Goal: Task Accomplishment & Management: Manage account settings

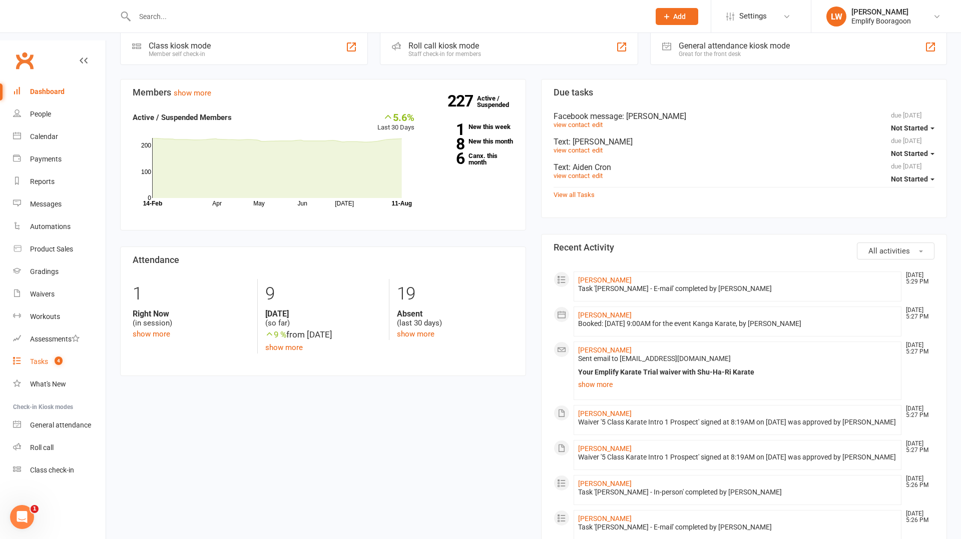
click at [47, 358] on div "Tasks" at bounding box center [39, 362] width 18 height 8
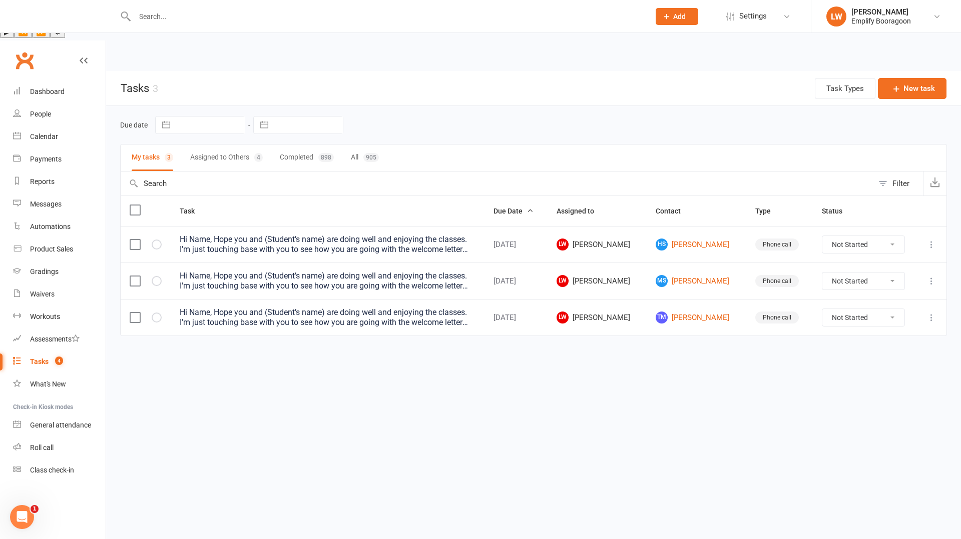
click at [381, 308] on div "Hi Name, Hope you and (Student’s name) are doing well and enjoying the classes.…" at bounding box center [328, 318] width 296 height 20
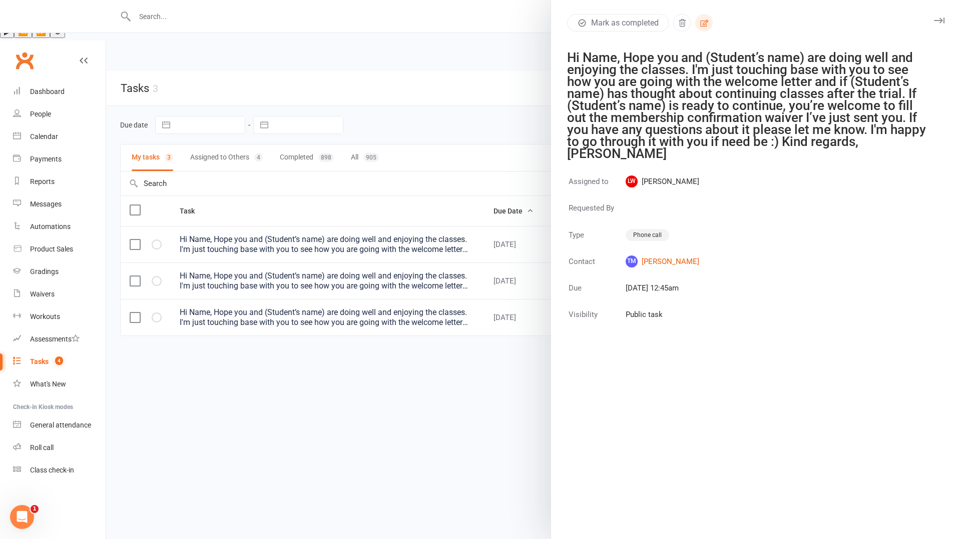
click at [704, 28] on button "button" at bounding box center [704, 23] width 18 height 18
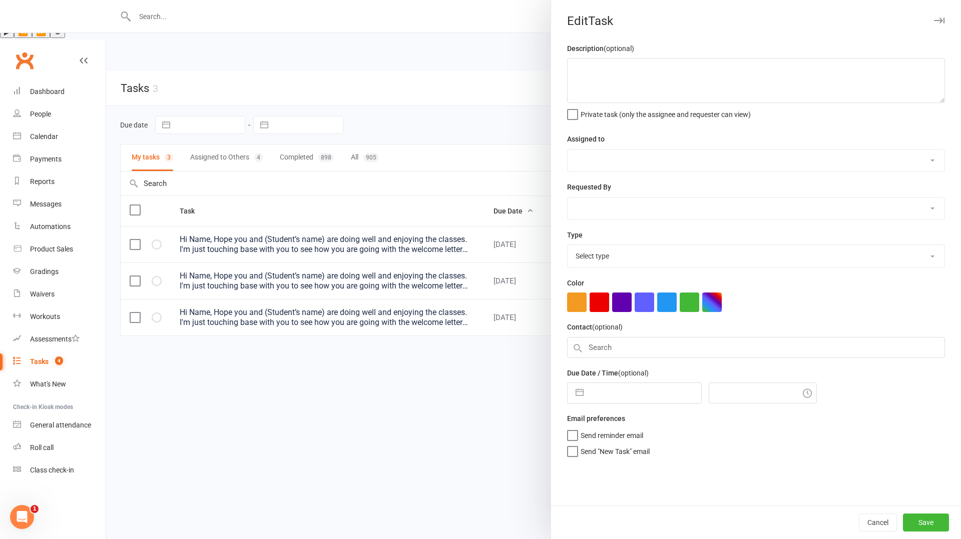
type textarea "Hi Name, Hope you and (Student’s name) are doing well and enjoying the classes.…"
select select "45051"
type input "12 Aug 2025"
type input "12:45am"
select select "21369"
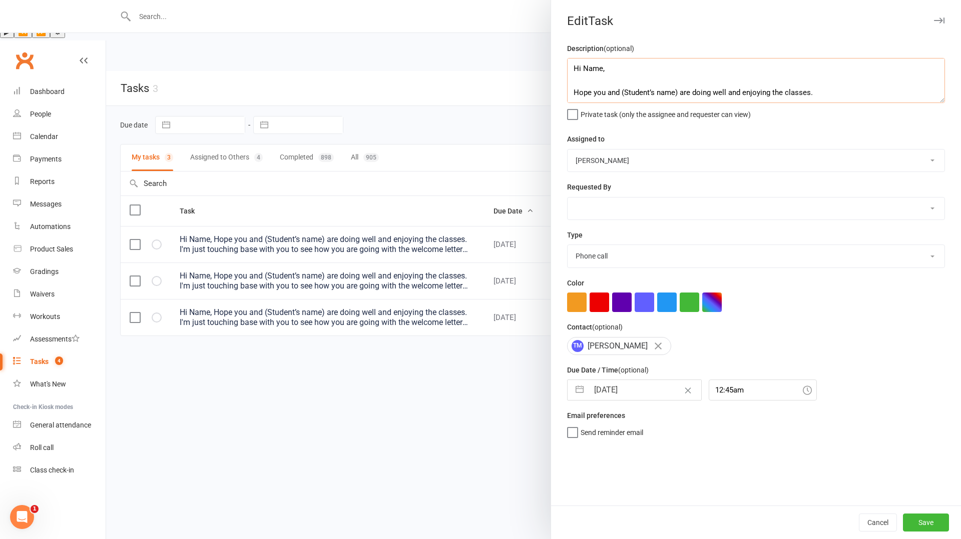
click at [617, 80] on textarea "Hi Name, Hope you and (Student’s name) are doing well and enjoying the classes.…" at bounding box center [756, 80] width 378 height 45
type textarea "Remind about discounted joining fee before this weeks class"
select select "6"
select select "2025"
select select "7"
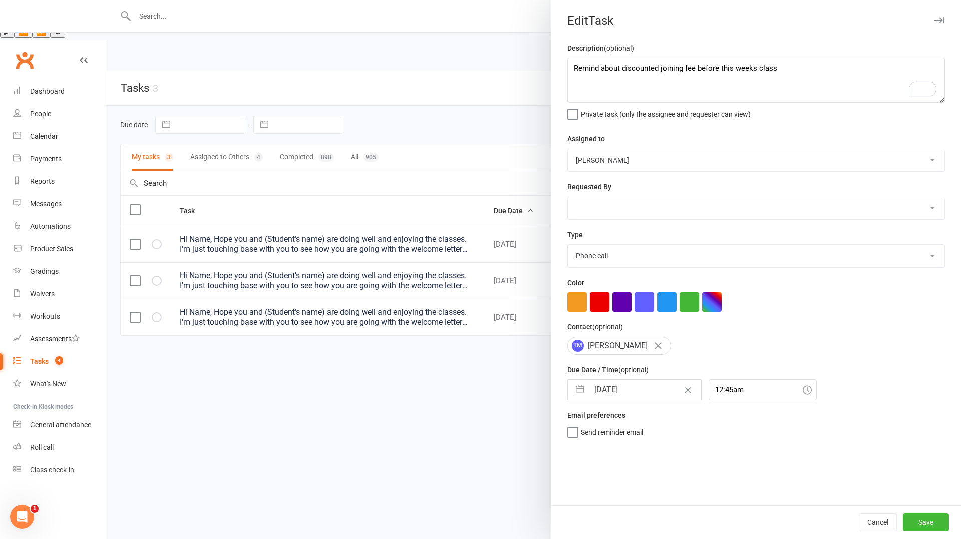
select select "2025"
select select "8"
select select "2025"
click at [610, 384] on input "[DATE]" at bounding box center [645, 390] width 113 height 20
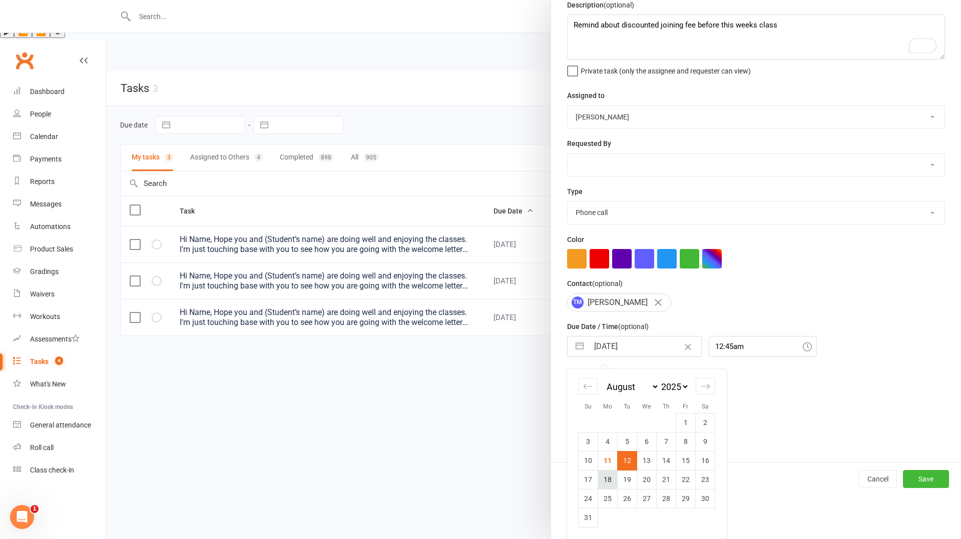
click at [607, 480] on td "18" at bounding box center [608, 479] width 20 height 19
type input "18 Aug 2025"
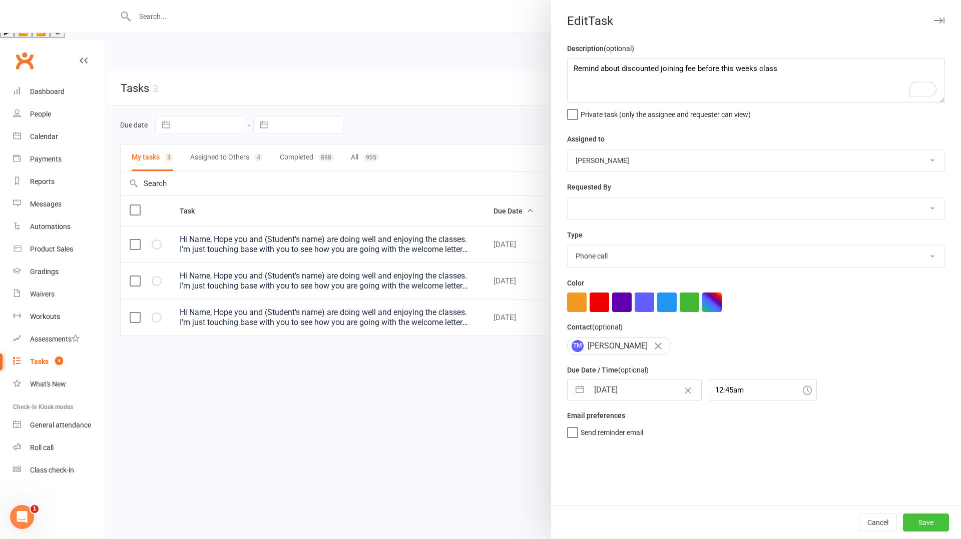
click at [914, 516] on button "Save" at bounding box center [926, 523] width 46 height 18
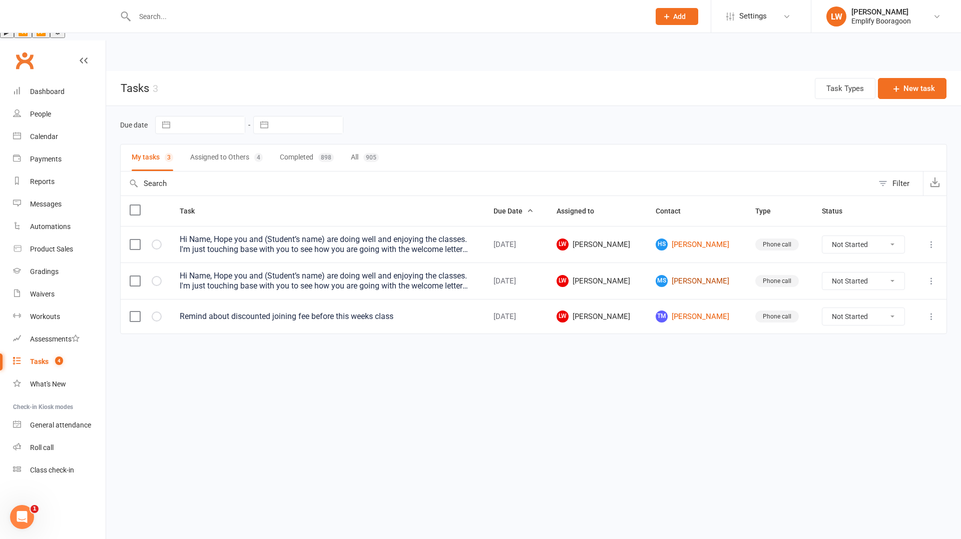
click at [675, 275] on link "MS Milla Stephenson" at bounding box center [696, 281] width 81 height 12
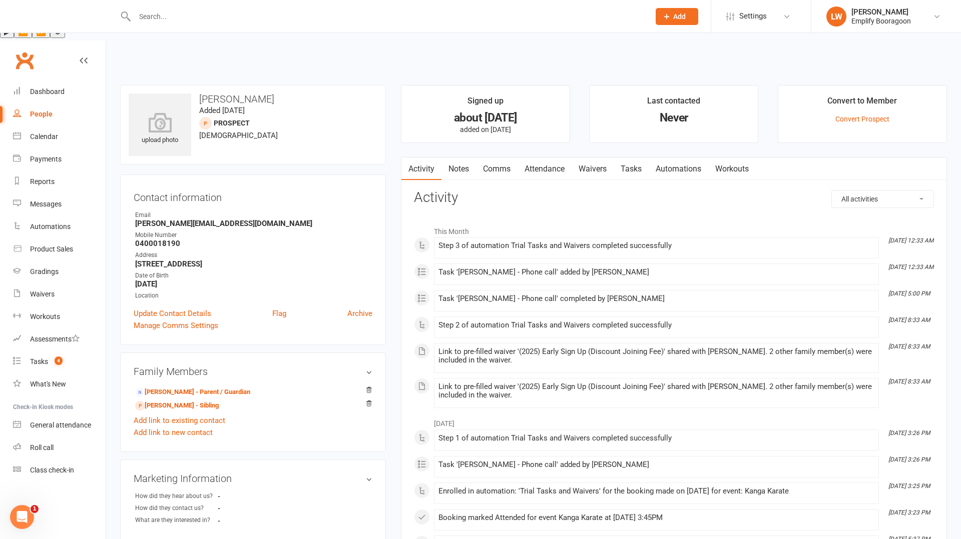
click at [146, 239] on strong "0400018190" at bounding box center [253, 243] width 237 height 9
copy strong "0400018190"
click at [535, 158] on link "Attendance" at bounding box center [544, 169] width 54 height 23
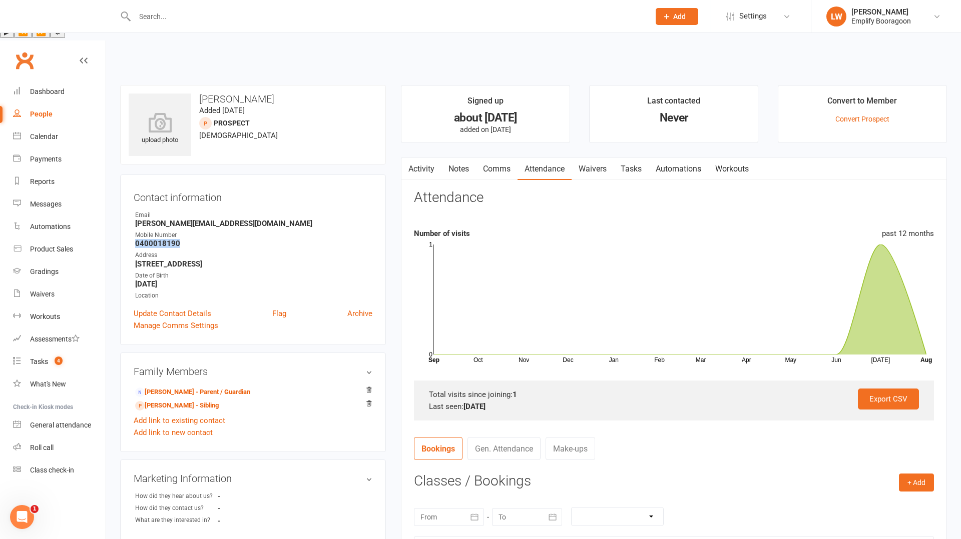
scroll to position [280, 0]
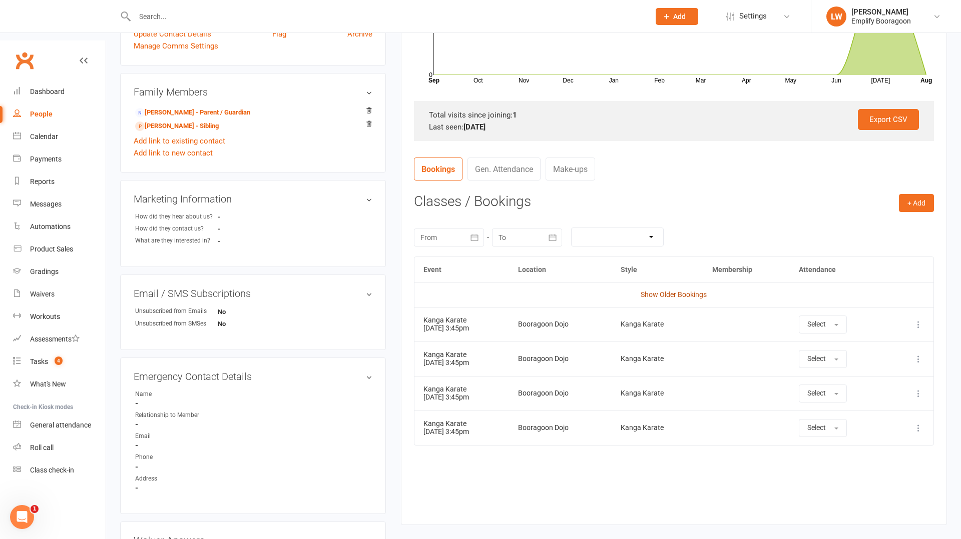
click at [671, 291] on link "Show Older Bookings" at bounding box center [674, 295] width 66 height 8
click at [184, 121] on link "Harry Stephenson - Sibling" at bounding box center [177, 126] width 84 height 11
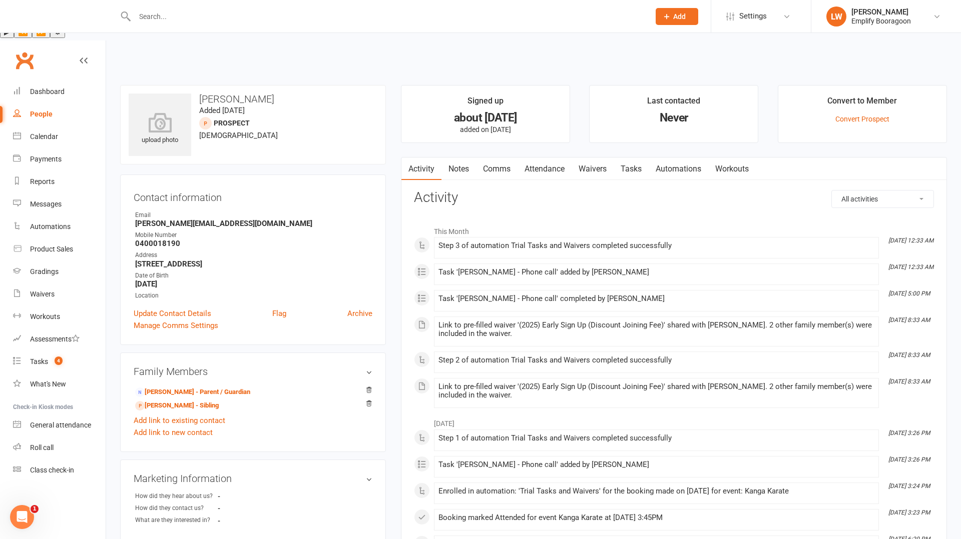
click at [535, 158] on link "Attendance" at bounding box center [544, 169] width 54 height 23
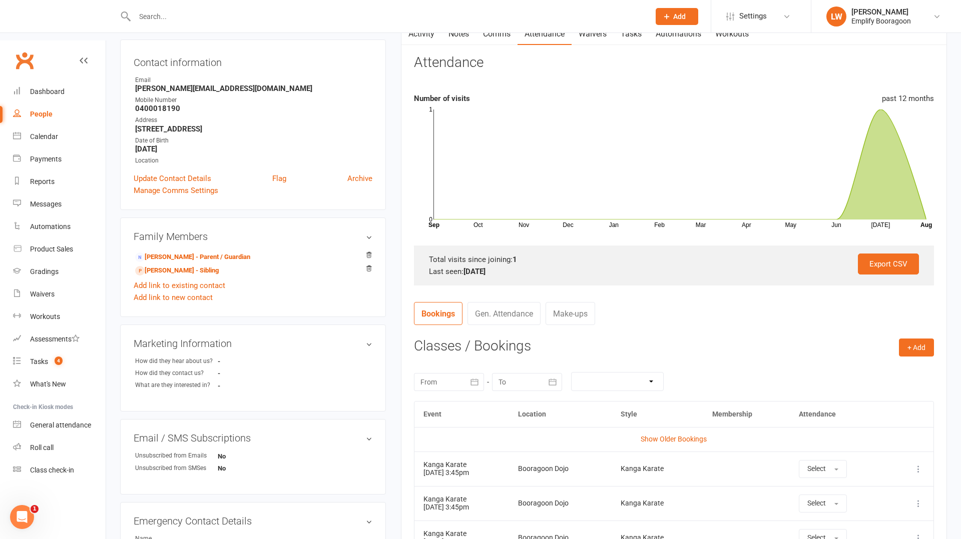
scroll to position [217, 0]
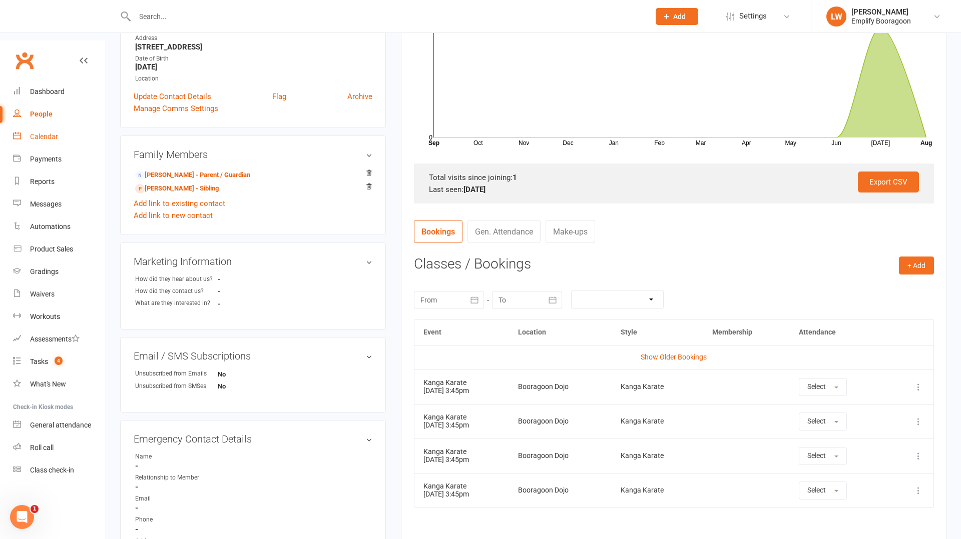
click at [43, 133] on div "Calendar" at bounding box center [44, 137] width 28 height 8
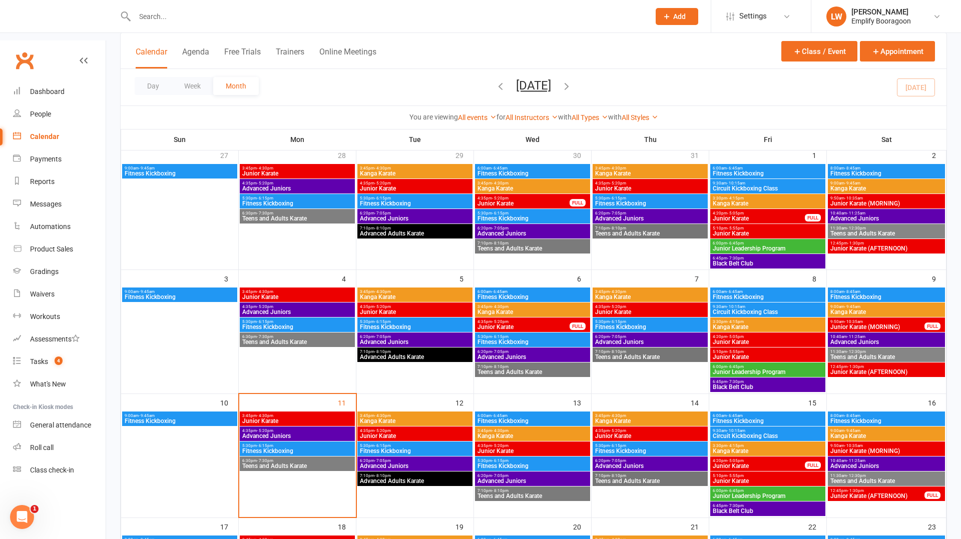
scroll to position [111, 0]
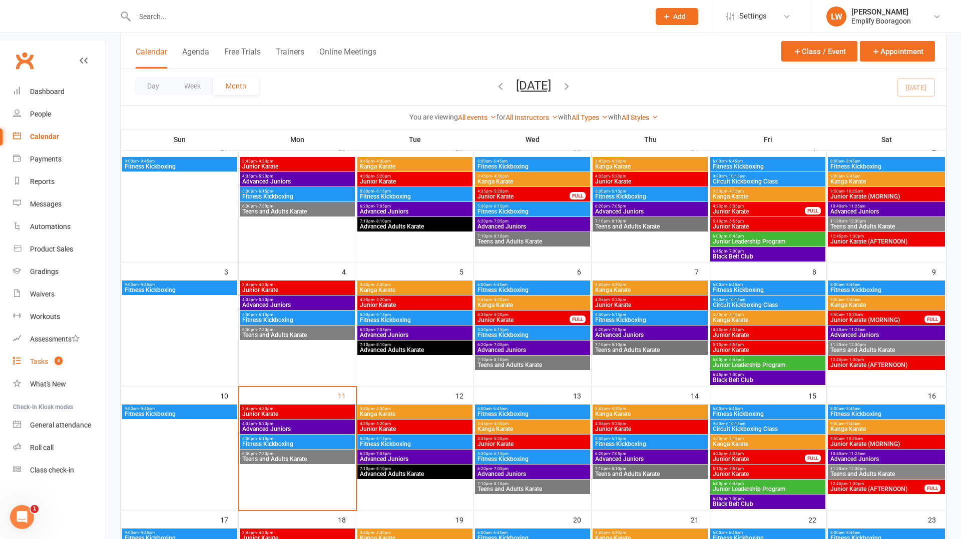
click at [52, 358] on count-badge "4" at bounding box center [56, 362] width 13 height 8
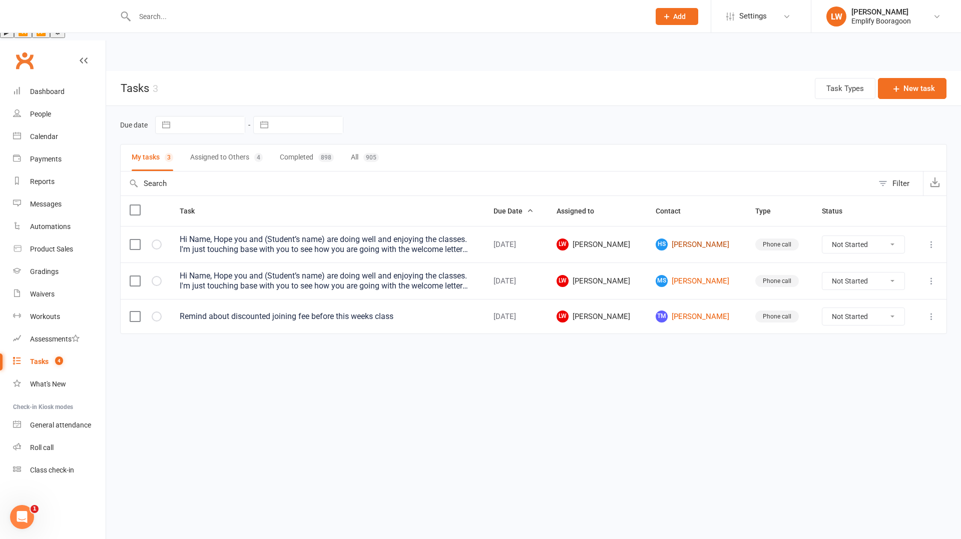
click at [709, 239] on link "HS Harry Stephenson" at bounding box center [696, 245] width 81 height 12
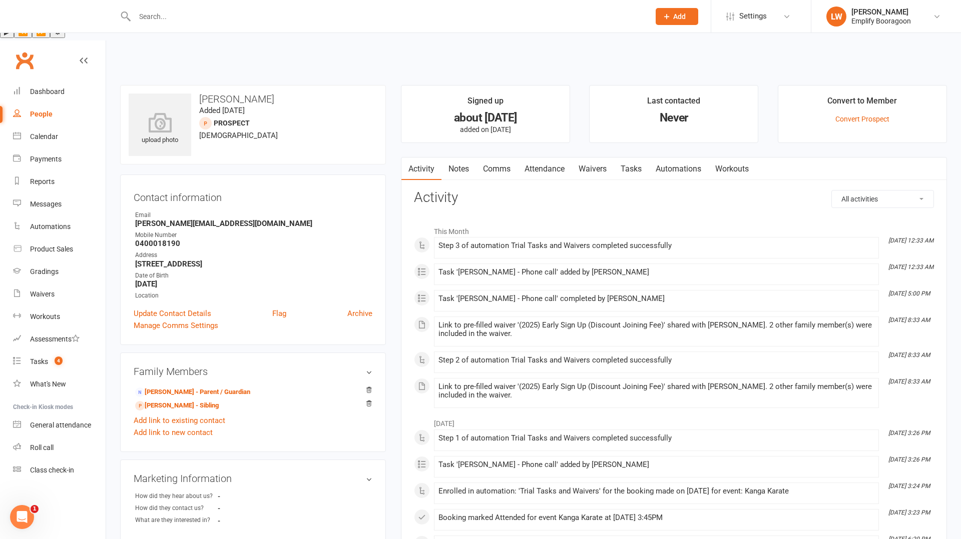
click at [518, 158] on link "Attendance" at bounding box center [544, 169] width 54 height 23
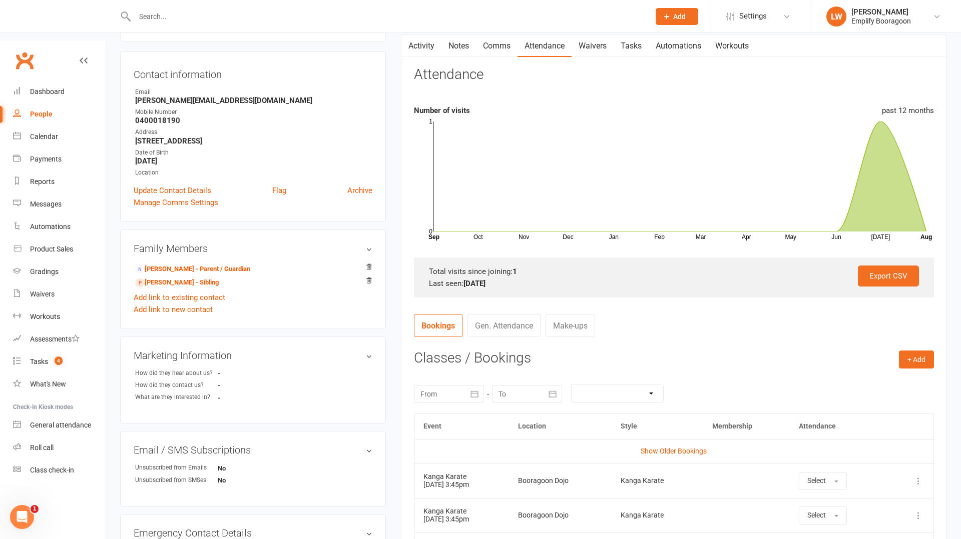
scroll to position [126, 0]
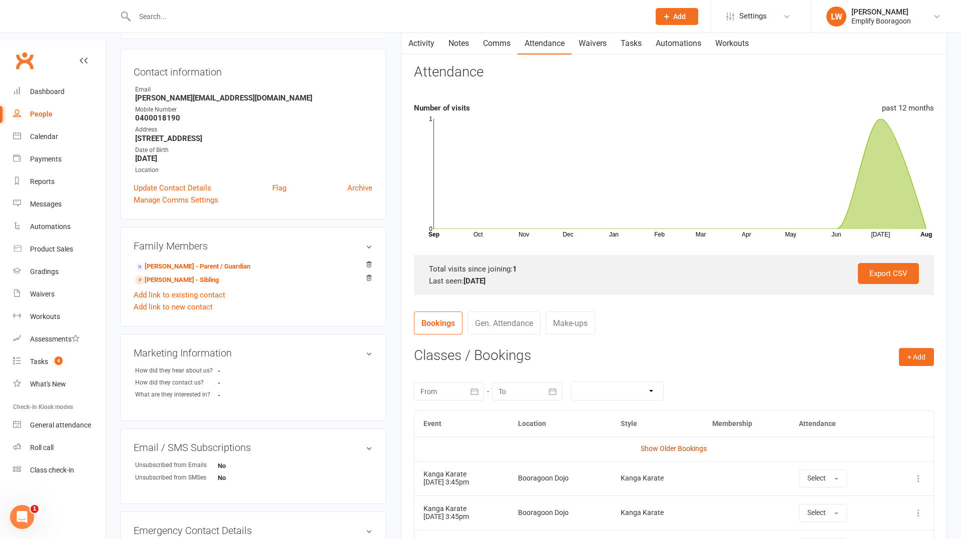
click at [659, 445] on link "Show Older Bookings" at bounding box center [674, 449] width 66 height 8
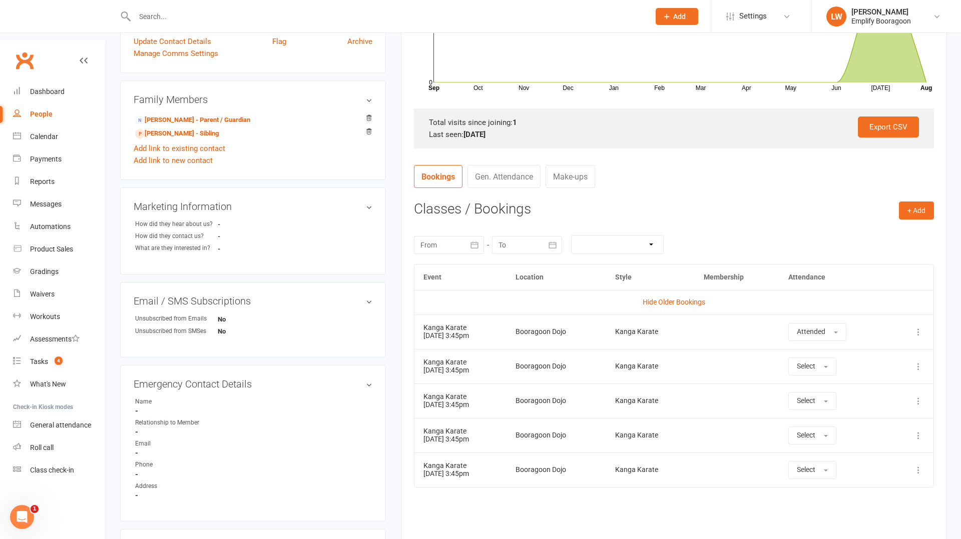
scroll to position [275, 0]
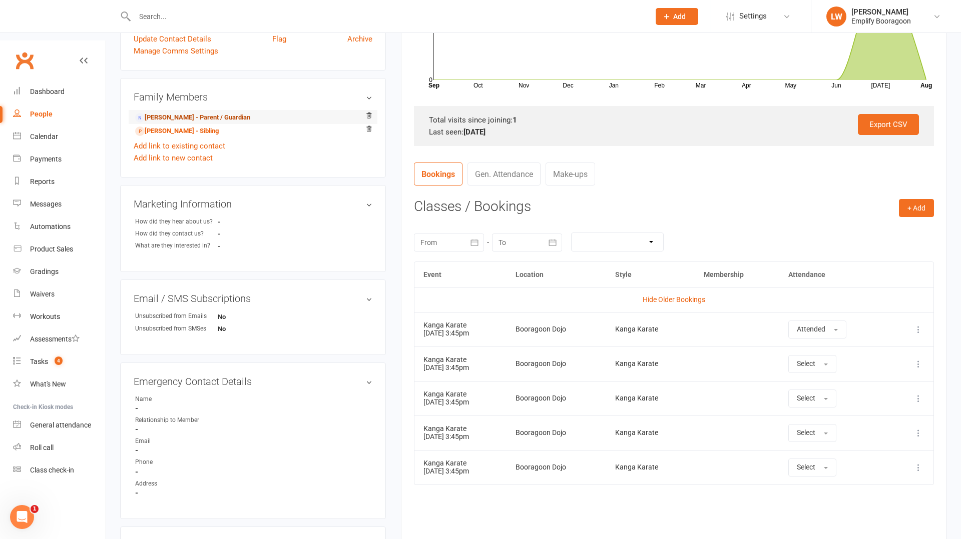
click at [196, 113] on link "Alana Entwistle - Parent / Guardian" at bounding box center [192, 118] width 115 height 11
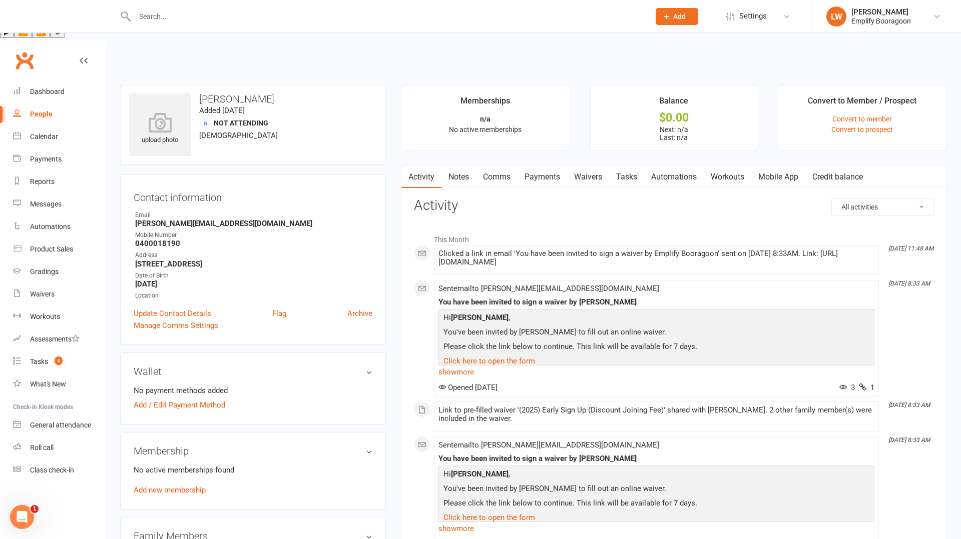
click at [507, 166] on link "Comms" at bounding box center [497, 177] width 42 height 23
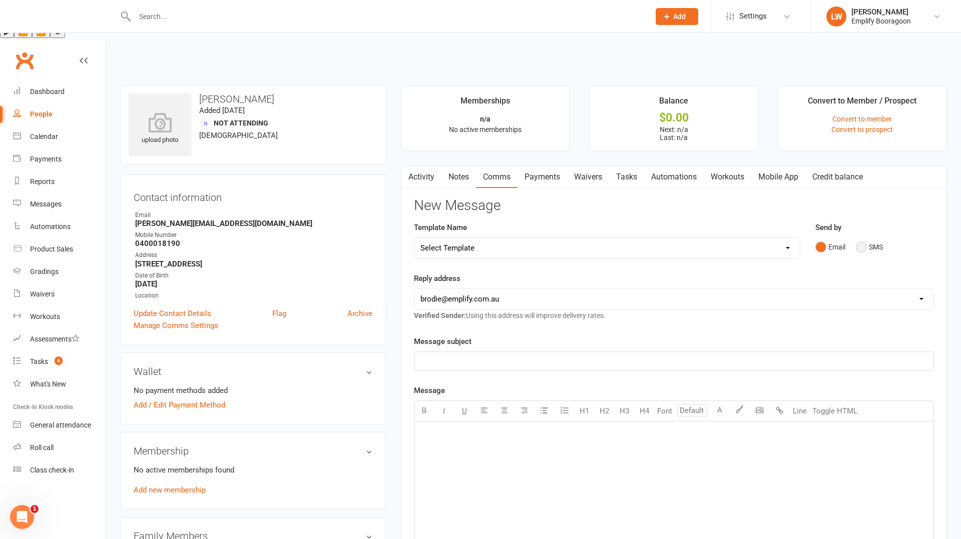
click at [860, 238] on button "SMS" at bounding box center [869, 247] width 27 height 19
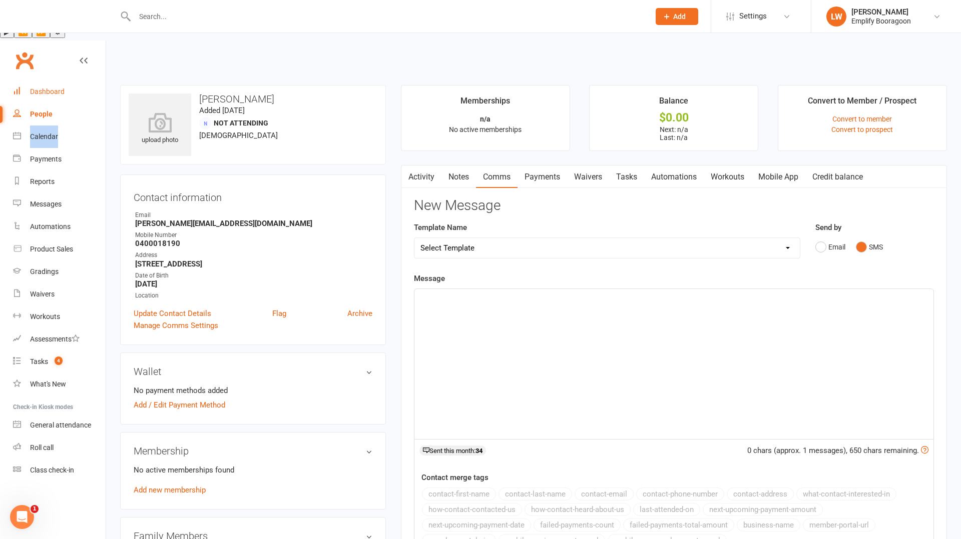
click at [66, 81] on link "Dashboard" at bounding box center [59, 92] width 93 height 23
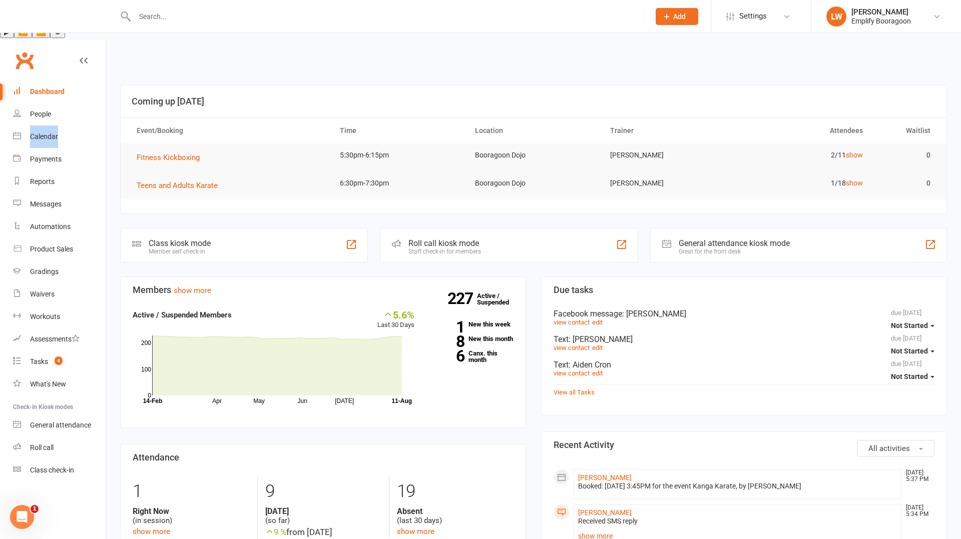
click at [658, 17] on button "Add" at bounding box center [677, 16] width 43 height 17
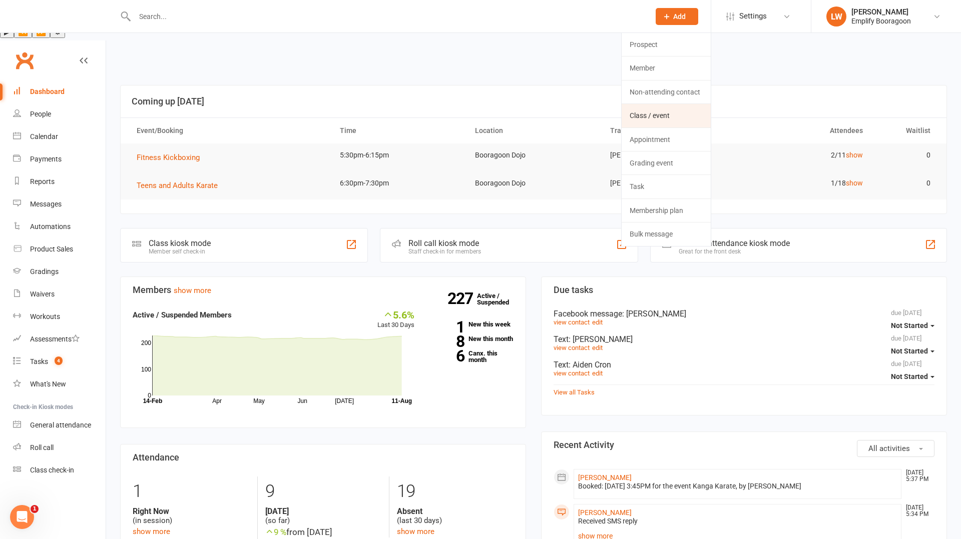
click at [673, 114] on link "Class / event" at bounding box center [666, 115] width 89 height 23
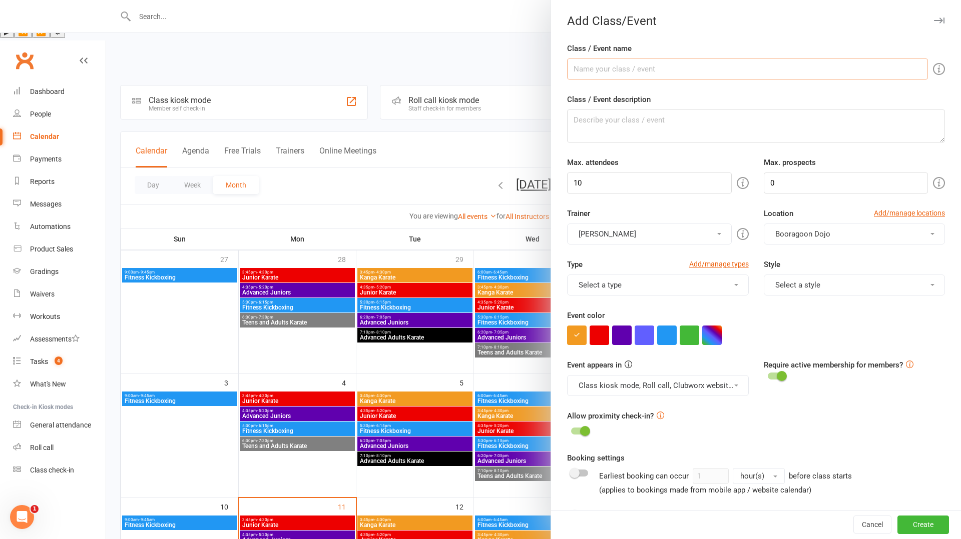
click at [661, 72] on input "Class / Event name" at bounding box center [747, 69] width 361 height 21
type input "L"
type input "Leadership/Black Belt Club Movie Night"
click at [699, 124] on textarea "Class / Event description" at bounding box center [756, 126] width 378 height 33
type textarea "Invitation Only"
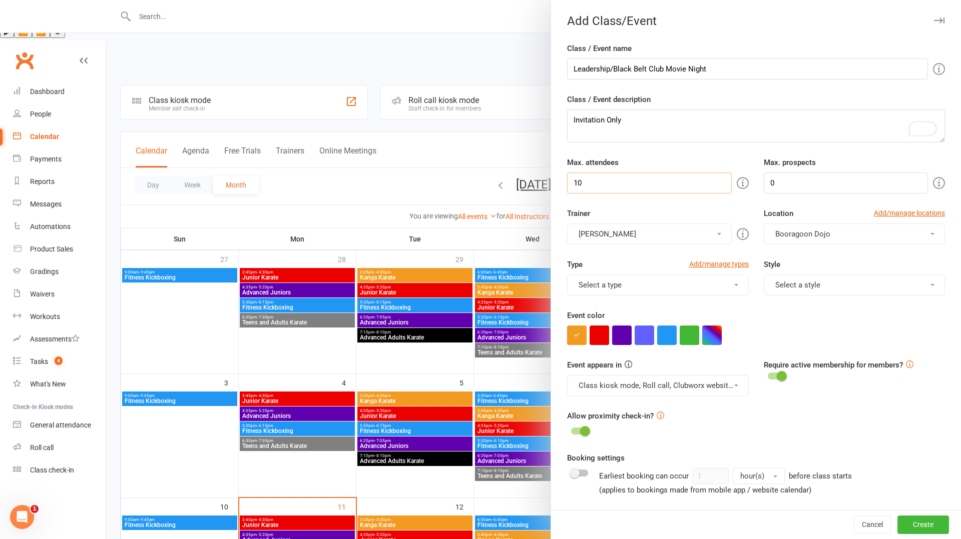
click at [647, 183] on input "10" at bounding box center [649, 183] width 164 height 21
type input "1"
type input "20"
click at [668, 240] on button "[PERSON_NAME]" at bounding box center [649, 234] width 164 height 21
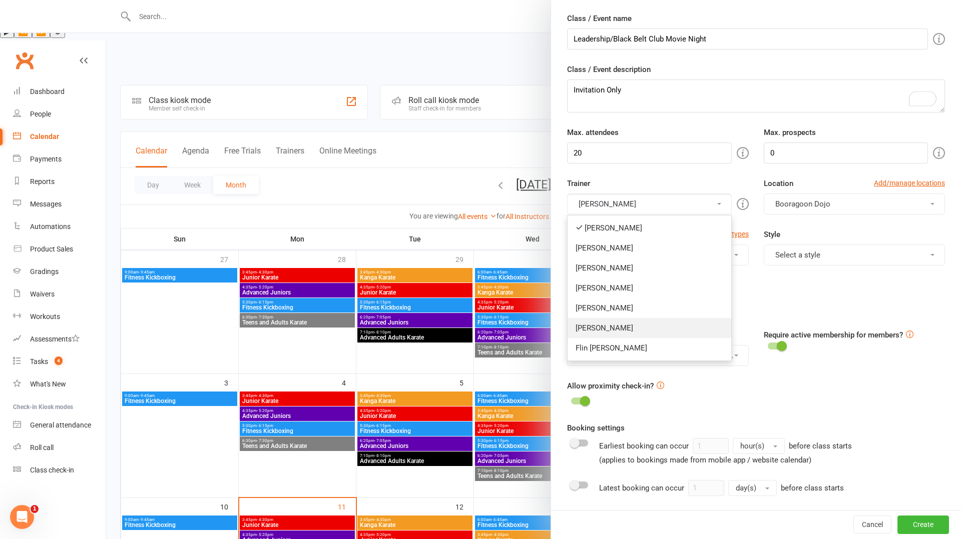
scroll to position [39, 0]
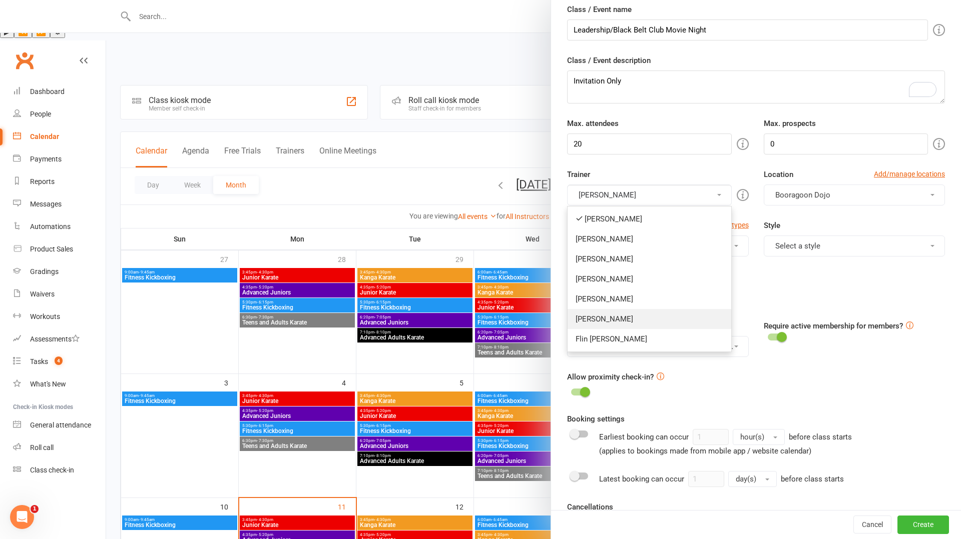
click at [634, 319] on link "[PERSON_NAME]" at bounding box center [648, 319] width 163 height 20
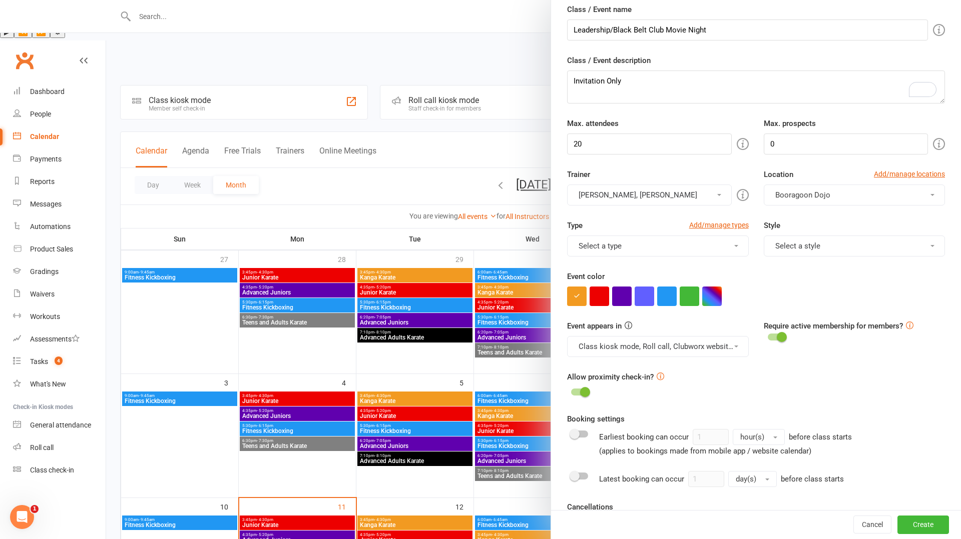
click at [635, 186] on button "Scott O'Donnell, Lucas Waddams" at bounding box center [649, 195] width 164 height 21
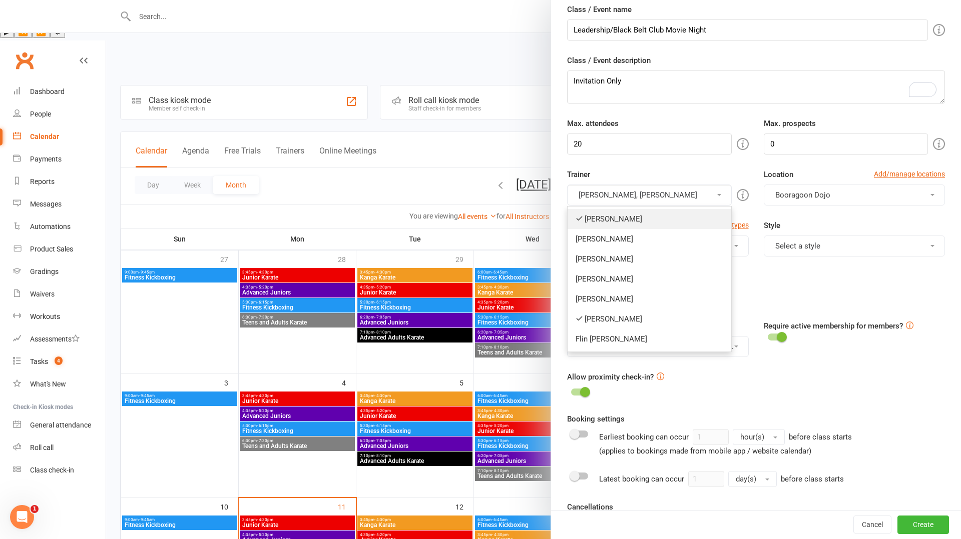
click at [598, 224] on link "[PERSON_NAME]" at bounding box center [648, 219] width 163 height 20
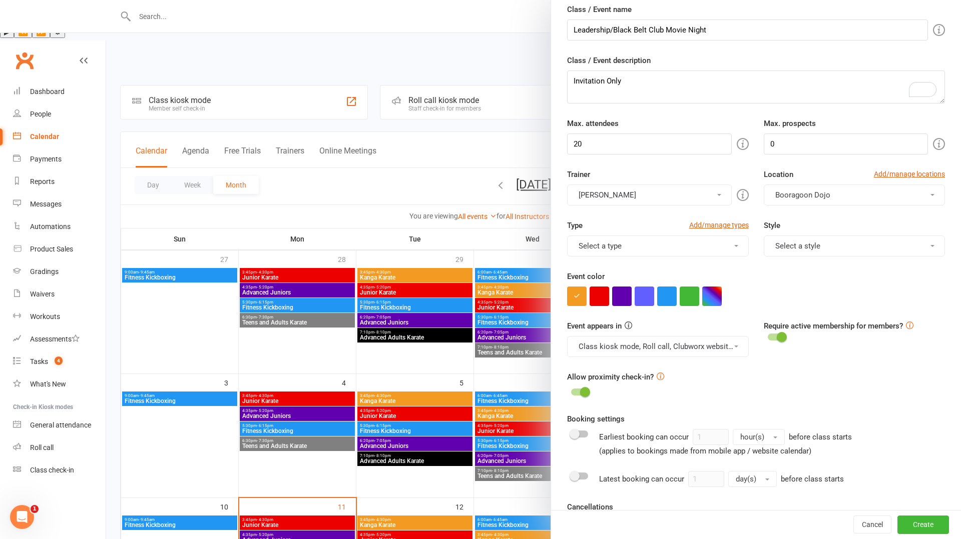
click at [611, 244] on button "Select a type" at bounding box center [657, 246] width 181 height 21
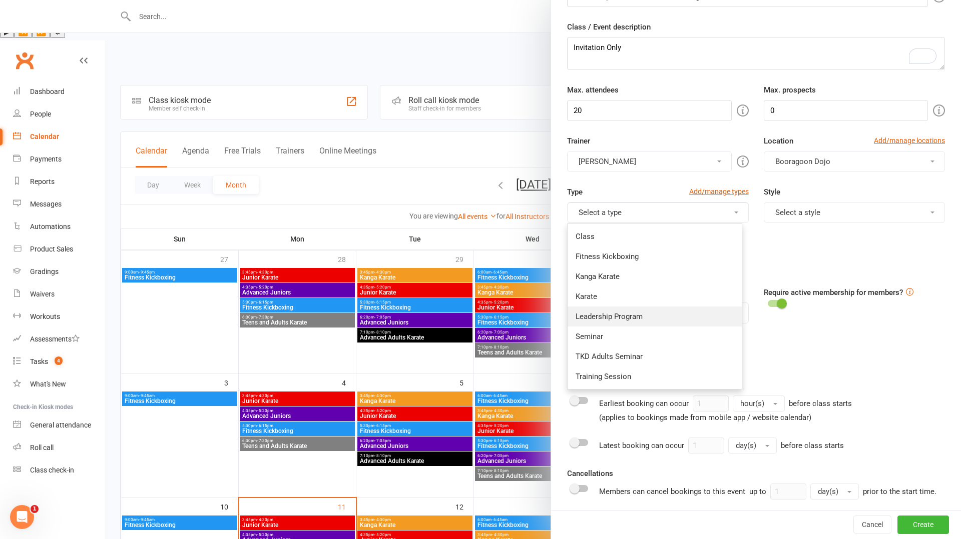
scroll to position [74, 0]
click at [841, 234] on div "Type Add/manage types Select a type Class Fitness Kickboxing Kanga Karate Karat…" at bounding box center [755, 210] width 393 height 51
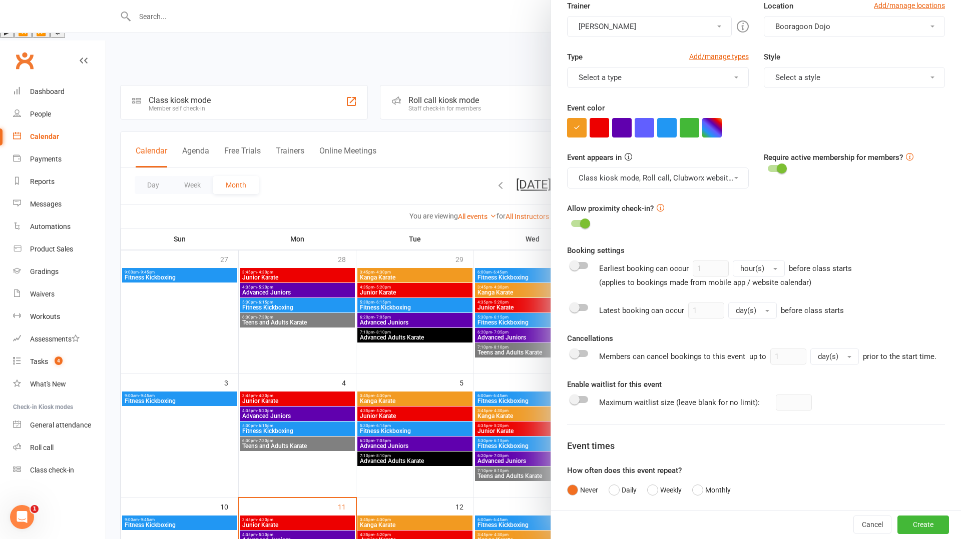
scroll to position [264, 0]
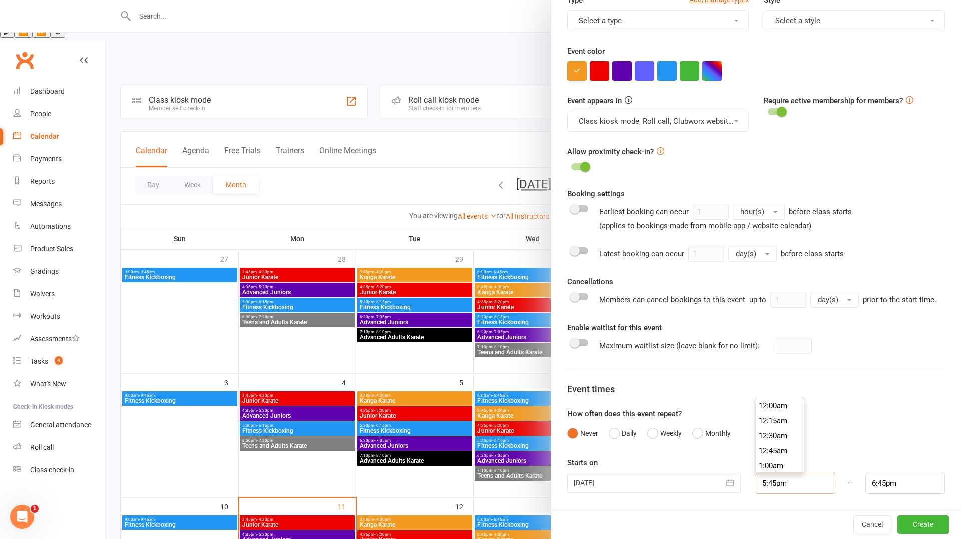
click at [766, 483] on input "5:45pm" at bounding box center [796, 483] width 80 height 21
type input "6:45pm"
type input "7:45pm"
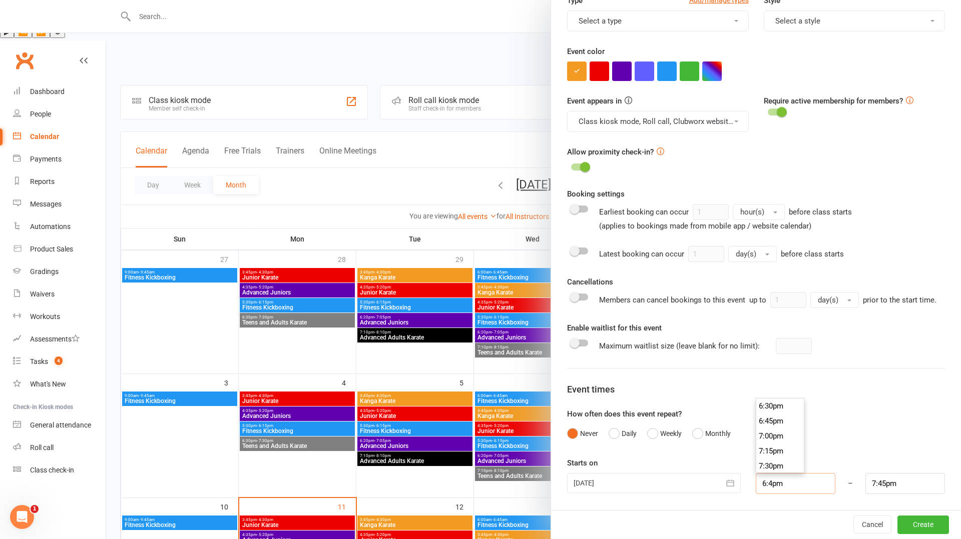
type input "6:pm"
type input "7:00pm"
type input "6:00pm"
click at [876, 486] on input "7:00pm" at bounding box center [905, 483] width 80 height 21
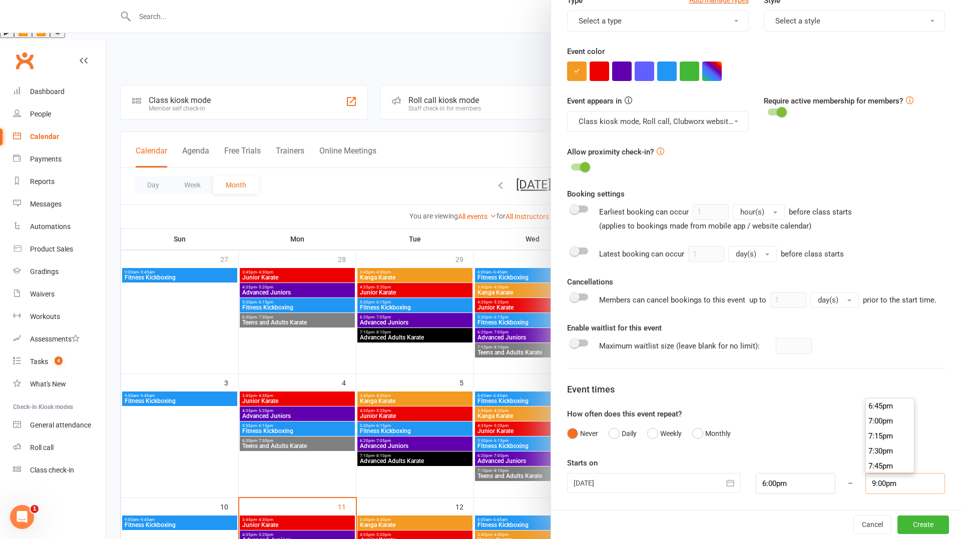
scroll to position [1246, 0]
type input "9:00pm"
click at [803, 435] on div "Never Daily Weekly Monthly" at bounding box center [756, 433] width 378 height 19
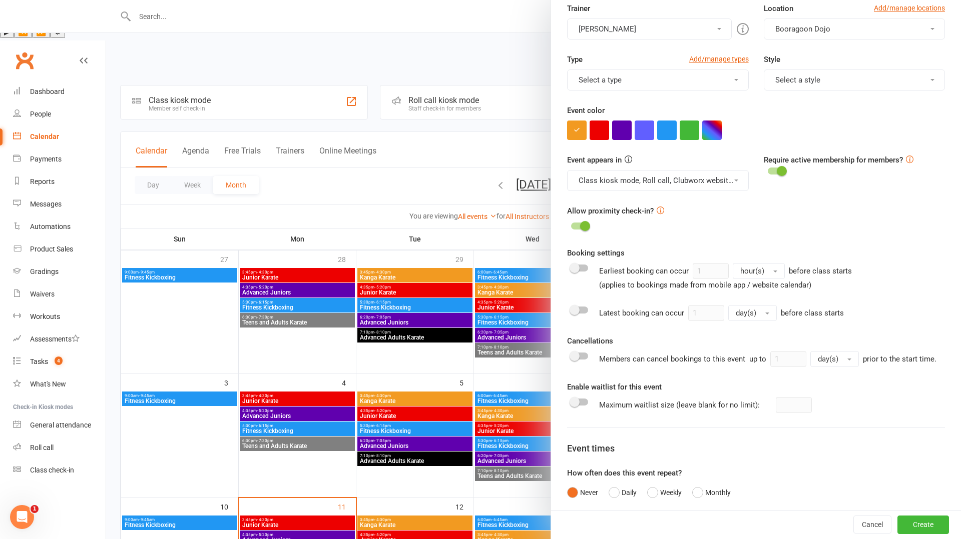
scroll to position [205, 0]
click at [840, 86] on button "Select a style" at bounding box center [854, 80] width 181 height 21
click at [819, 146] on link "Junior Karate" at bounding box center [851, 145] width 174 height 20
click at [696, 86] on button "Select a type" at bounding box center [657, 80] width 181 height 21
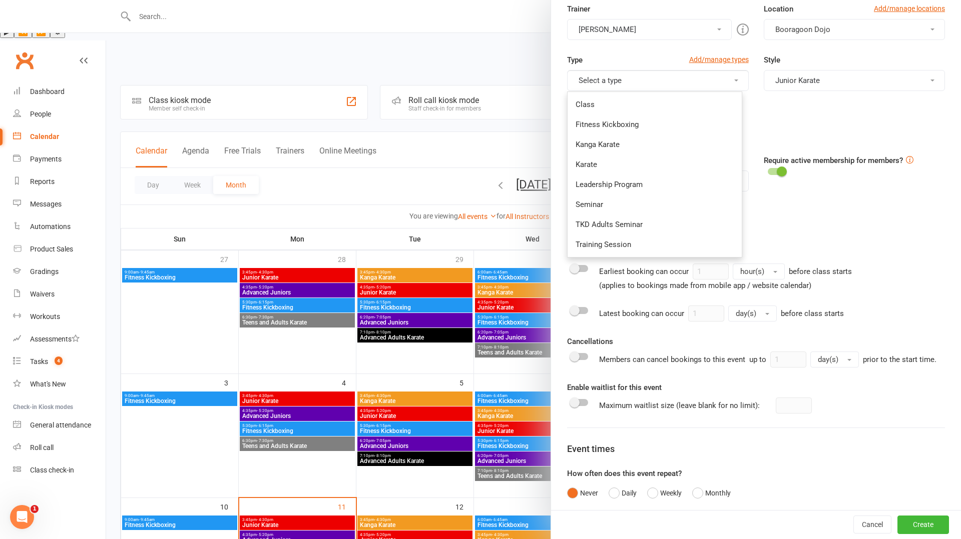
click at [808, 121] on div at bounding box center [756, 131] width 378 height 20
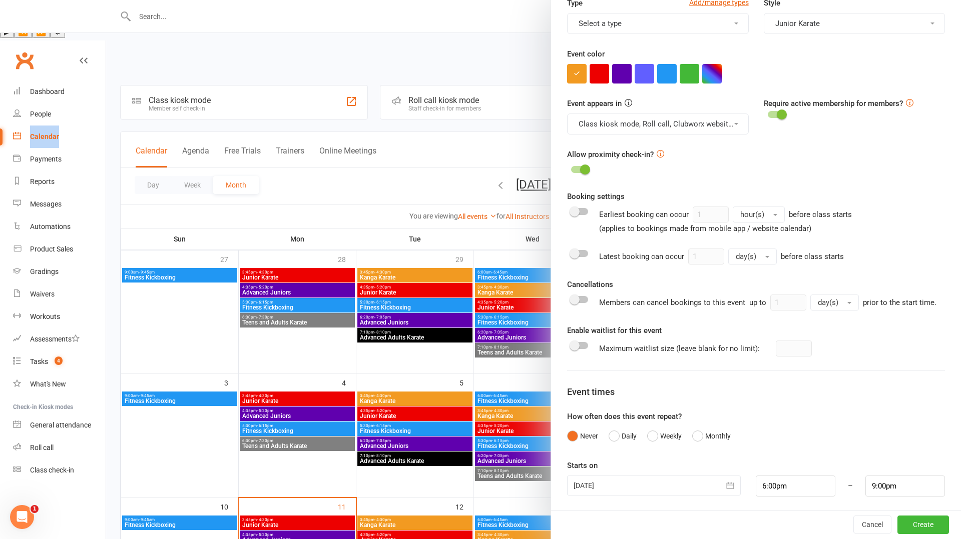
scroll to position [256, 0]
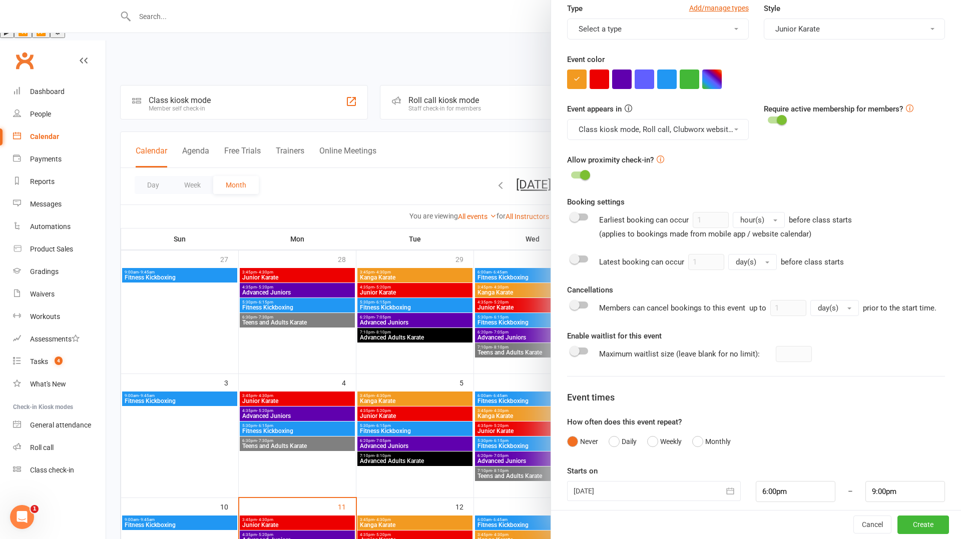
click at [706, 493] on div at bounding box center [654, 491] width 174 height 20
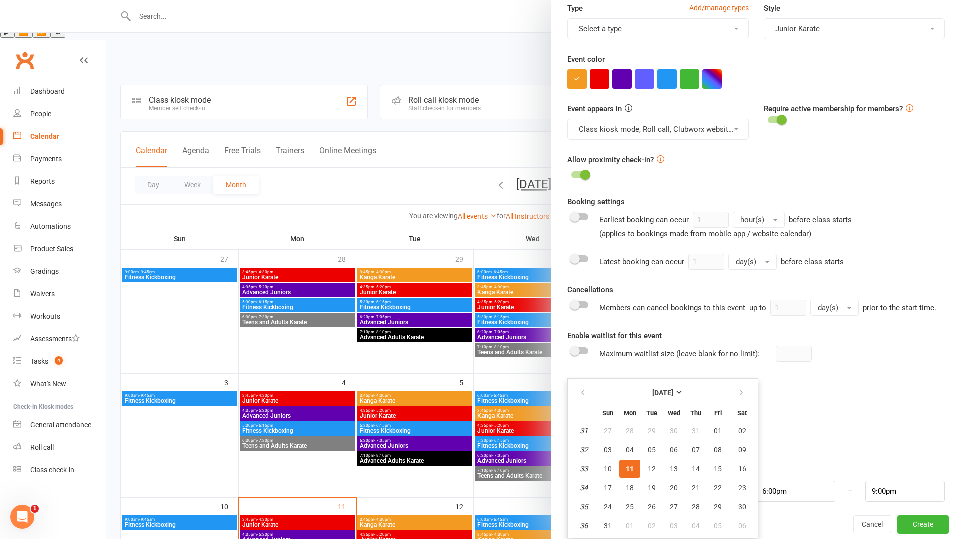
scroll to position [264, 0]
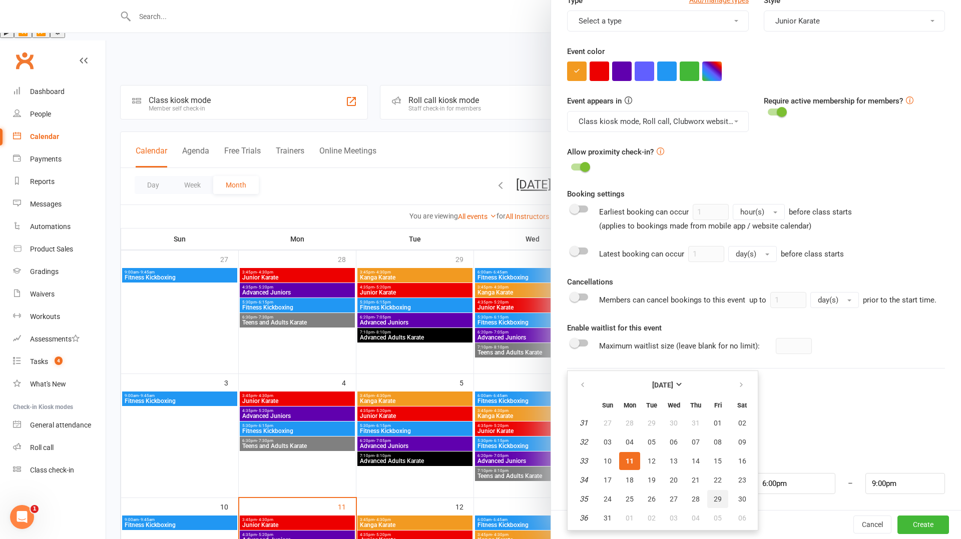
click at [716, 496] on span "29" at bounding box center [718, 499] width 8 height 8
type input "29 Aug 2025"
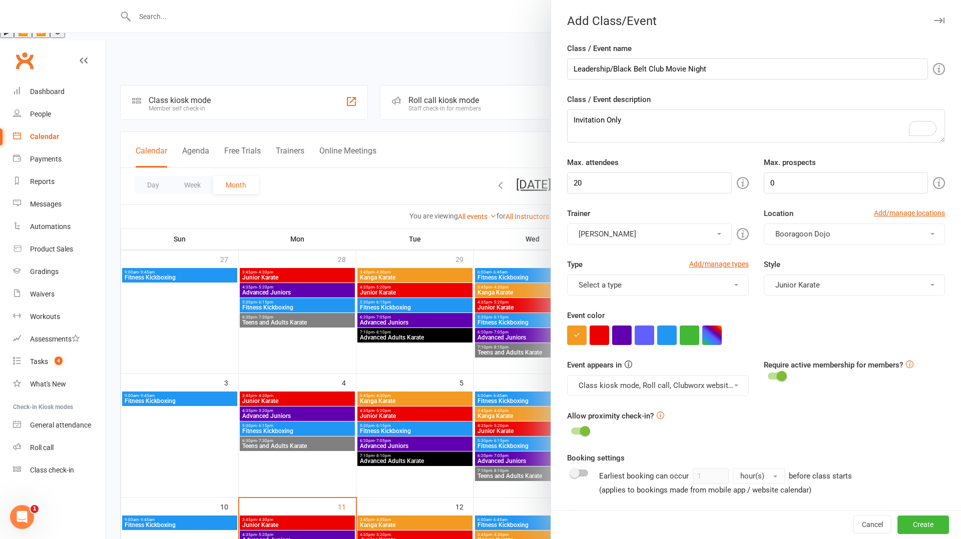
scroll to position [1, 0]
click at [681, 284] on button "Select a type" at bounding box center [657, 284] width 181 height 21
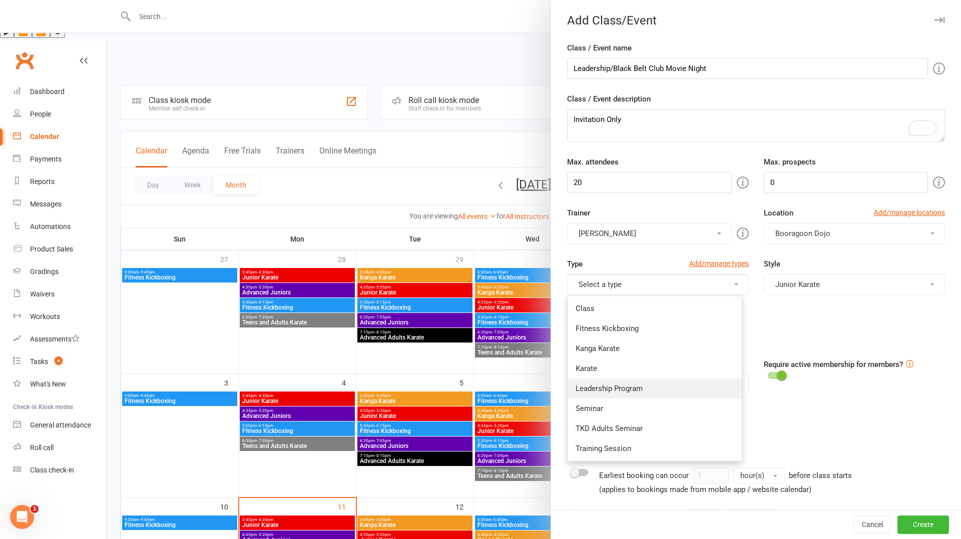
click at [679, 389] on link "Leadership Program" at bounding box center [654, 389] width 174 height 20
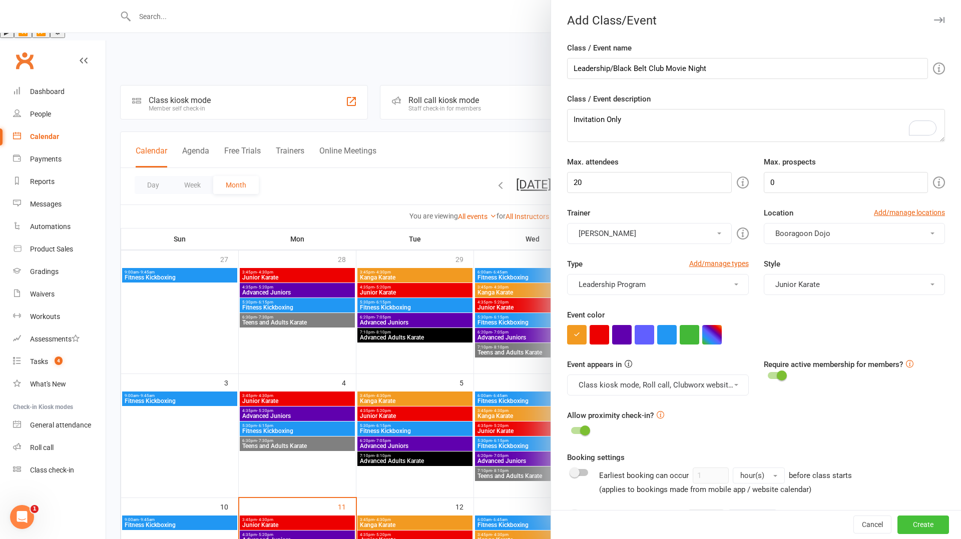
click at [924, 525] on button "Create" at bounding box center [923, 525] width 52 height 18
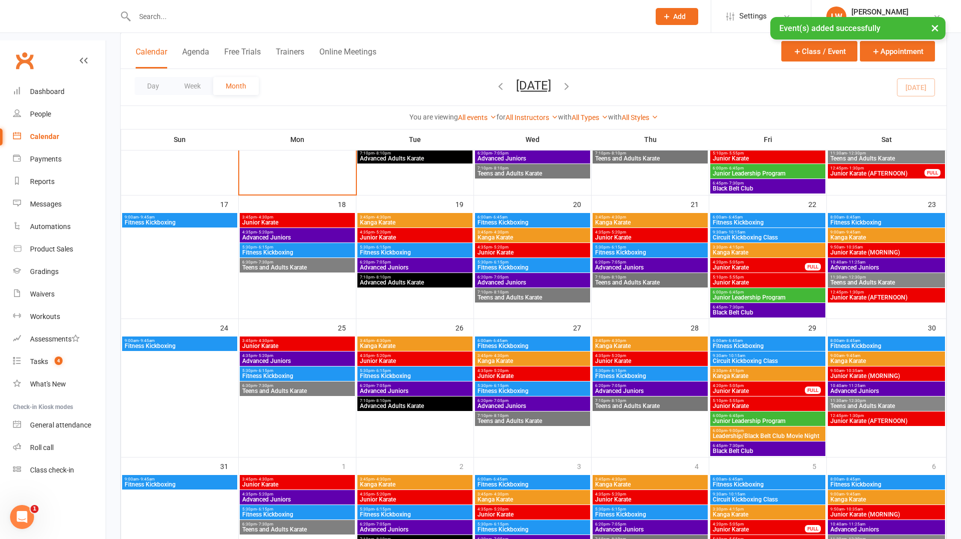
scroll to position [428, 0]
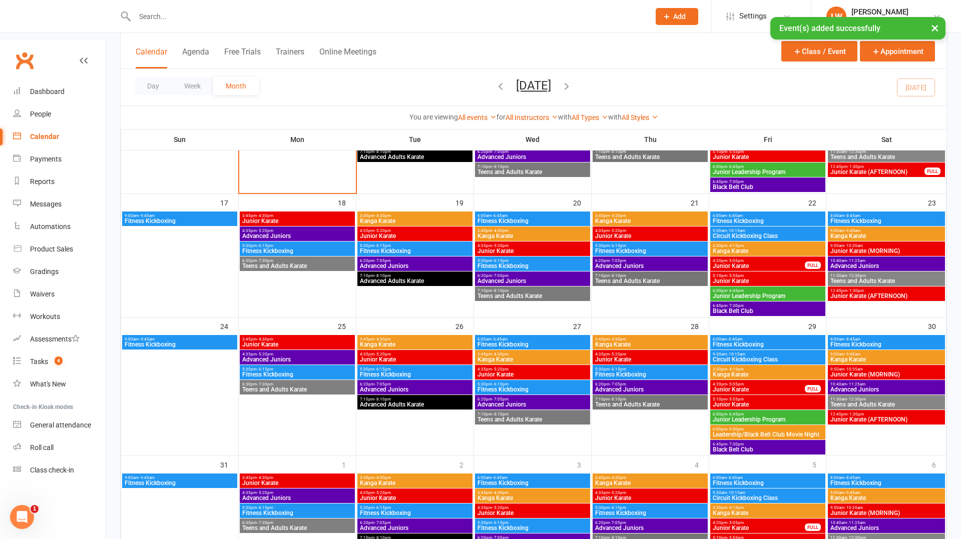
click at [765, 417] on span "Junior Leadership Program" at bounding box center [767, 420] width 111 height 6
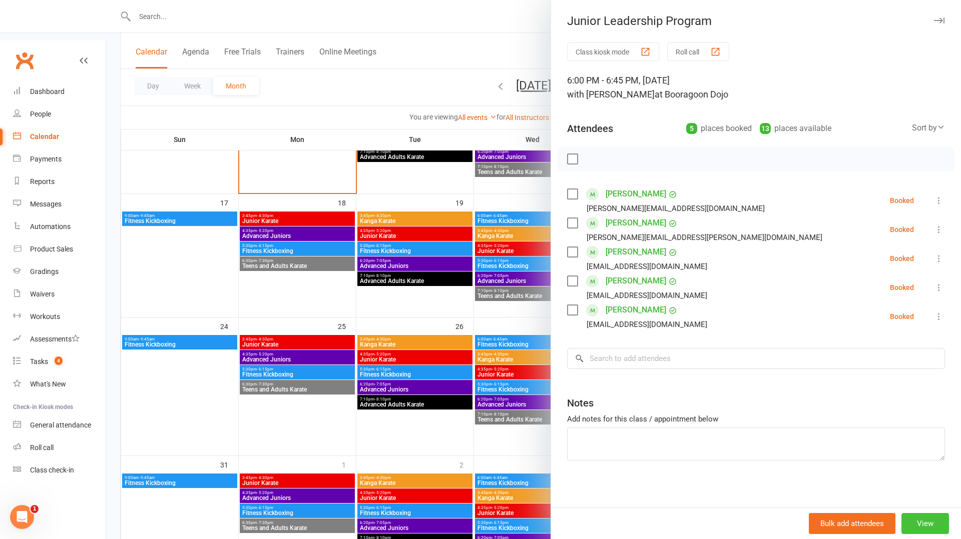
click at [928, 524] on button "View" at bounding box center [925, 523] width 48 height 21
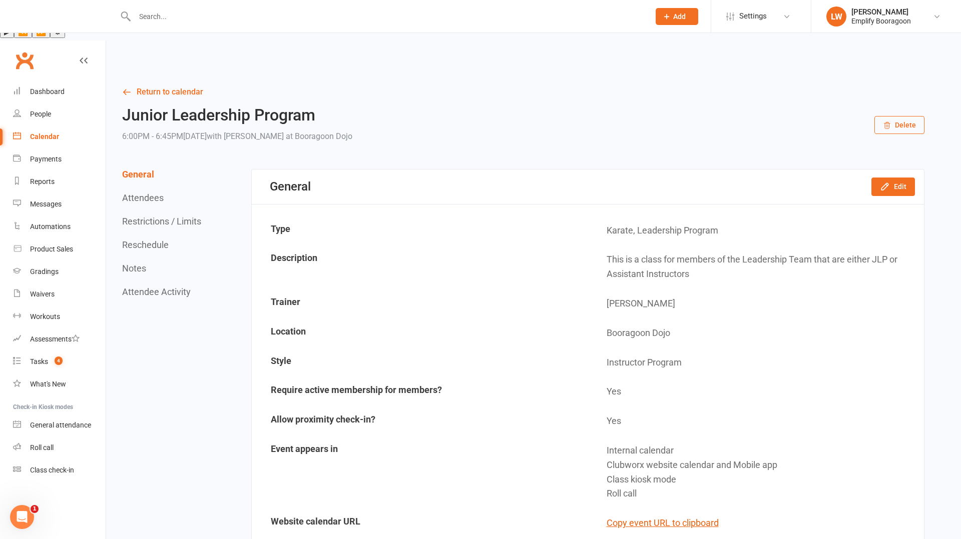
click at [894, 116] on button "Delete" at bounding box center [899, 125] width 50 height 18
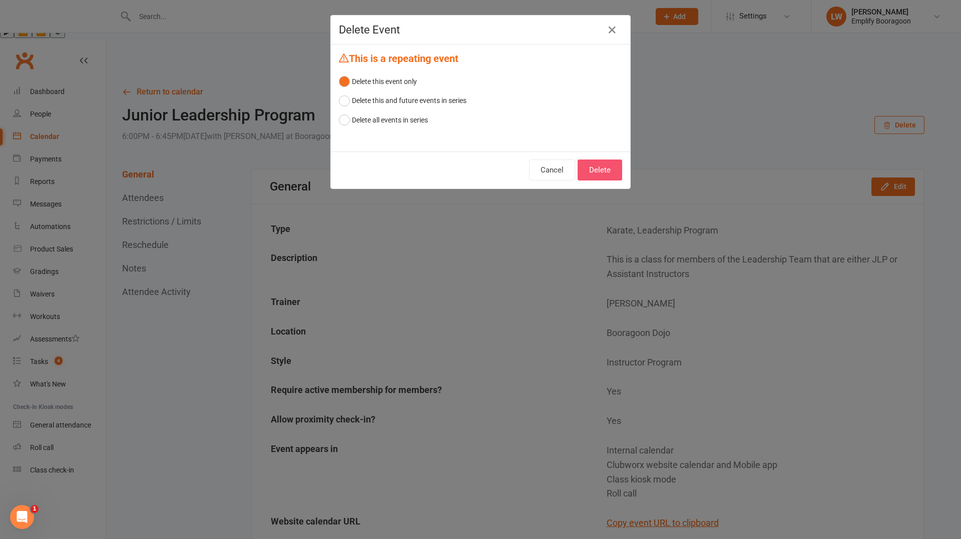
click at [605, 170] on button "Delete" at bounding box center [600, 170] width 45 height 21
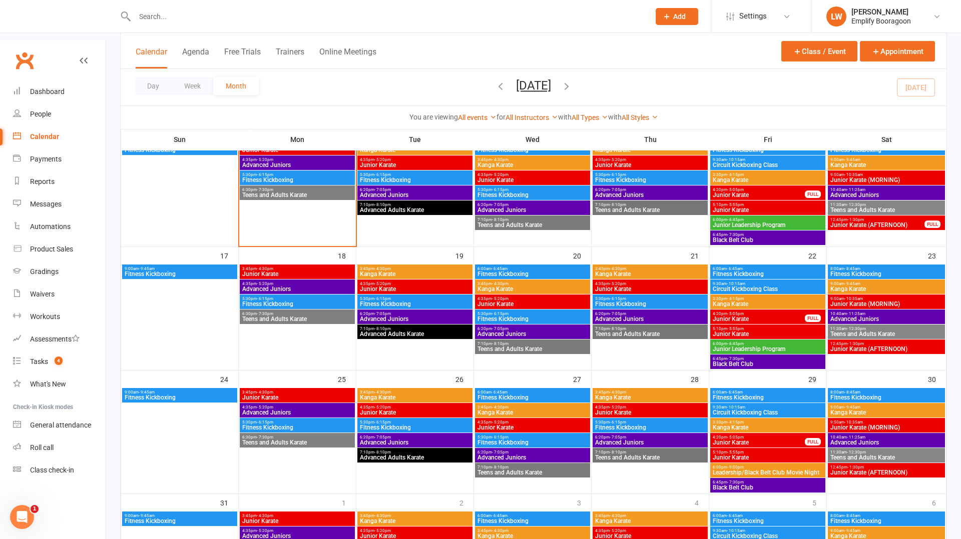
scroll to position [376, 0]
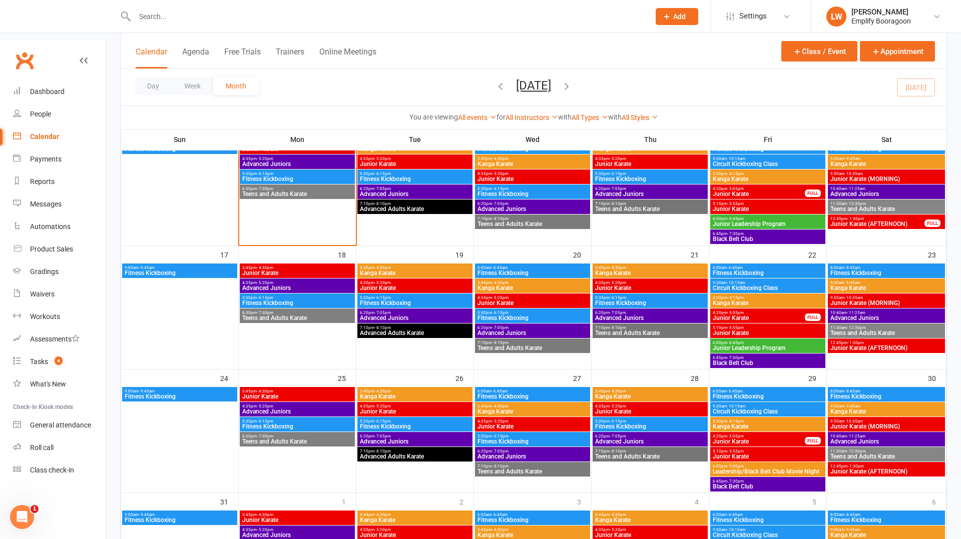
click at [737, 484] on span "Black Belt Club" at bounding box center [767, 487] width 111 height 6
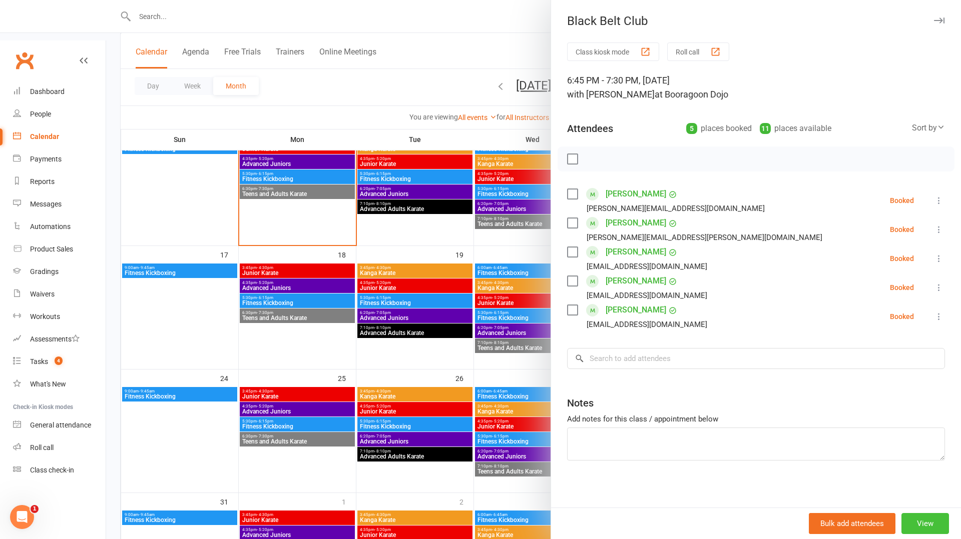
click at [922, 523] on button "View" at bounding box center [925, 523] width 48 height 21
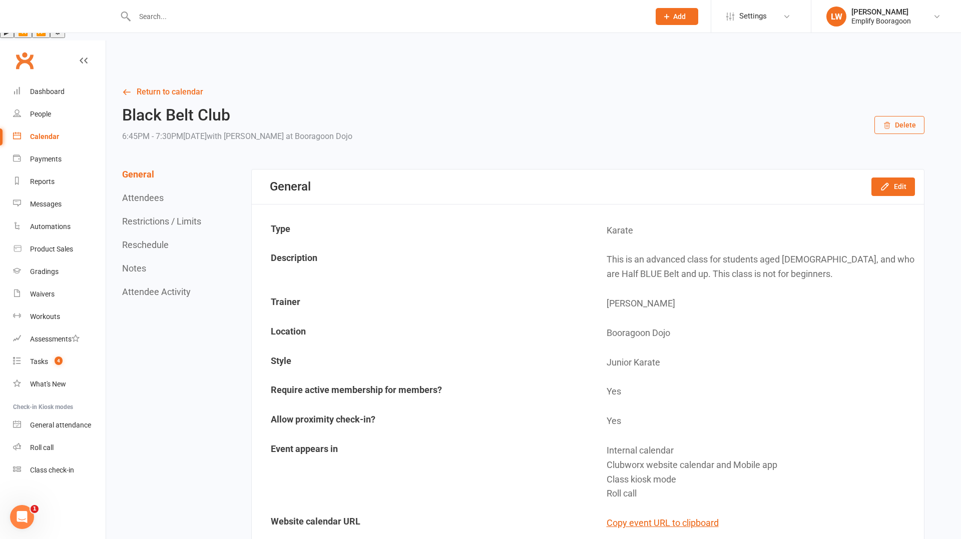
click at [902, 116] on button "Delete" at bounding box center [899, 125] width 50 height 18
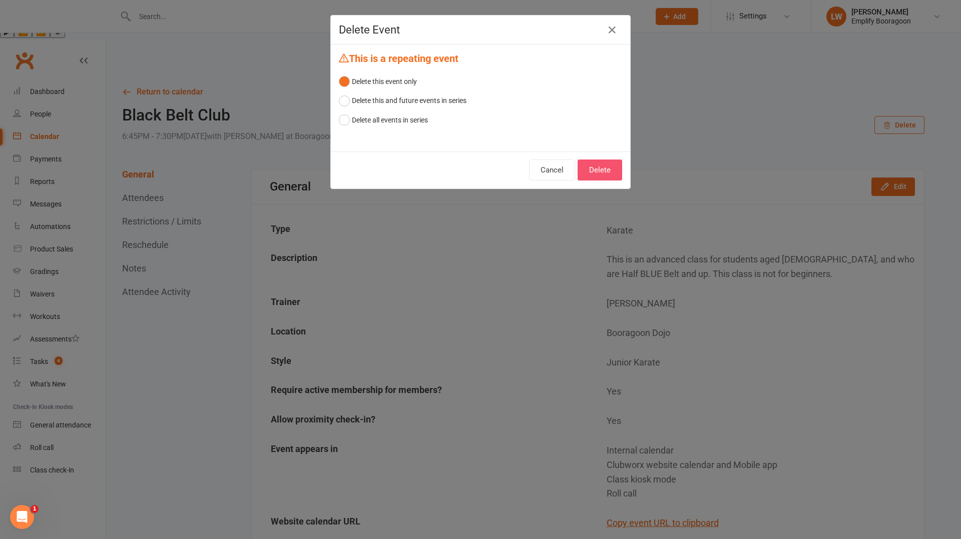
click at [603, 169] on button "Delete" at bounding box center [600, 170] width 45 height 21
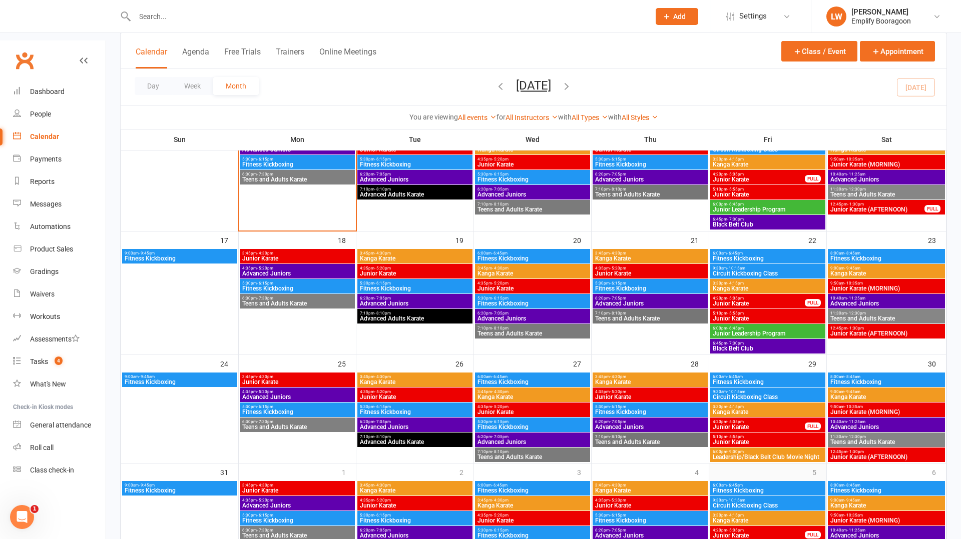
scroll to position [392, 0]
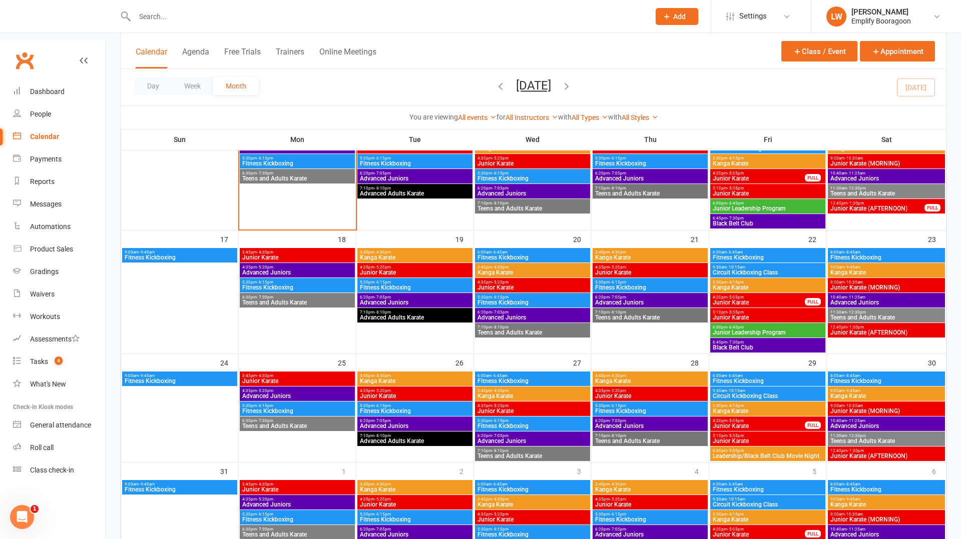
click at [739, 453] on span "Leadership/Black Belt Club Movie Night" at bounding box center [767, 456] width 111 height 6
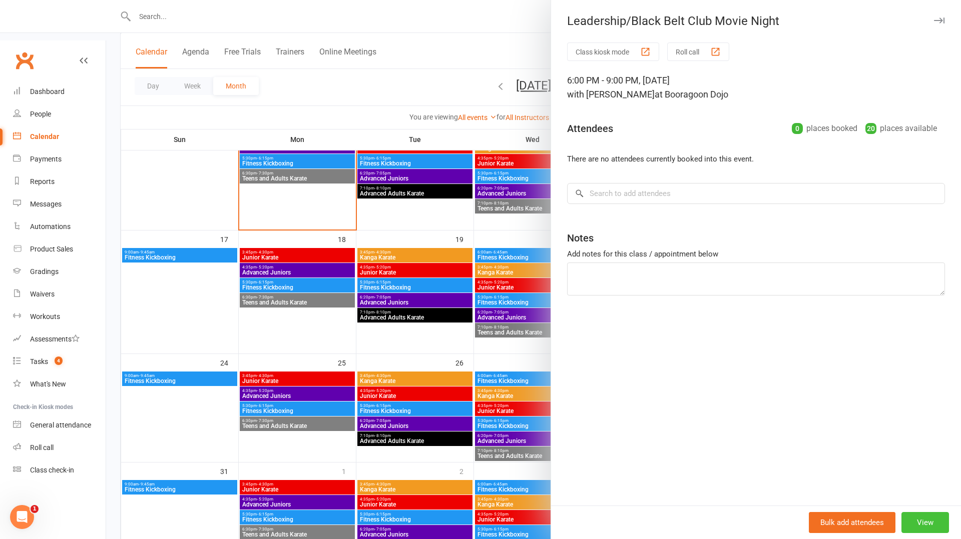
click at [930, 525] on button "View" at bounding box center [925, 522] width 48 height 21
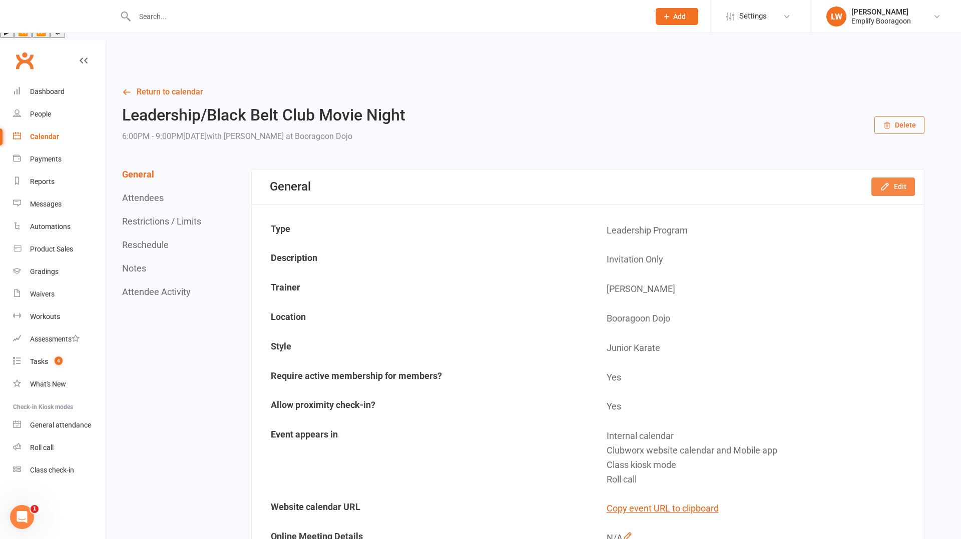
click at [886, 178] on button "Edit" at bounding box center [893, 187] width 44 height 18
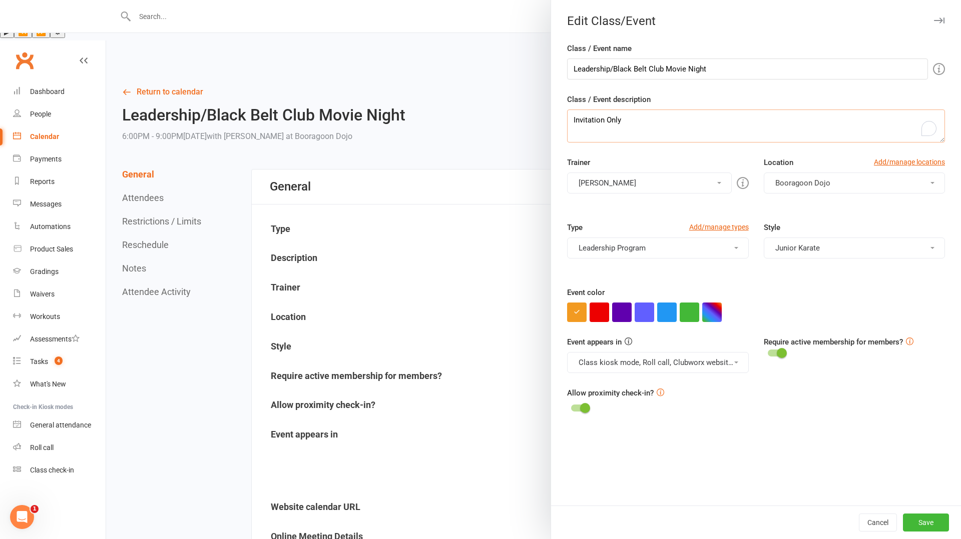
click at [650, 125] on textarea "Invitation Only" at bounding box center [756, 126] width 378 height 33
type textarea "Invitation Only. $20 fee includes pizza, extra time and movie."
click at [927, 518] on button "Save" at bounding box center [926, 523] width 46 height 18
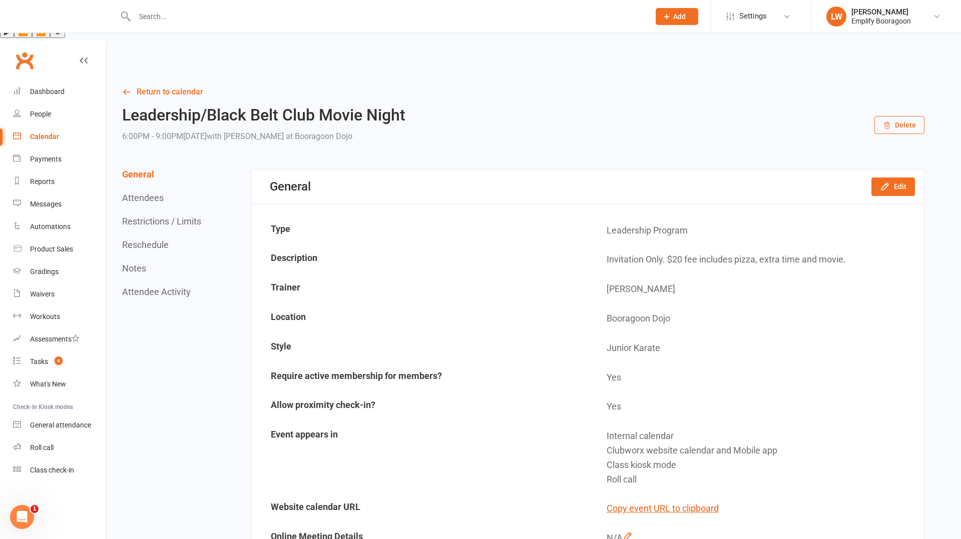
click at [871, 169] on section "General Edit Type Leadership Program Description Invitation Only. $20 fee inclu…" at bounding box center [587, 367] width 673 height 396
click at [887, 170] on div "General Edit" at bounding box center [588, 187] width 672 height 35
click at [893, 178] on button "Edit" at bounding box center [893, 187] width 44 height 18
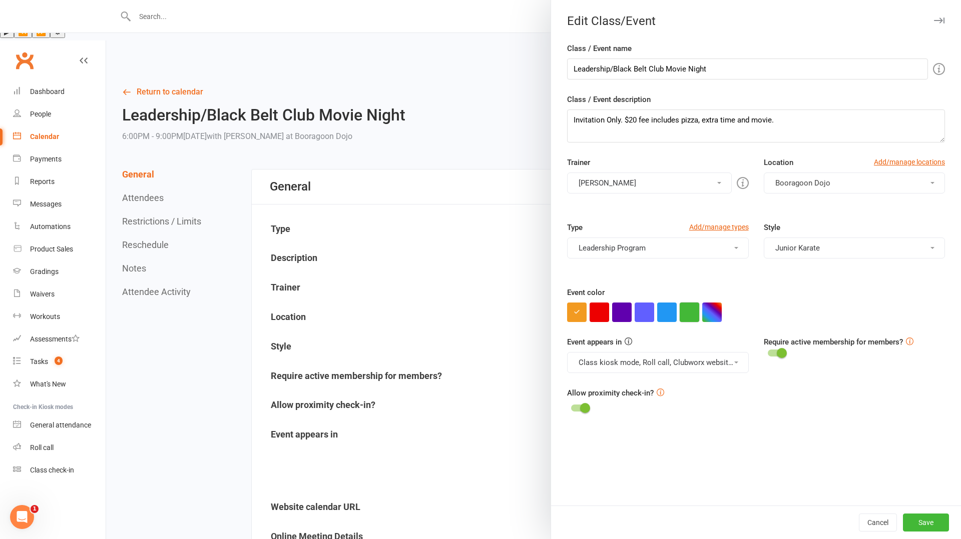
click at [692, 313] on button "button" at bounding box center [690, 313] width 20 height 20
click at [933, 515] on button "Save" at bounding box center [926, 523] width 46 height 18
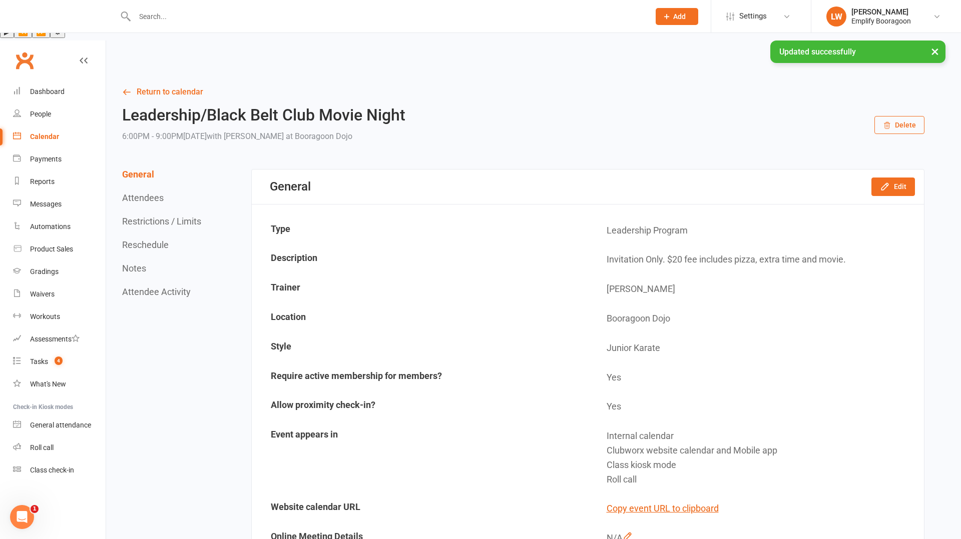
click at [30, 133] on div "Calendar" at bounding box center [44, 137] width 29 height 8
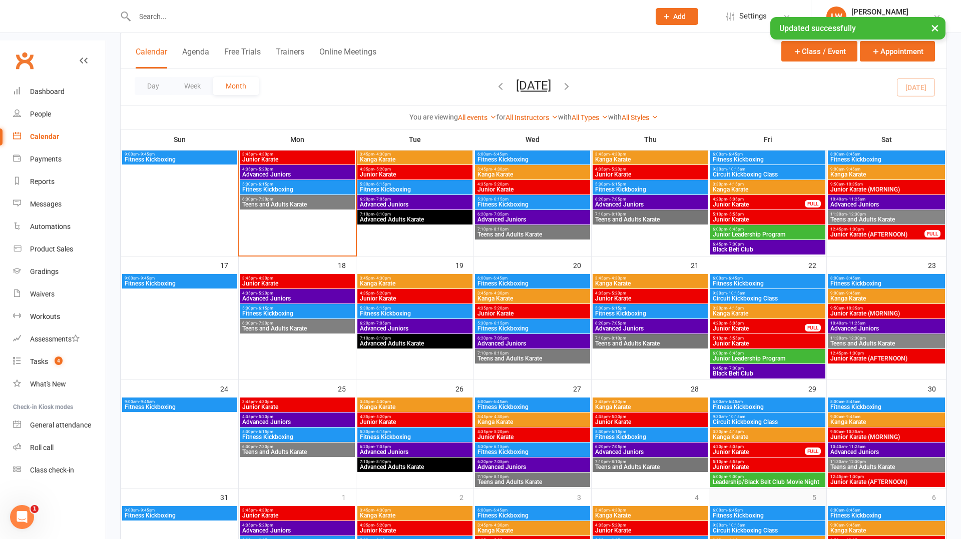
scroll to position [430, 0]
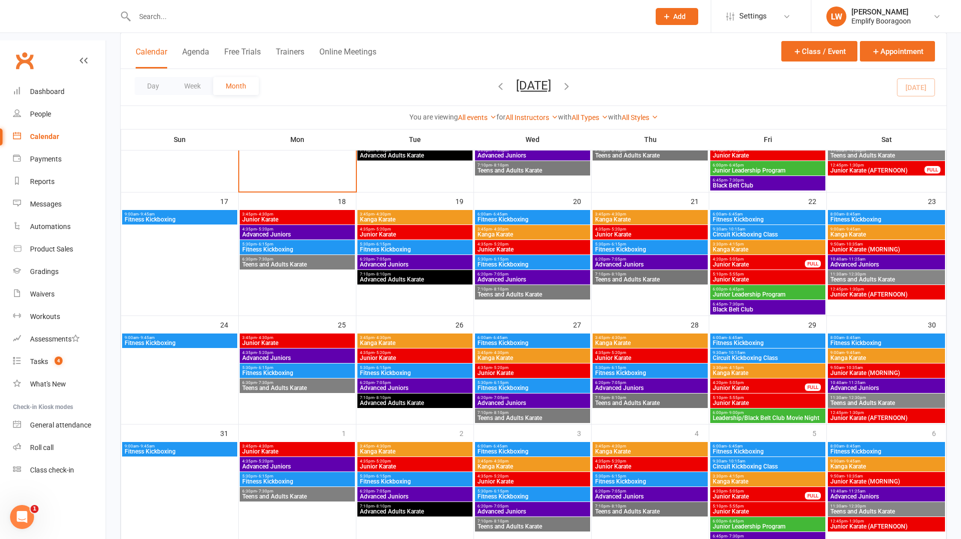
click at [769, 415] on span "Leadership/Black Belt Club Movie Night" at bounding box center [767, 418] width 111 height 6
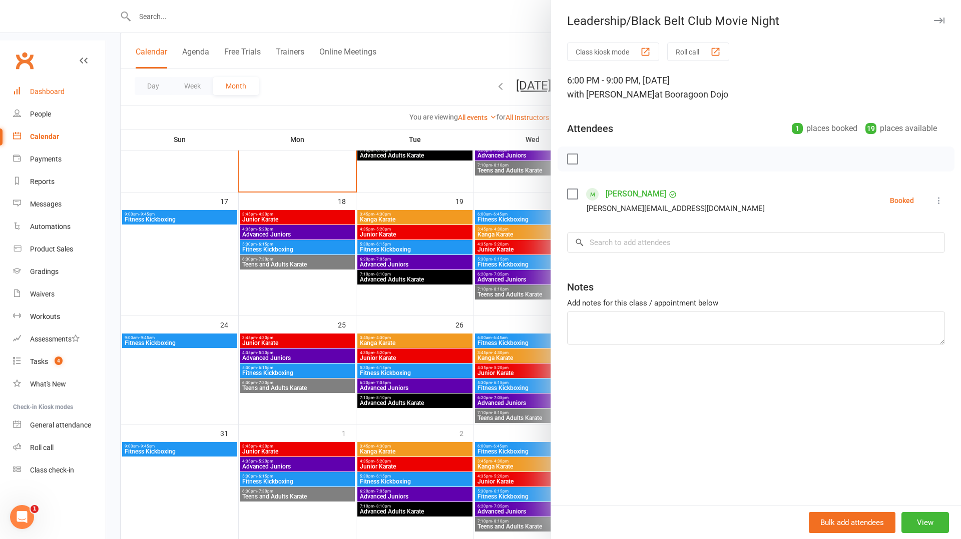
click at [71, 81] on link "Dashboard" at bounding box center [59, 92] width 93 height 23
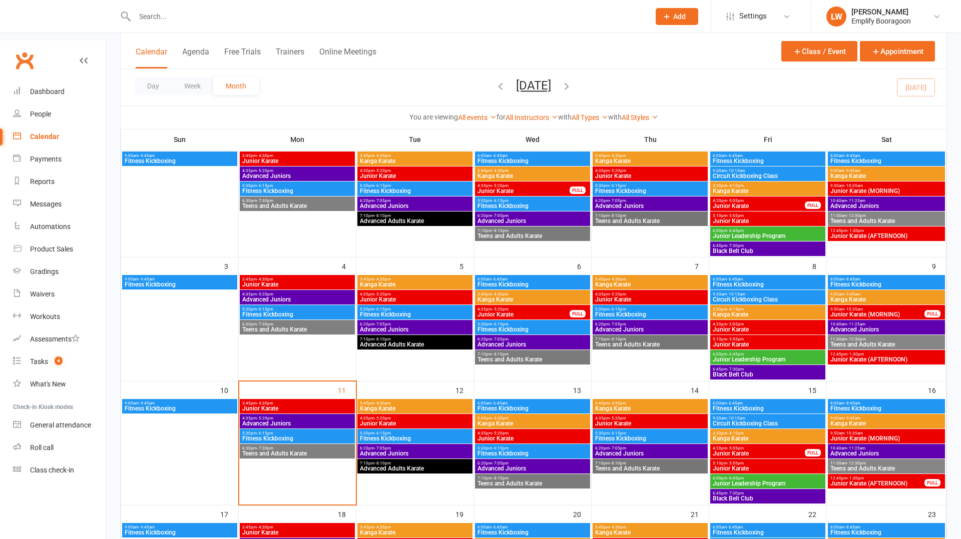
click at [627, 406] on span "Kanga Karate" at bounding box center [650, 409] width 111 height 6
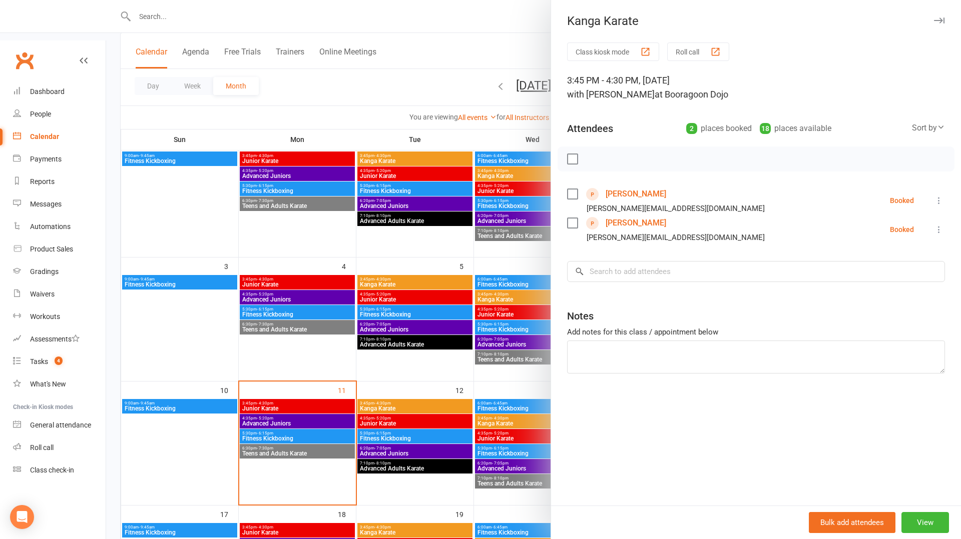
click at [513, 385] on div at bounding box center [533, 269] width 855 height 539
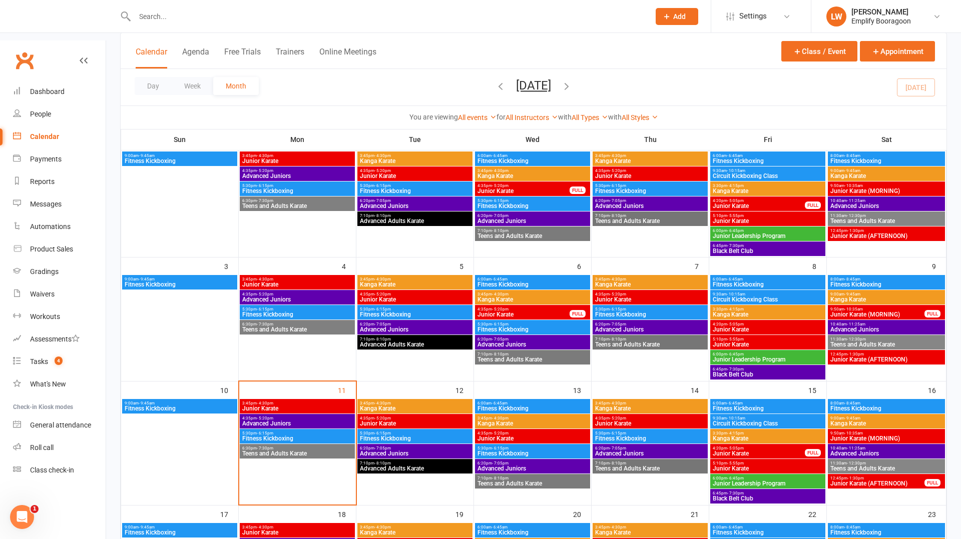
click at [612, 282] on span "Kanga Karate" at bounding box center [650, 285] width 111 height 6
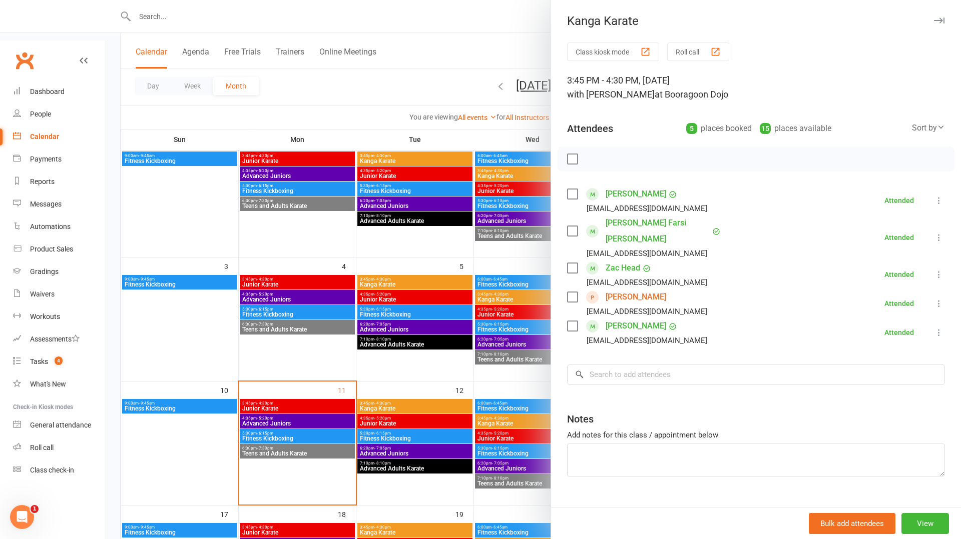
click at [507, 289] on div at bounding box center [533, 269] width 855 height 539
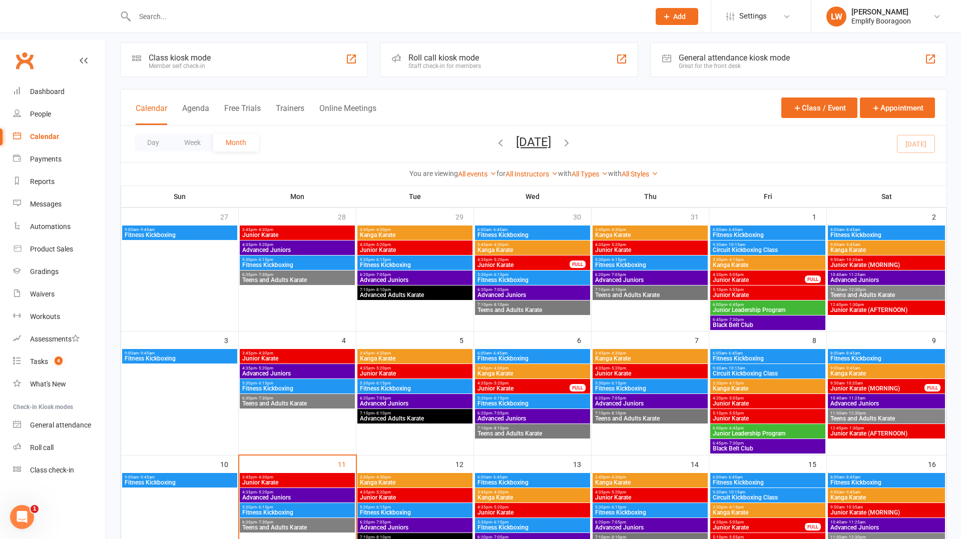
scroll to position [40, 0]
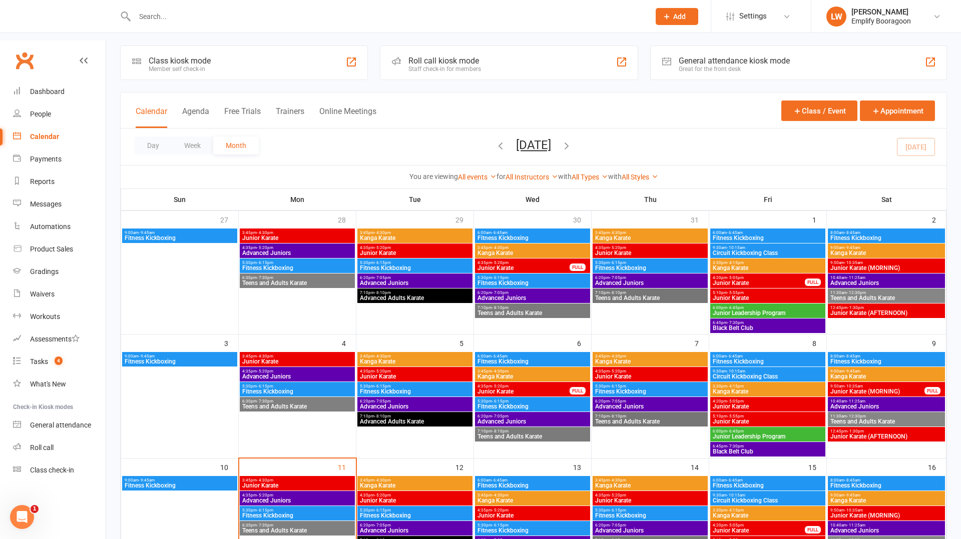
click at [632, 231] on span "3:45pm - 4:30pm" at bounding box center [650, 233] width 111 height 5
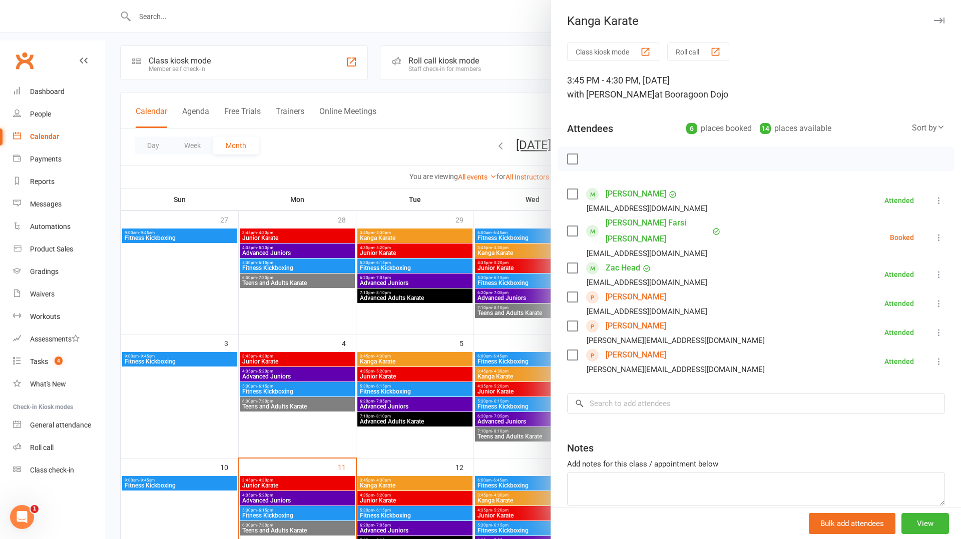
click at [455, 376] on div at bounding box center [533, 269] width 855 height 539
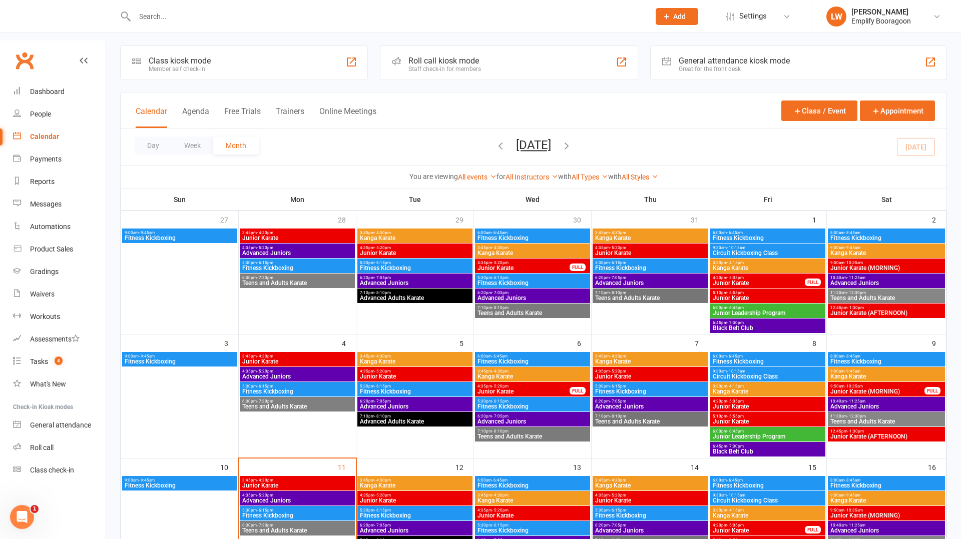
click at [606, 483] on span "Kanga Karate" at bounding box center [650, 486] width 111 height 6
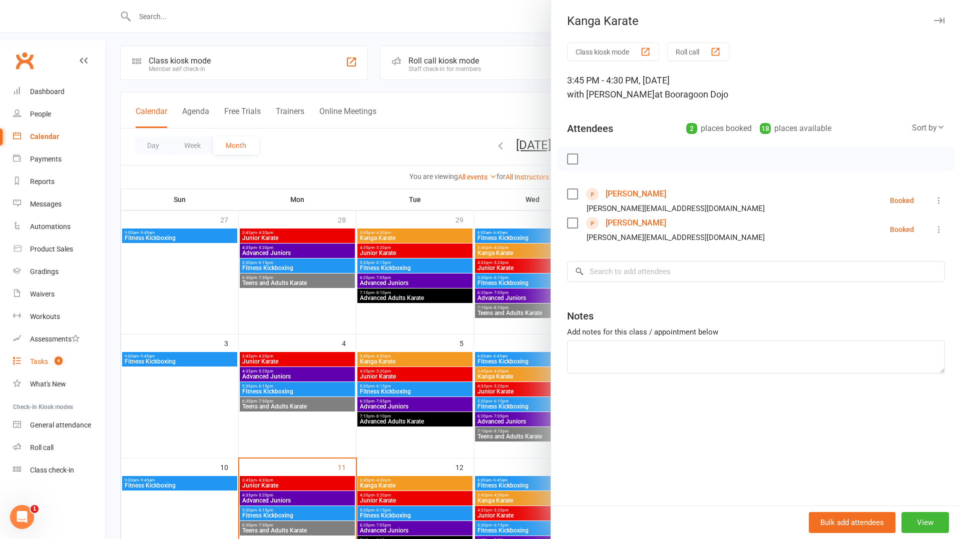
click at [45, 358] on div "Tasks" at bounding box center [39, 362] width 18 height 8
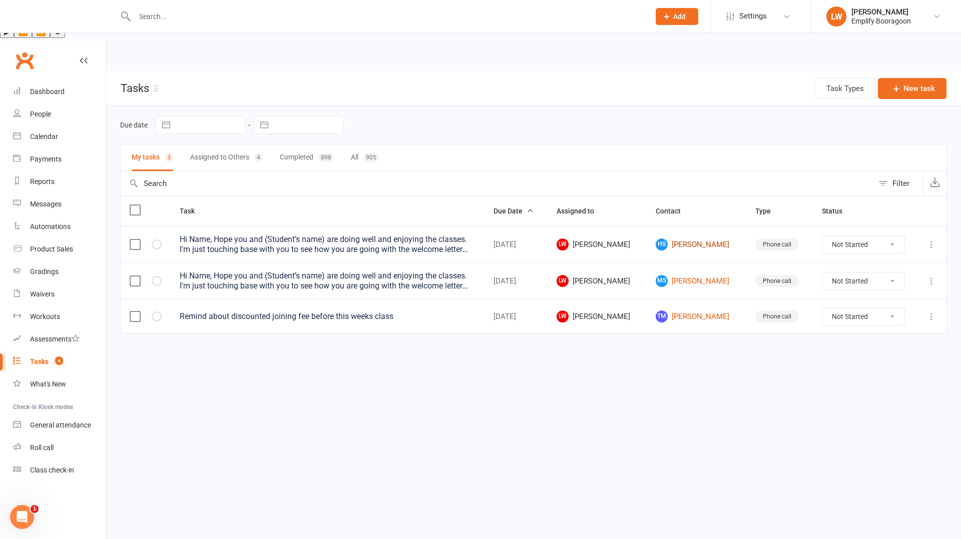
click at [704, 239] on link "HS Harry Stephenson" at bounding box center [696, 245] width 81 height 12
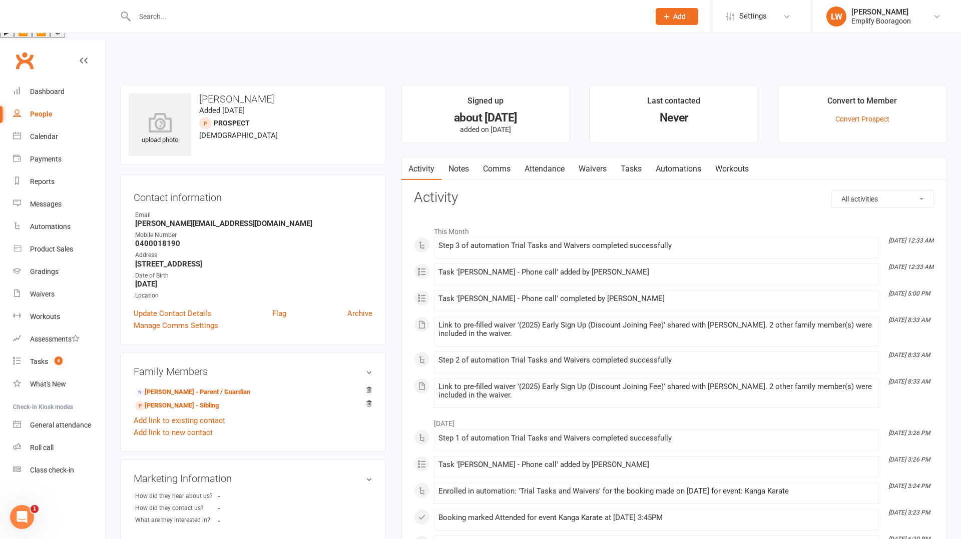
click at [508, 158] on link "Comms" at bounding box center [497, 169] width 42 height 23
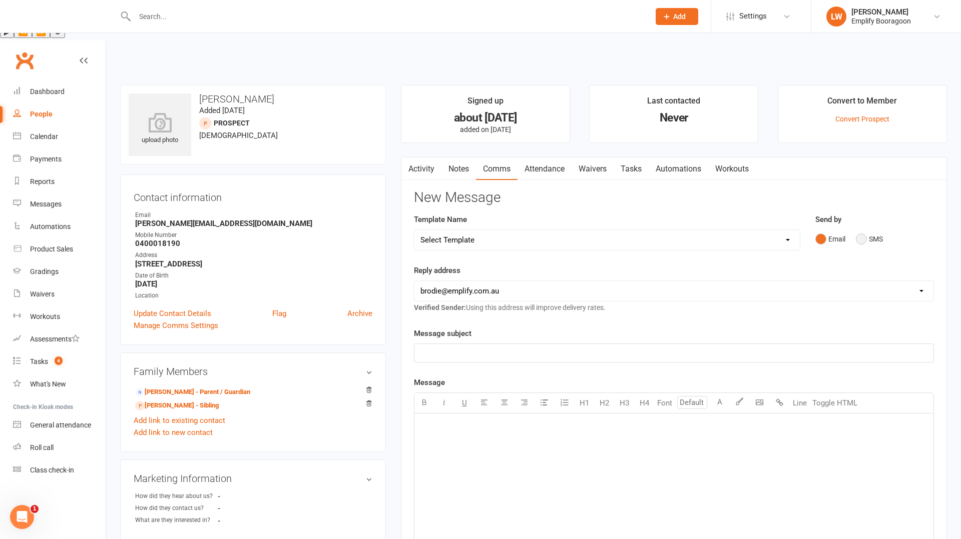
click at [862, 230] on button "SMS" at bounding box center [869, 239] width 27 height 19
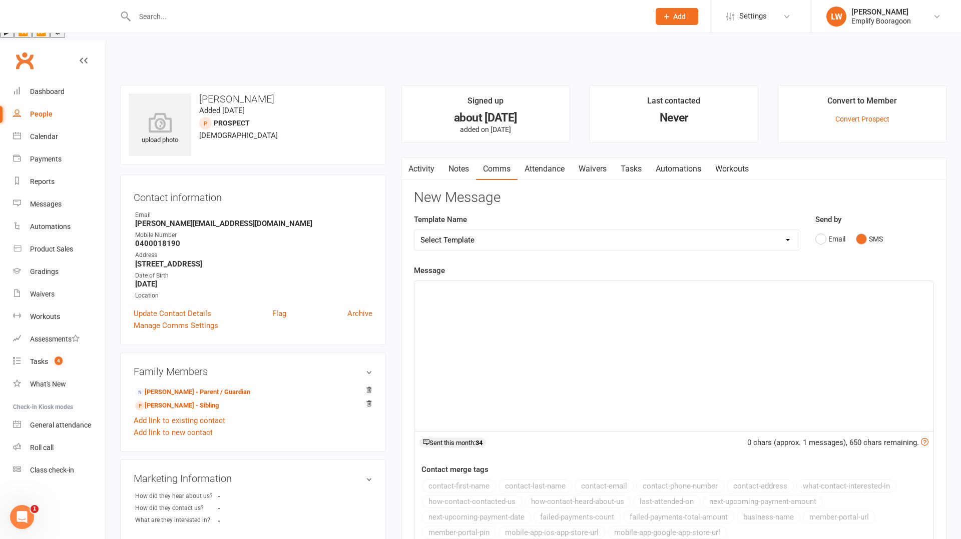
click at [562, 284] on p "﻿" at bounding box center [673, 290] width 507 height 12
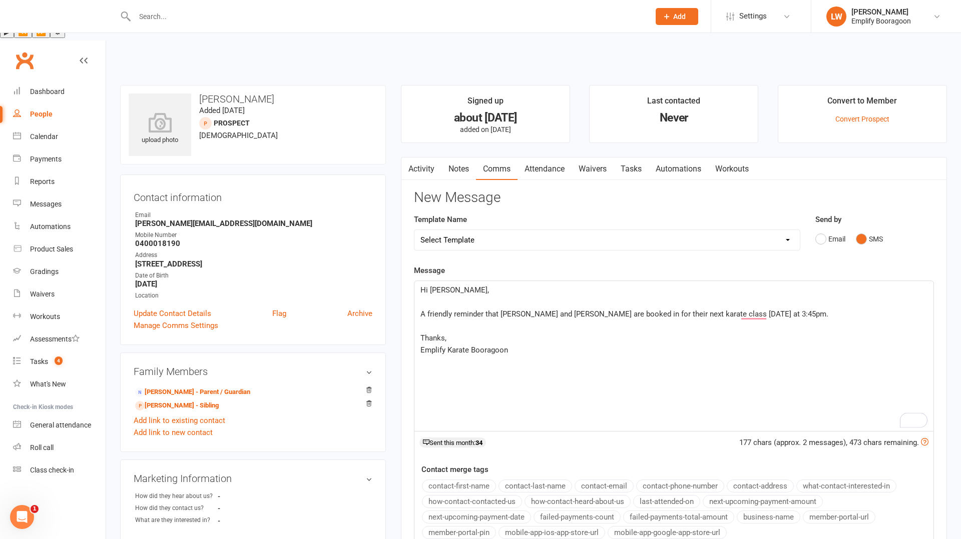
click at [594, 321] on div "Hi Alana, ﻿ A friendly reminder that Harry and Milla are booked in for their ne…" at bounding box center [673, 356] width 519 height 150
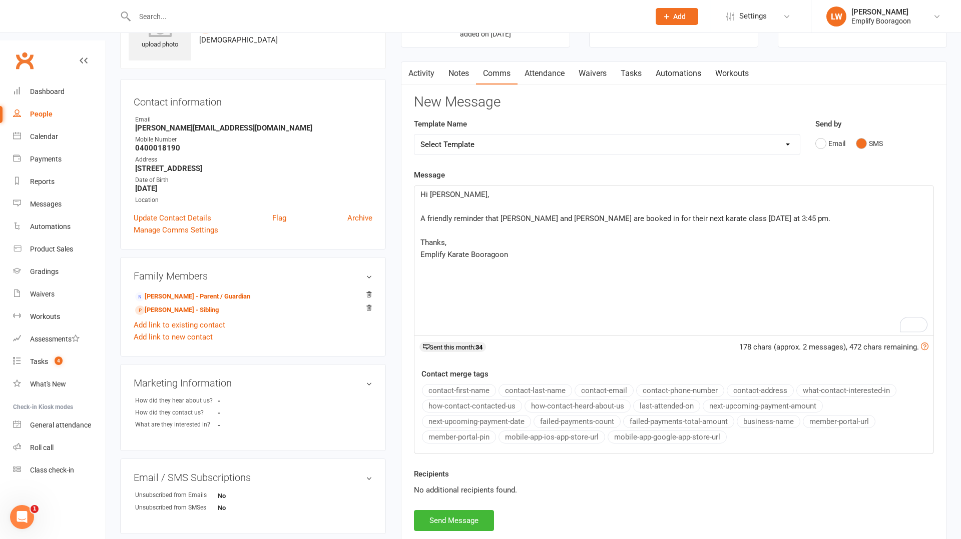
scroll to position [96, 0]
click at [440, 510] on button "Send Message" at bounding box center [454, 520] width 80 height 21
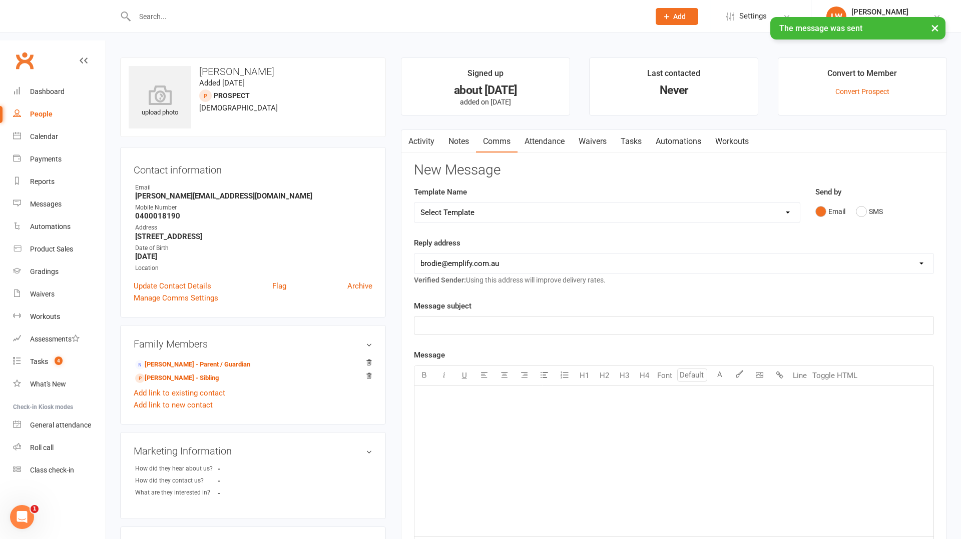
scroll to position [0, 0]
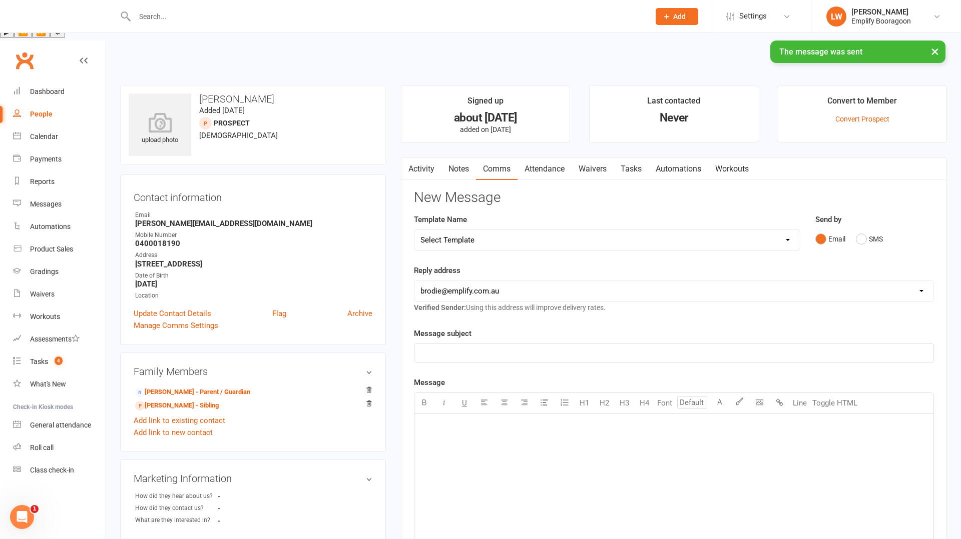
click at [418, 158] on link "Activity" at bounding box center [421, 169] width 40 height 23
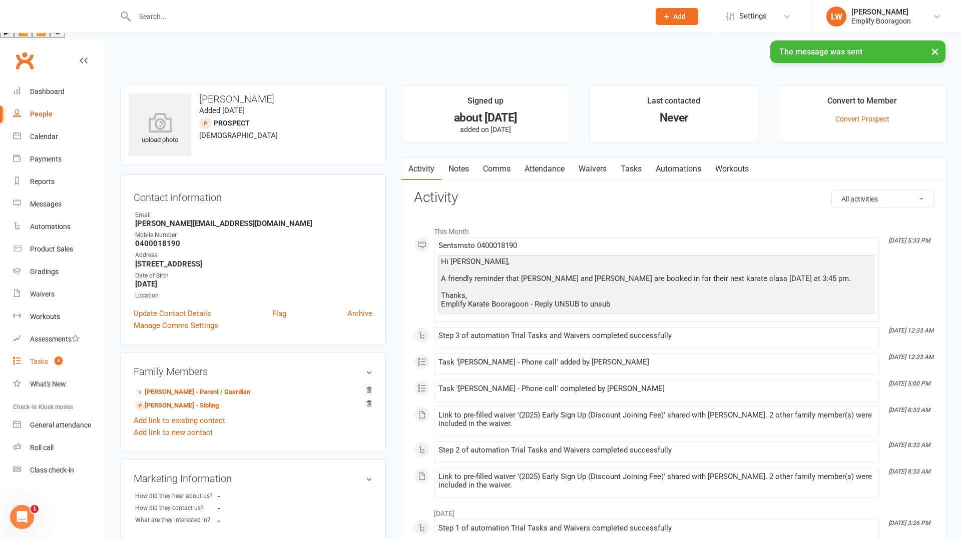
click at [33, 358] on div "Tasks" at bounding box center [39, 362] width 18 height 8
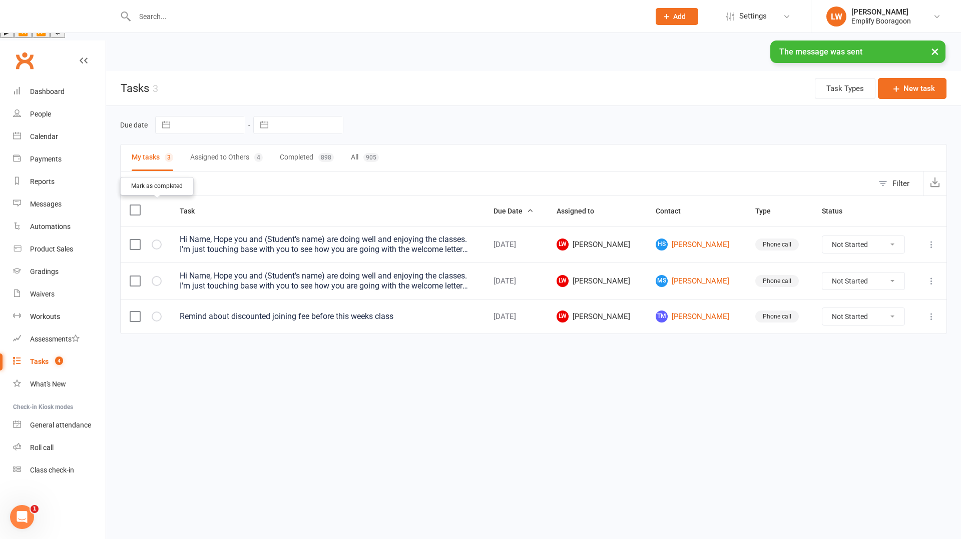
click at [0, 0] on icon "button" at bounding box center [0, 0] width 0 height 0
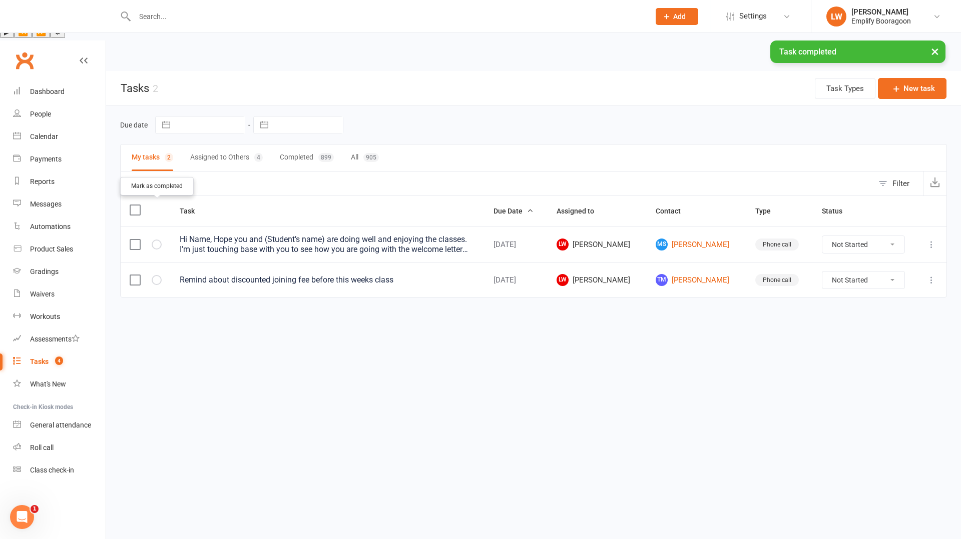
click at [0, 0] on icon "button" at bounding box center [0, 0] width 0 height 0
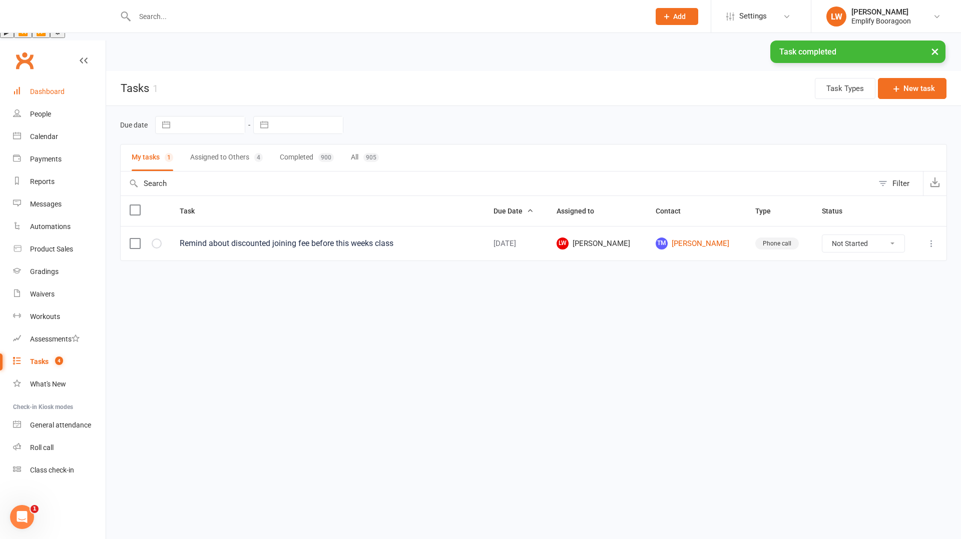
click at [34, 88] on div "Dashboard" at bounding box center [47, 92] width 35 height 8
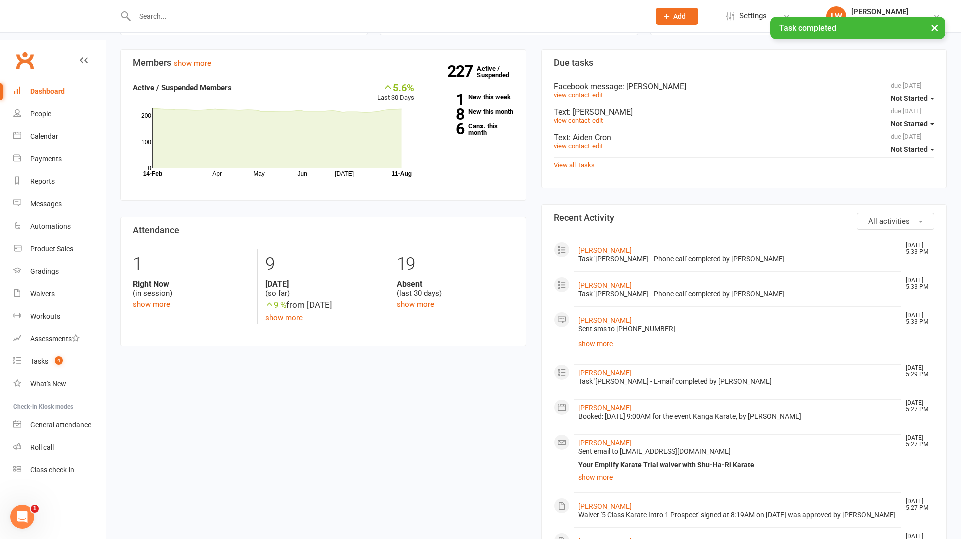
scroll to position [236, 0]
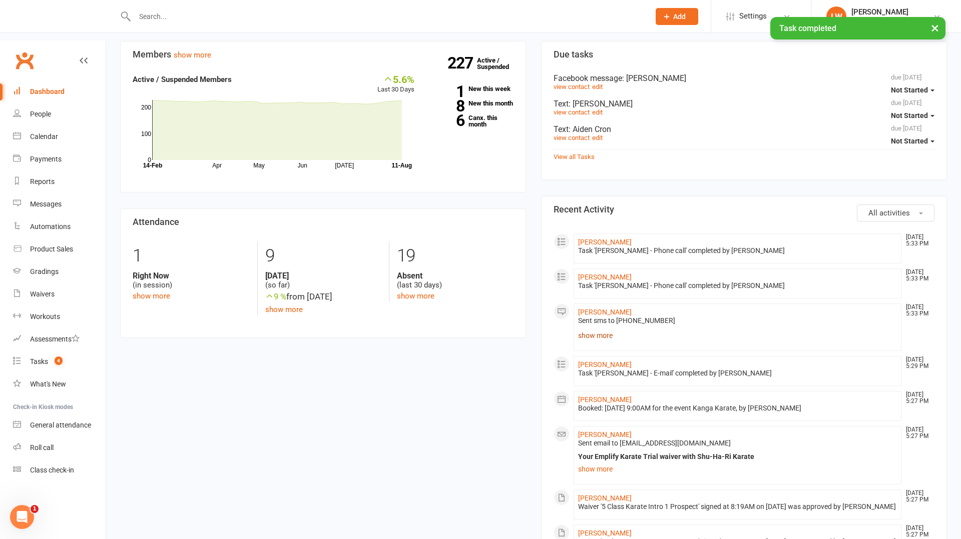
click at [599, 329] on link "show more" at bounding box center [737, 336] width 319 height 14
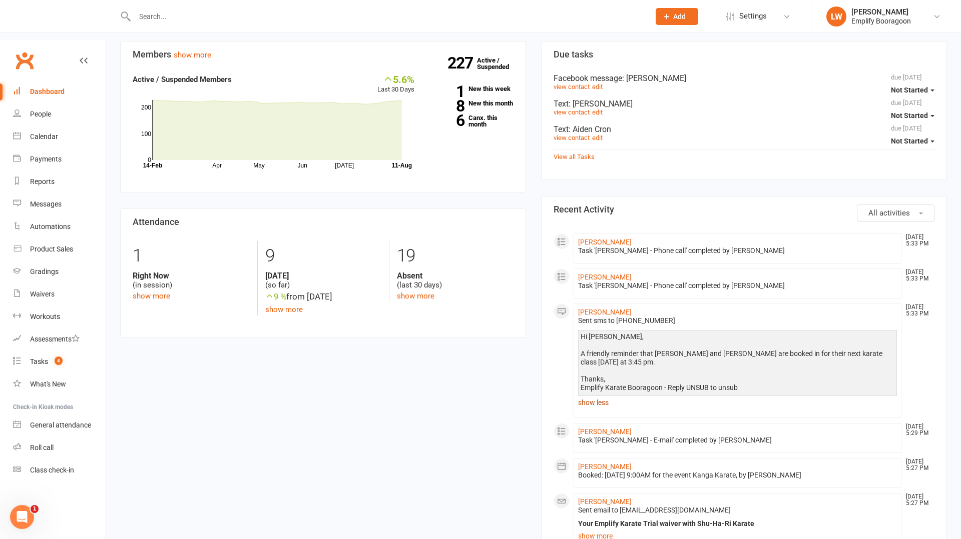
click at [592, 396] on link "show less" at bounding box center [737, 403] width 319 height 14
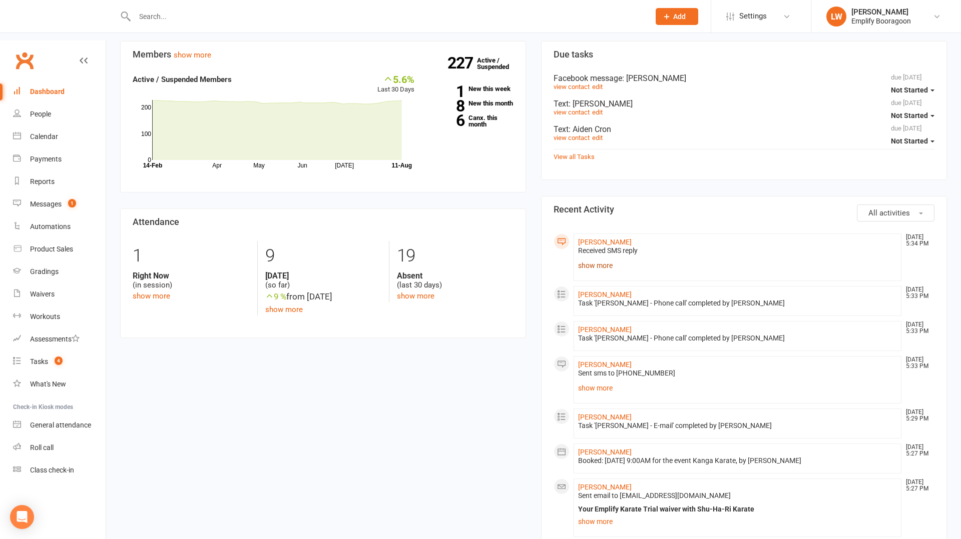
click at [588, 259] on link "show more" at bounding box center [737, 266] width 319 height 14
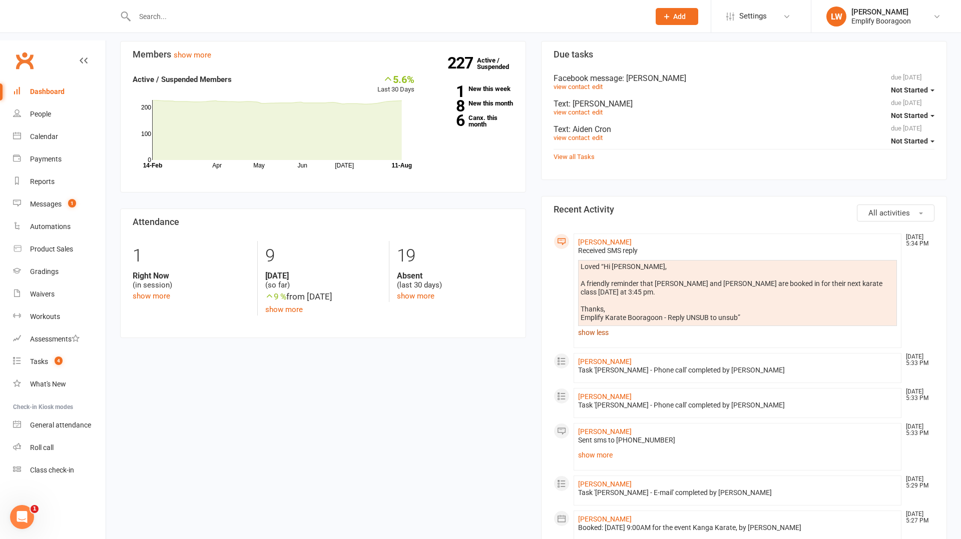
click at [595, 326] on link "show less" at bounding box center [737, 333] width 319 height 14
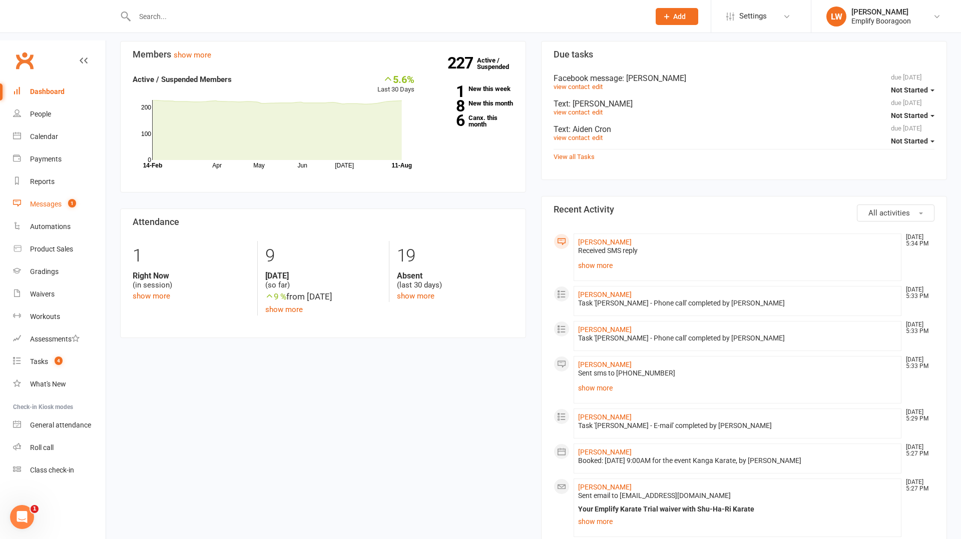
click at [48, 193] on link "Messages 1" at bounding box center [59, 204] width 93 height 23
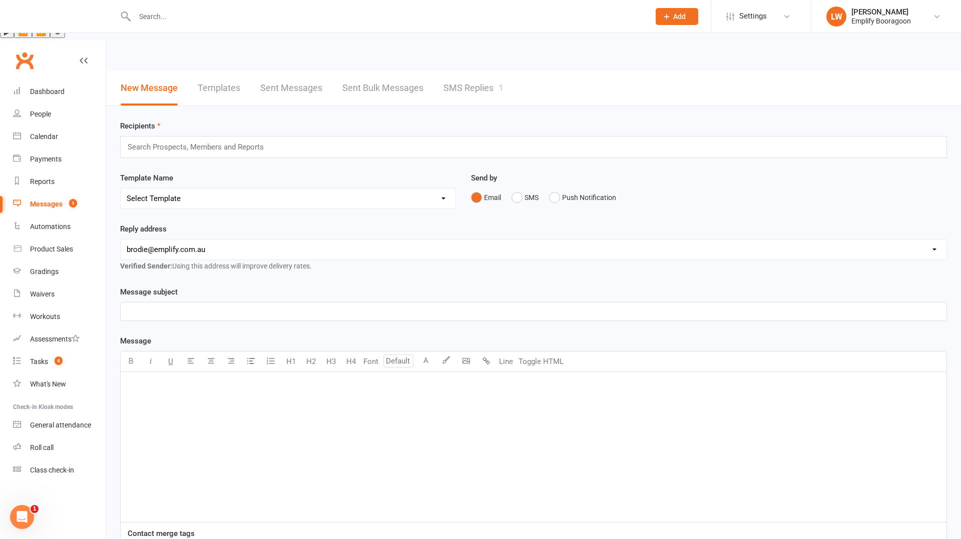
click at [476, 71] on link "SMS Replies 1" at bounding box center [473, 88] width 60 height 35
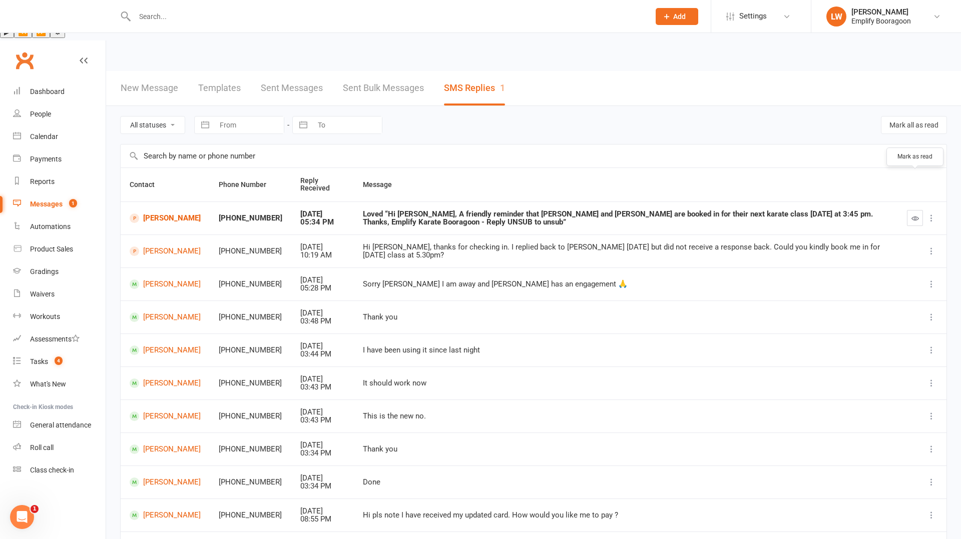
click at [918, 210] on button "button" at bounding box center [915, 218] width 16 height 16
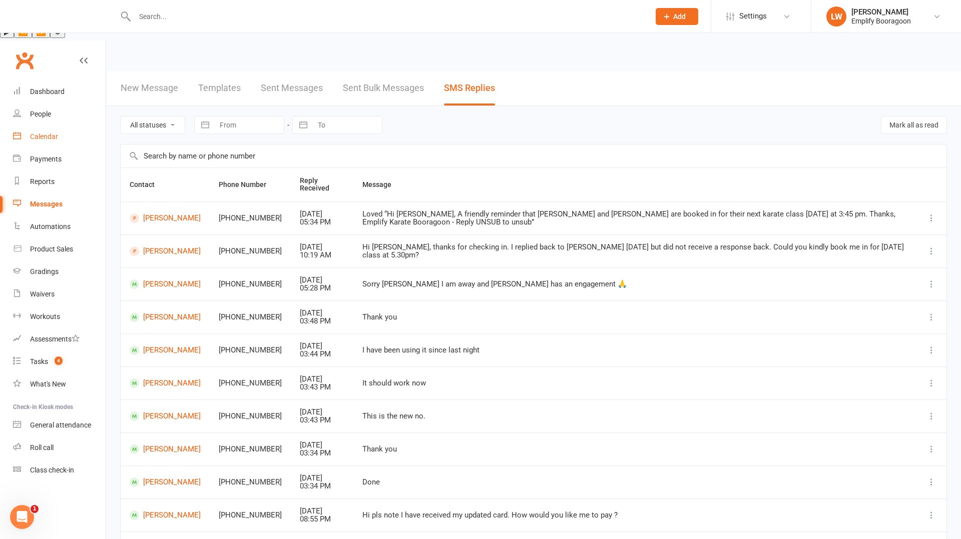
click at [68, 126] on link "Calendar" at bounding box center [59, 137] width 93 height 23
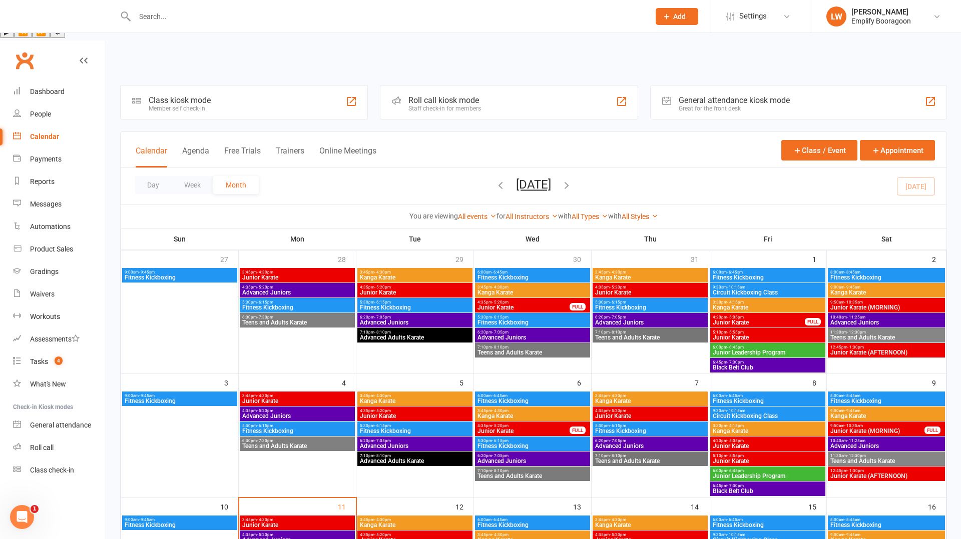
scroll to position [100, 0]
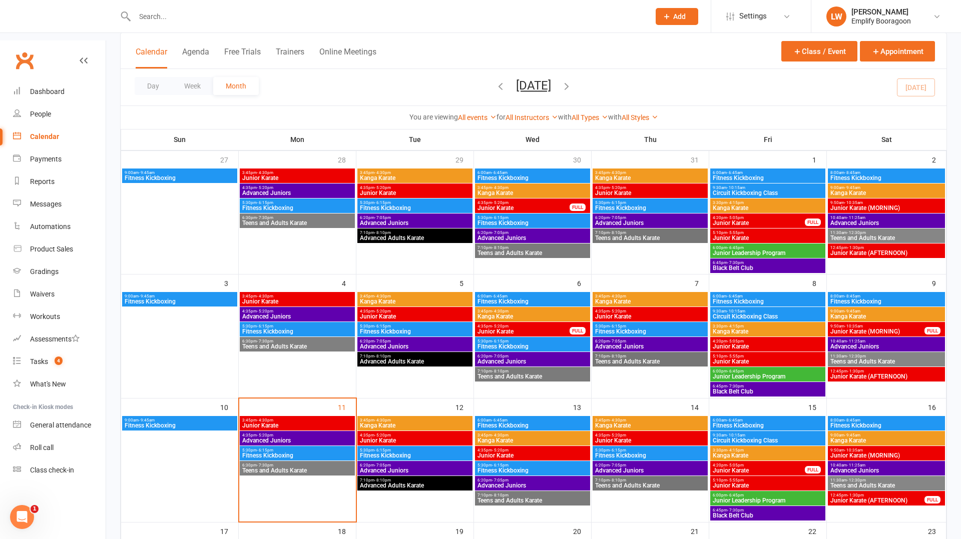
click at [631, 418] on span "3:45pm - 4:30pm" at bounding box center [650, 420] width 111 height 5
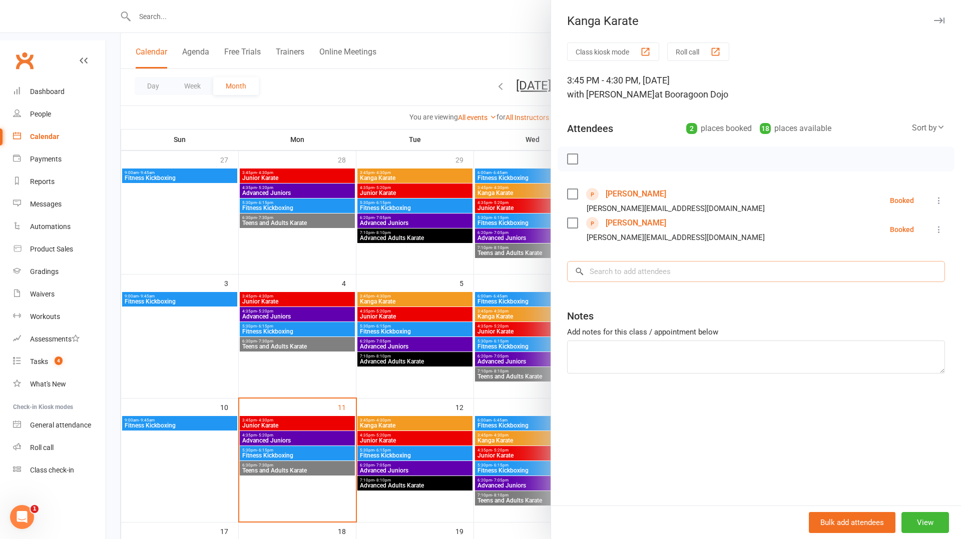
click at [636, 266] on input "search" at bounding box center [756, 271] width 378 height 21
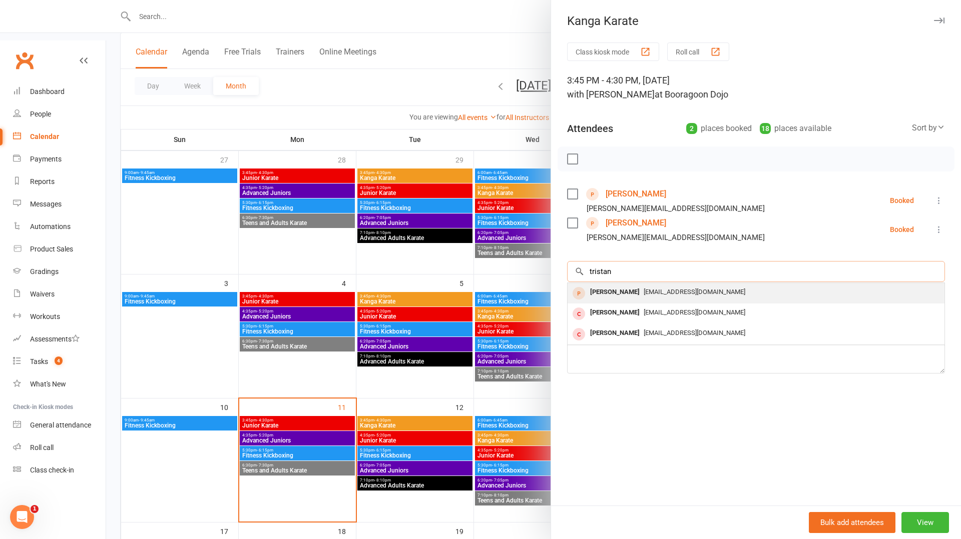
type input "tristan"
click at [631, 290] on div "[PERSON_NAME]" at bounding box center [615, 292] width 58 height 15
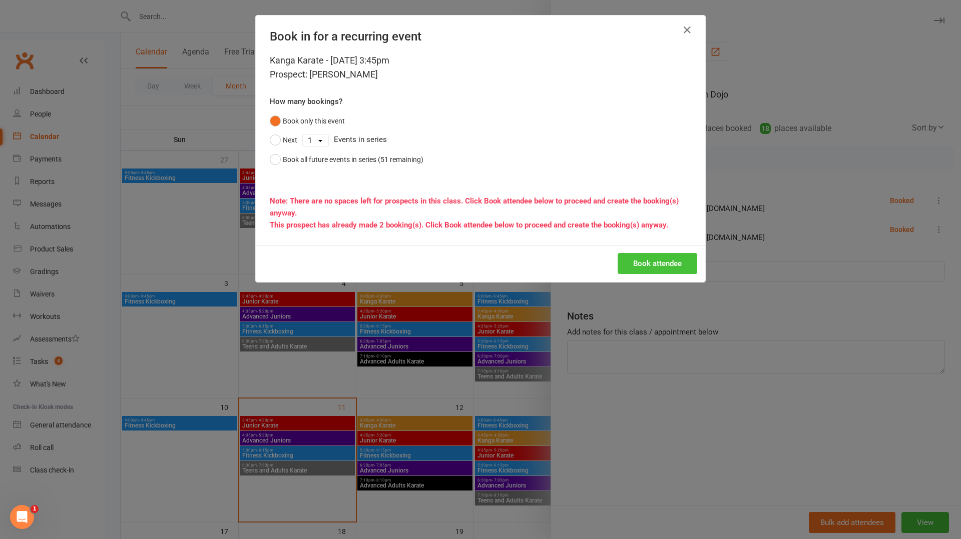
click at [651, 260] on button "Book attendee" at bounding box center [658, 263] width 80 height 21
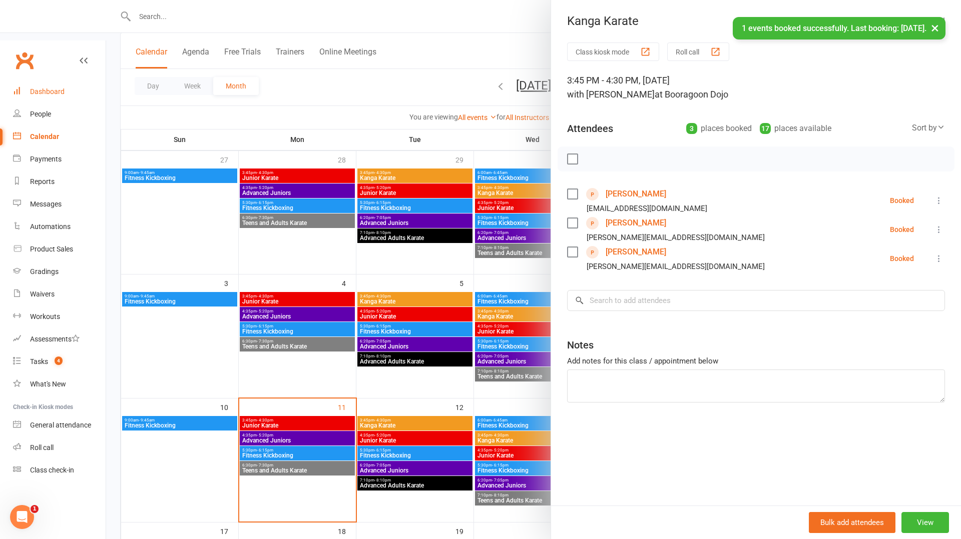
click at [69, 81] on link "Dashboard" at bounding box center [59, 92] width 93 height 23
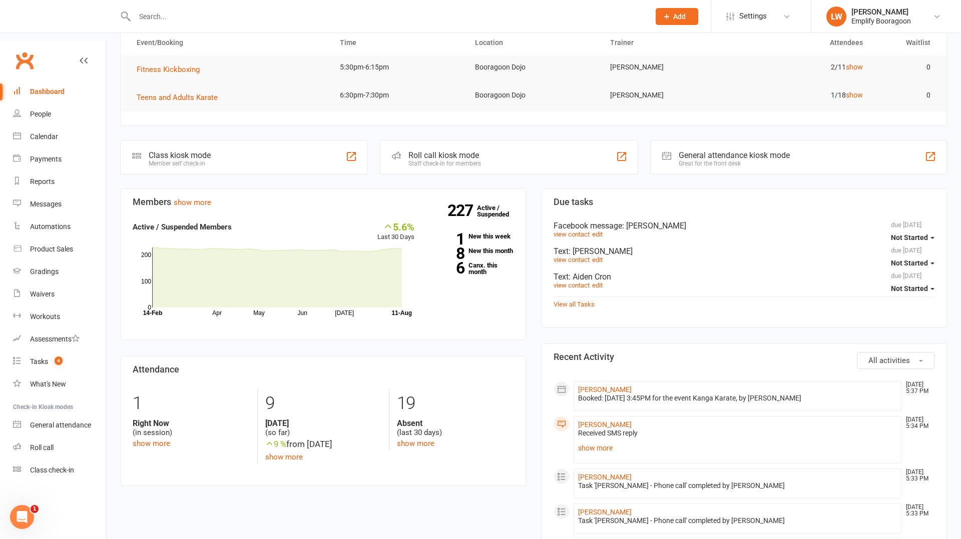
scroll to position [73, 0]
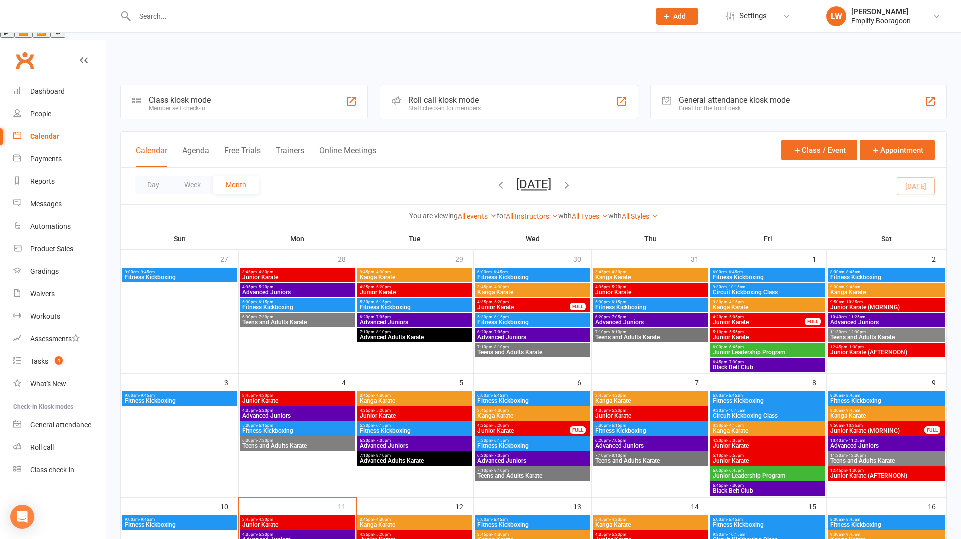
click at [679, 17] on span "Add" at bounding box center [679, 17] width 13 height 8
click at [685, 220] on link "Membership plan" at bounding box center [666, 210] width 89 height 23
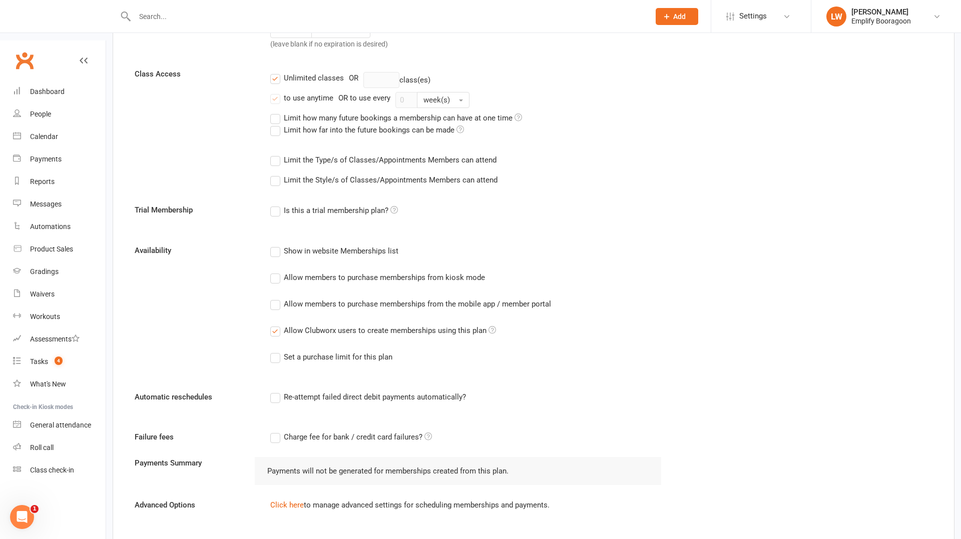
scroll to position [338, 0]
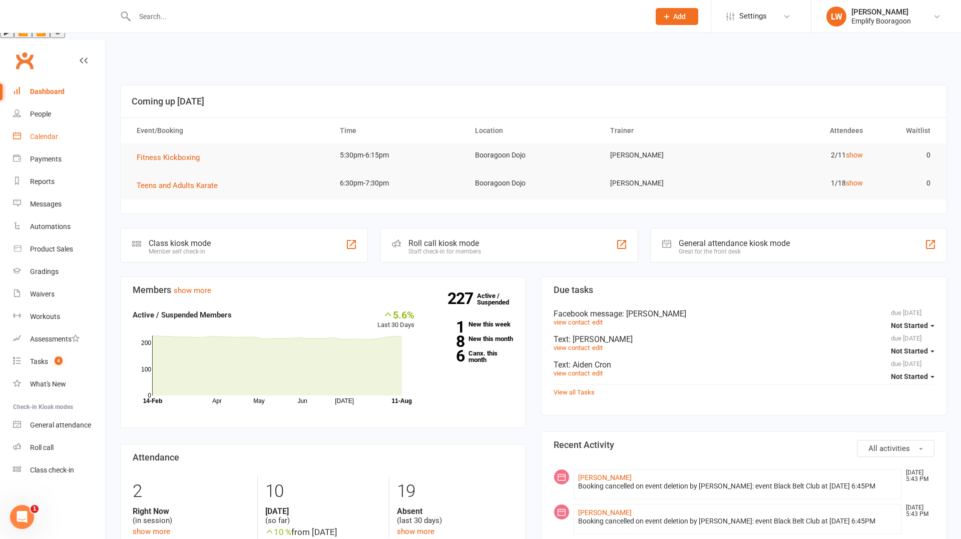
click at [51, 133] on div "Calendar" at bounding box center [44, 137] width 28 height 8
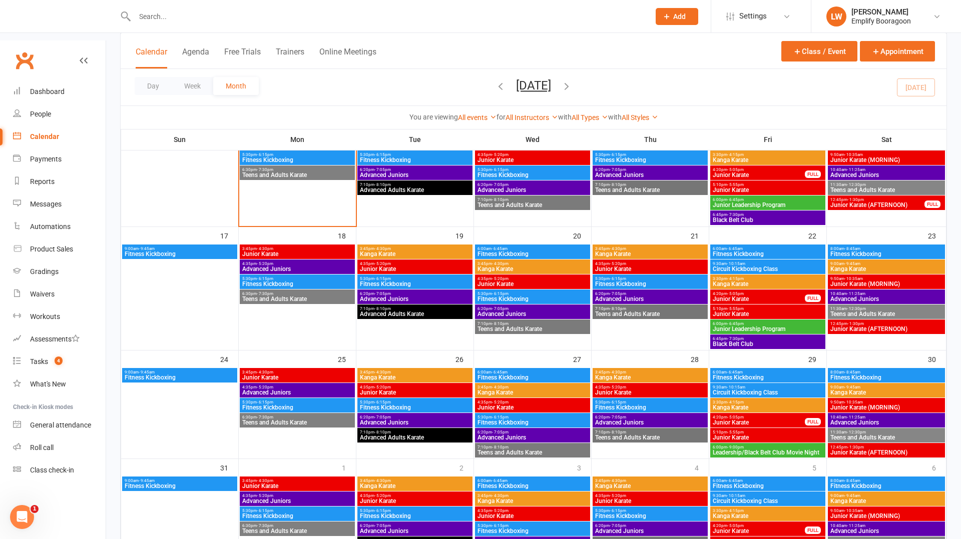
scroll to position [397, 0]
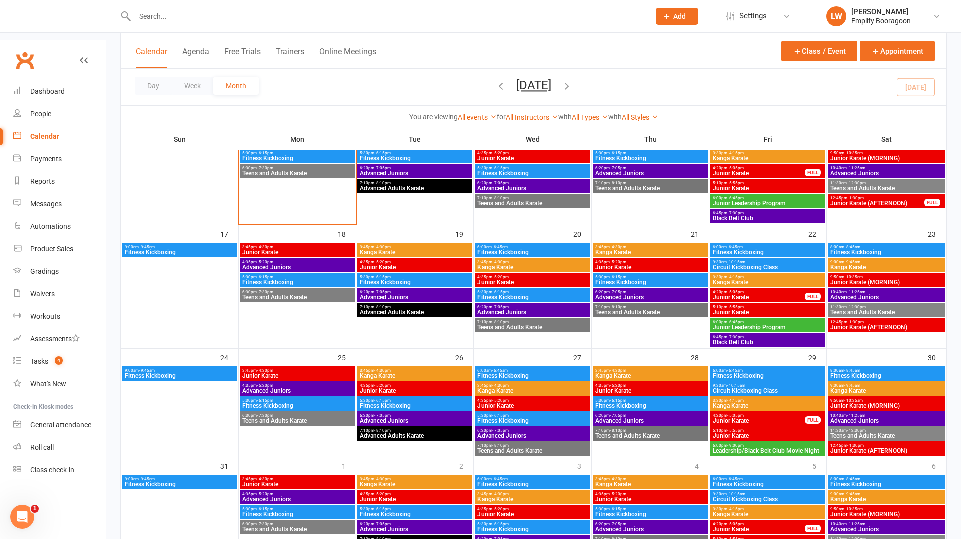
click at [759, 448] on span "Leadership/Black Belt Club Movie Night" at bounding box center [767, 451] width 111 height 6
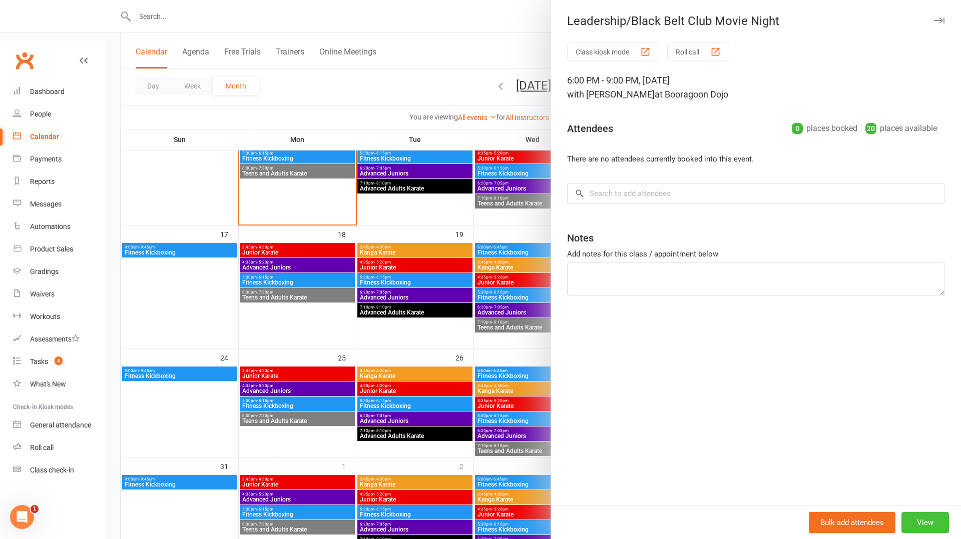
click at [923, 514] on button "View" at bounding box center [925, 522] width 48 height 21
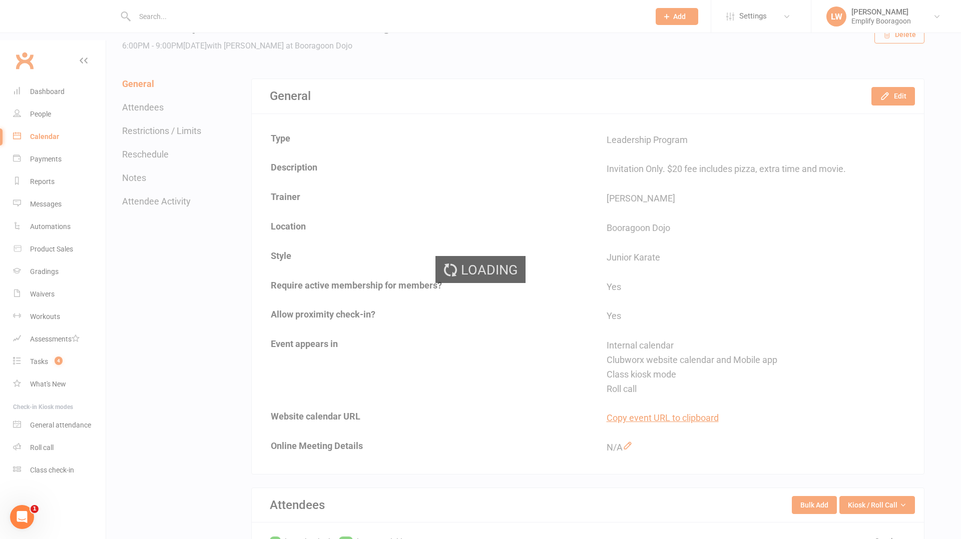
scroll to position [96, 0]
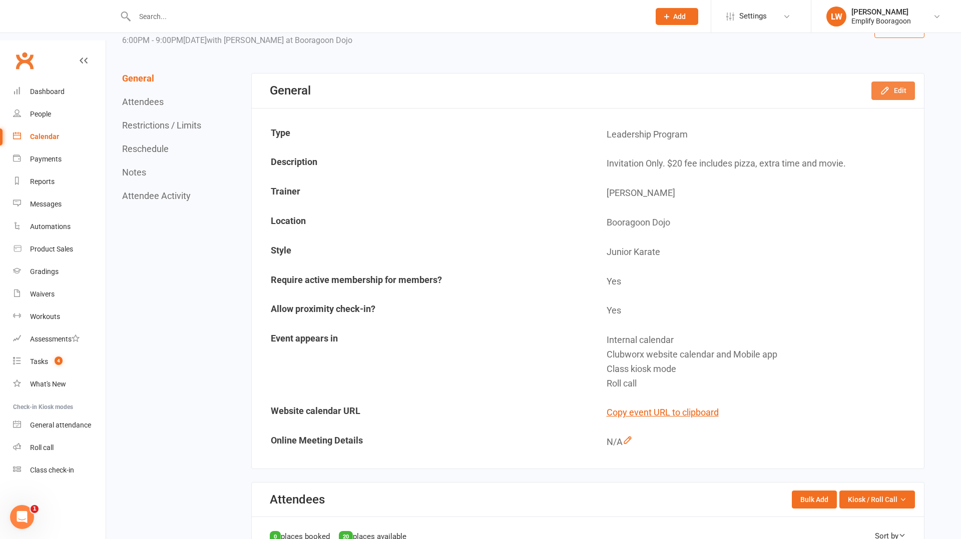
click at [890, 82] on button "Edit" at bounding box center [893, 91] width 44 height 18
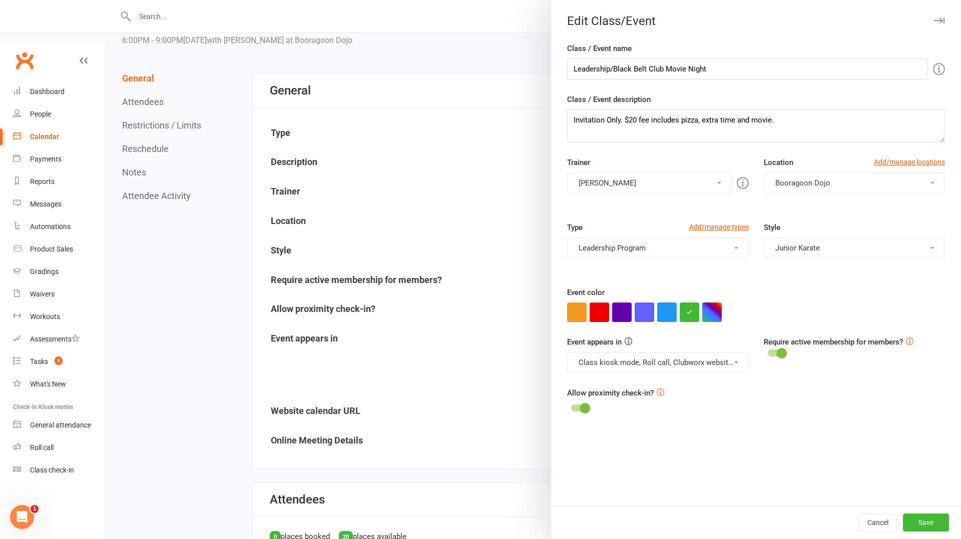
click at [637, 240] on button "Leadership Program" at bounding box center [657, 248] width 181 height 21
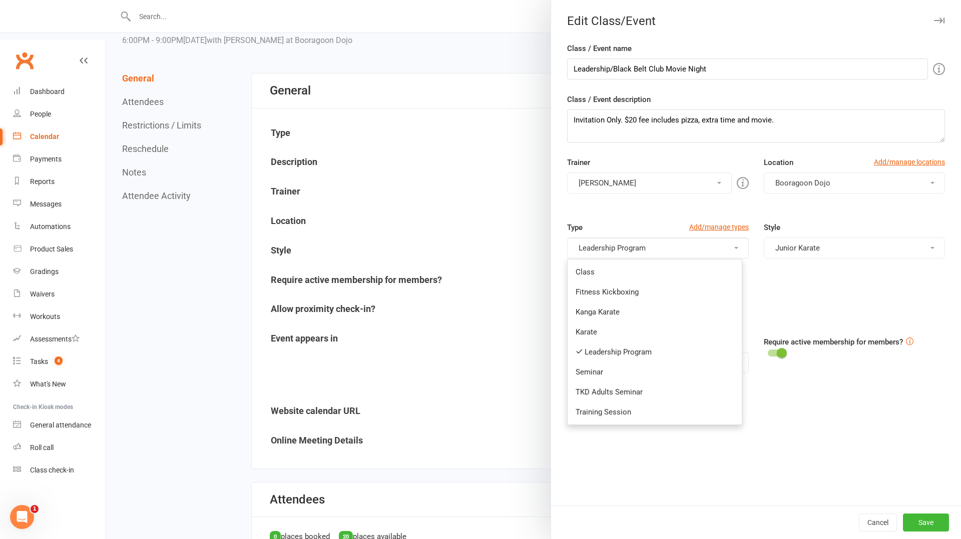
click at [617, 212] on div "Trainer [PERSON_NAME] [PERSON_NAME] [PERSON_NAME] [PERSON_NAME] [PERSON_NAME] B…" at bounding box center [755, 189] width 393 height 65
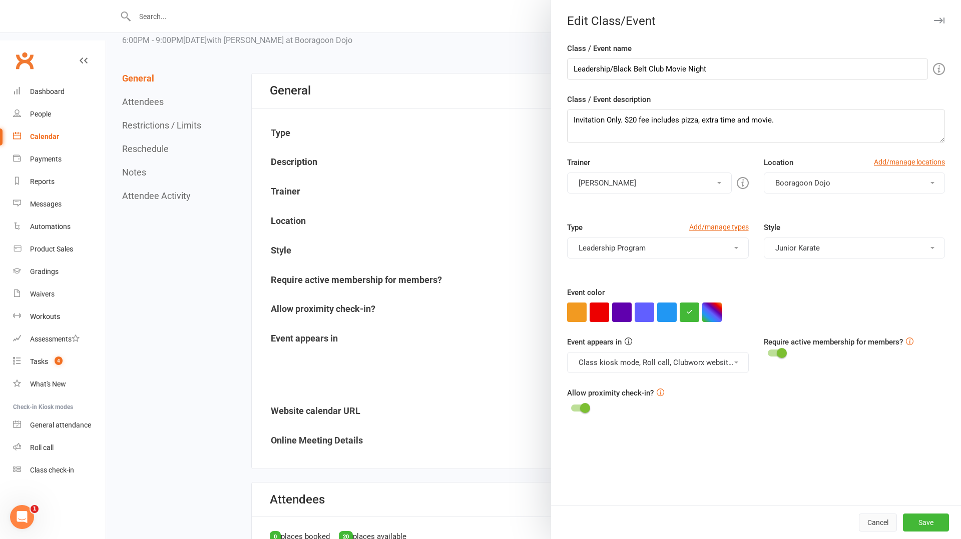
click at [870, 523] on button "Cancel" at bounding box center [878, 523] width 38 height 18
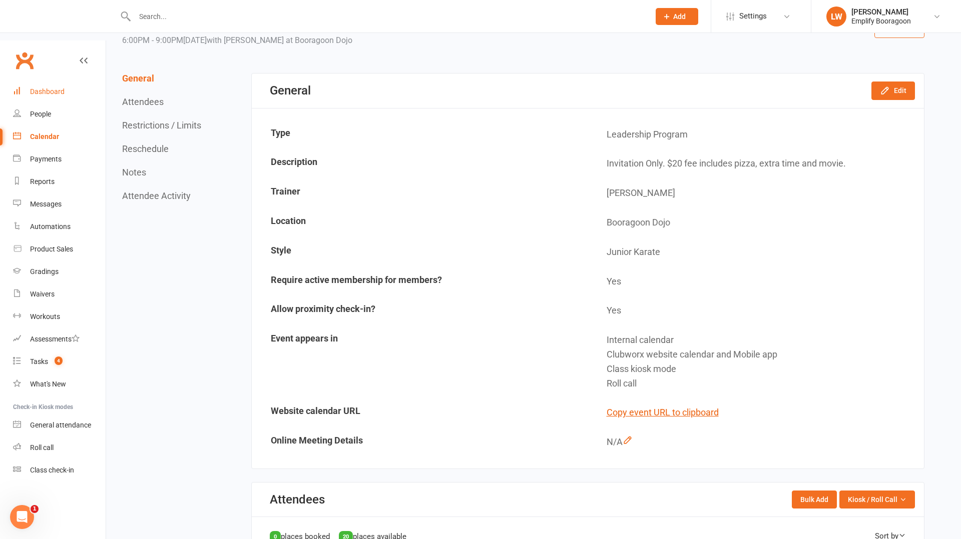
click at [44, 88] on div "Dashboard" at bounding box center [47, 92] width 35 height 8
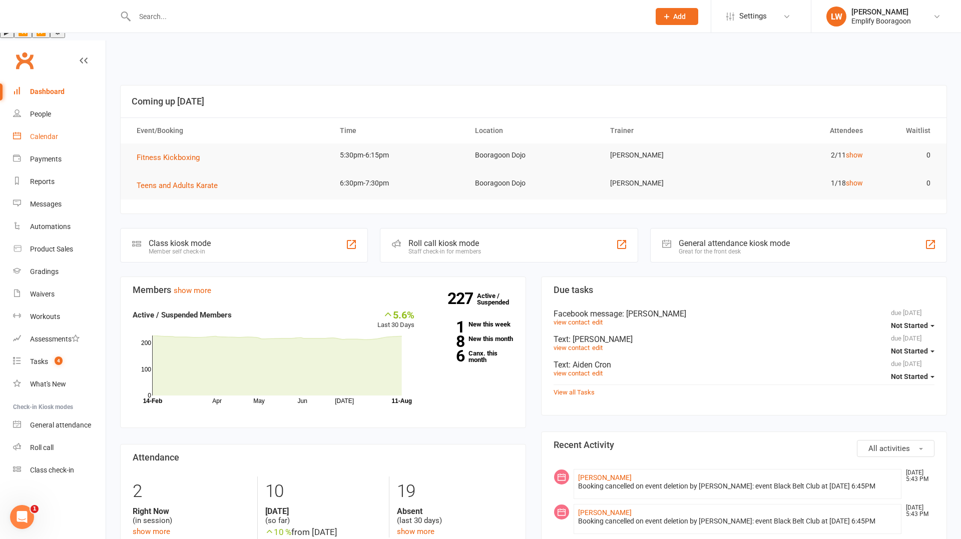
click at [58, 126] on link "Calendar" at bounding box center [59, 137] width 93 height 23
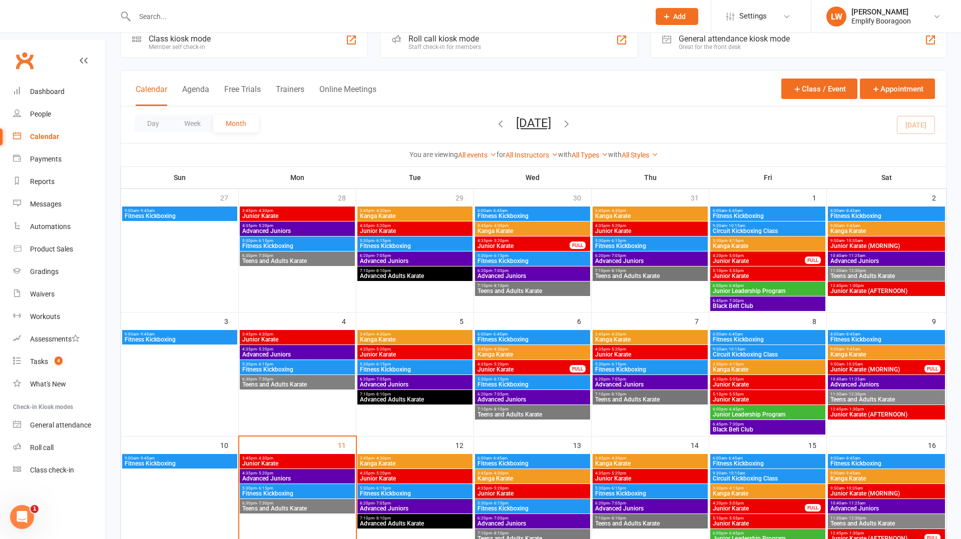
scroll to position [82, 0]
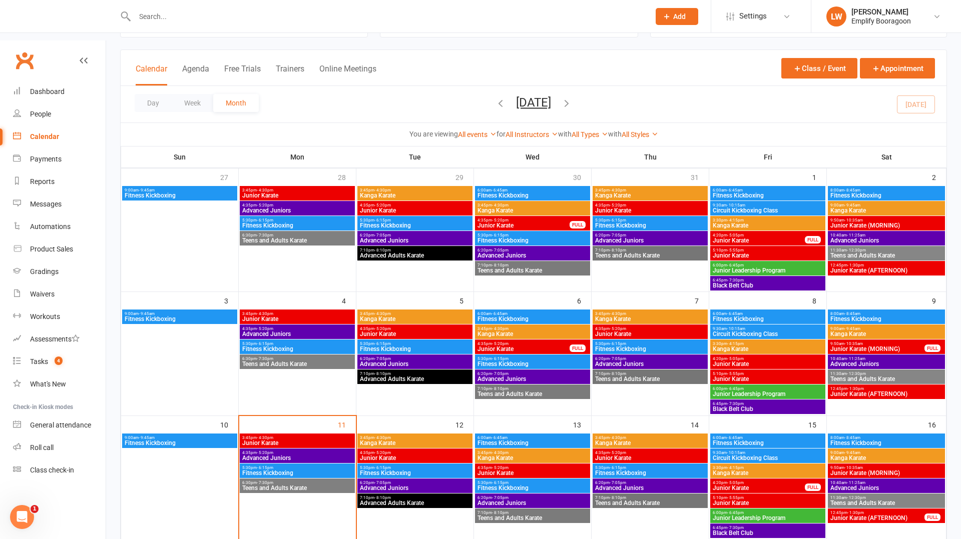
click at [741, 387] on span "- 6:45pm" at bounding box center [735, 389] width 17 height 5
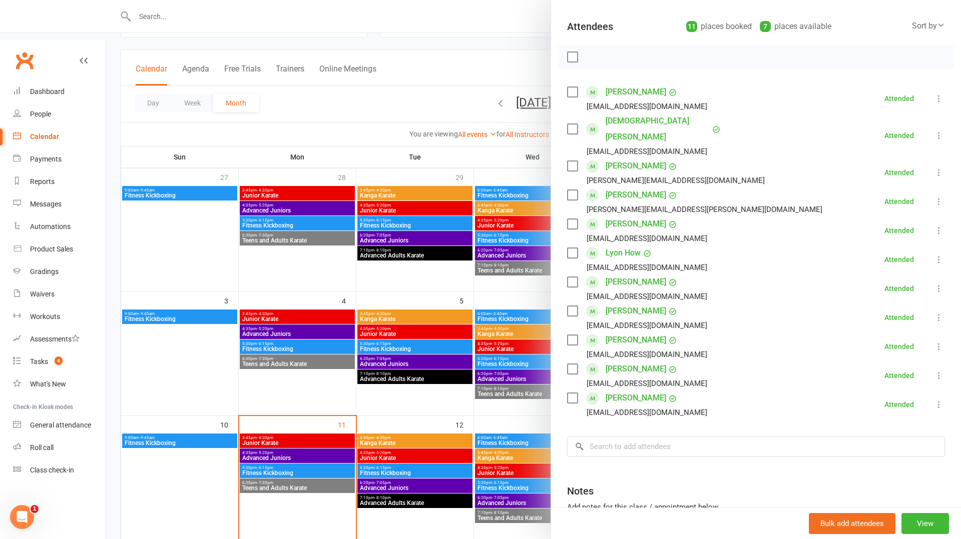
scroll to position [97, 0]
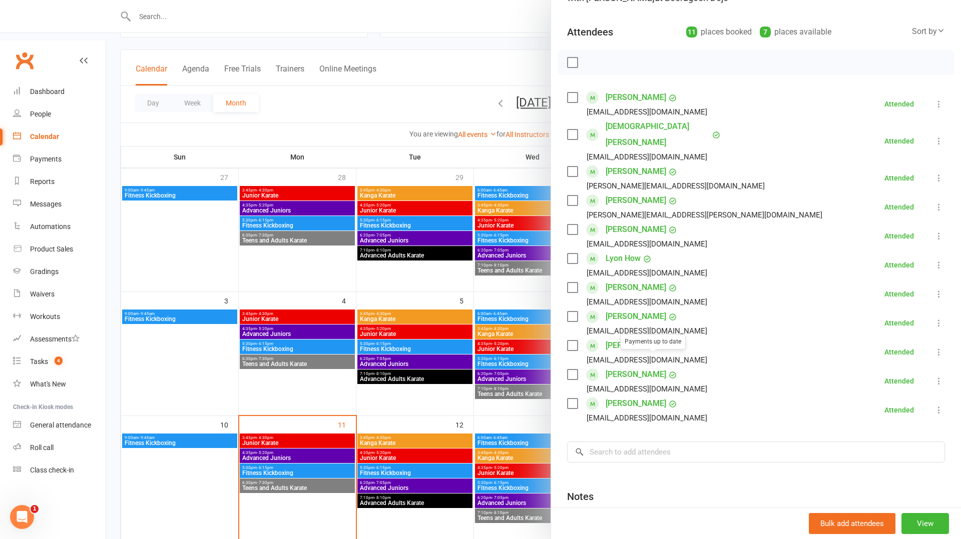
click at [505, 323] on div at bounding box center [533, 269] width 855 height 539
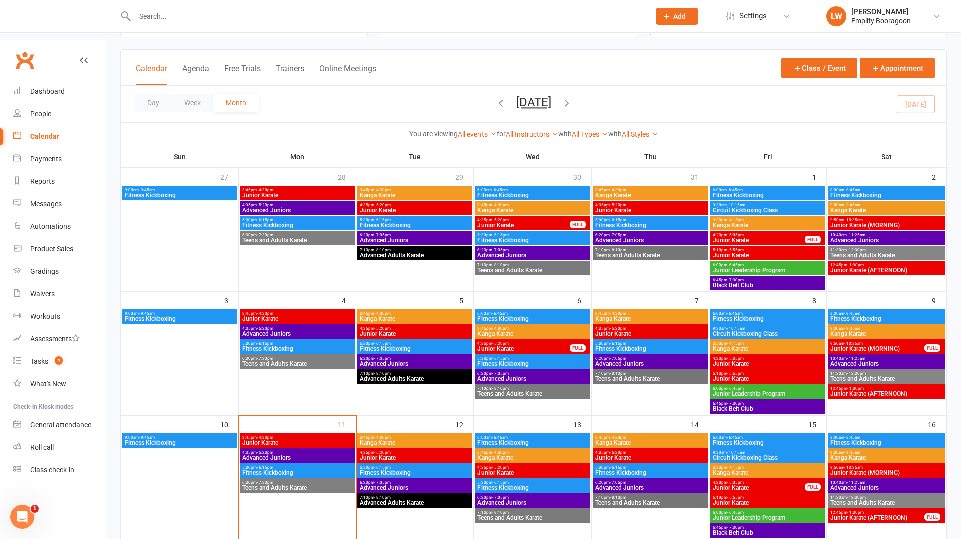
click at [733, 406] on span "Black Belt Club" at bounding box center [767, 409] width 111 height 6
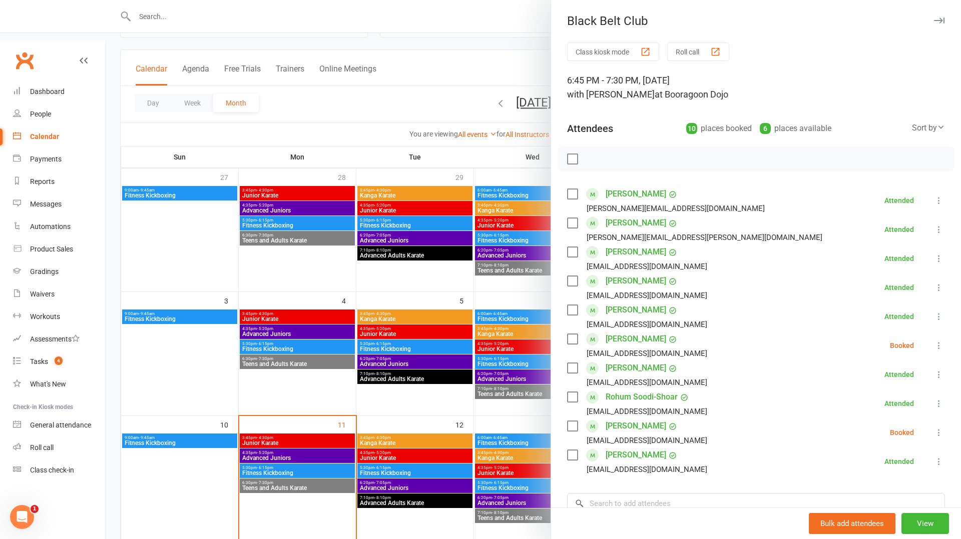
click at [937, 345] on icon at bounding box center [939, 346] width 10 height 10
click at [902, 423] on link "Mark absent" at bounding box center [891, 425] width 108 height 20
click at [478, 333] on div at bounding box center [533, 269] width 855 height 539
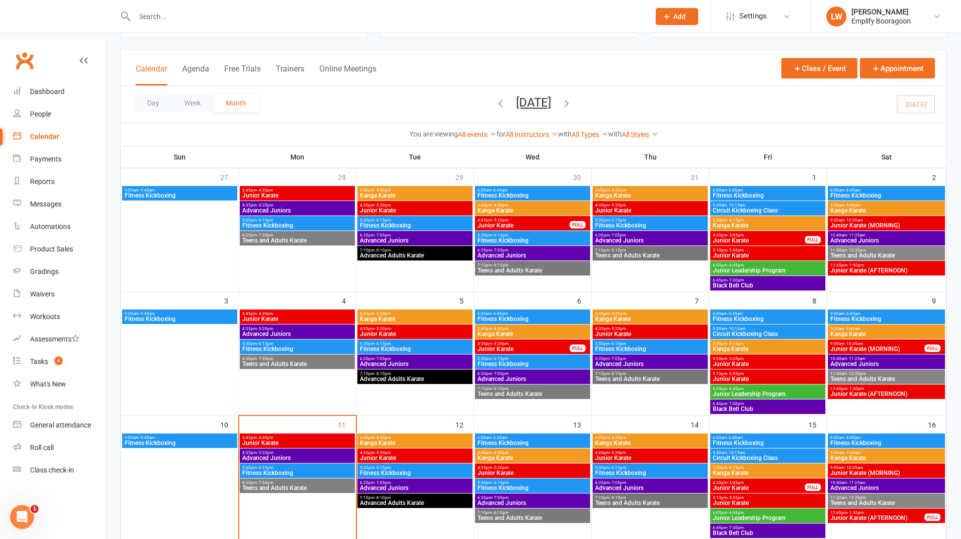
click at [768, 391] on span "Junior Leadership Program" at bounding box center [767, 394] width 111 height 6
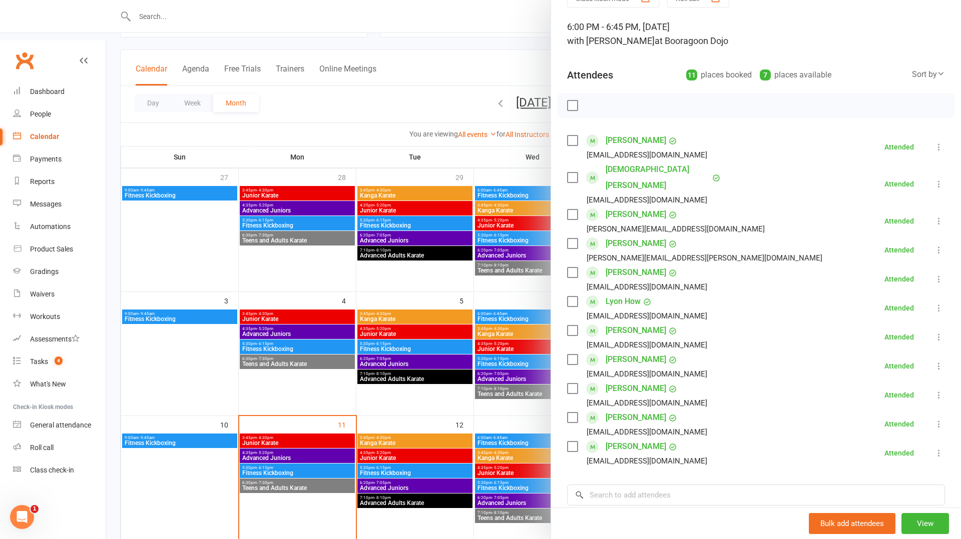
scroll to position [56, 0]
click at [313, 79] on div at bounding box center [533, 269] width 855 height 539
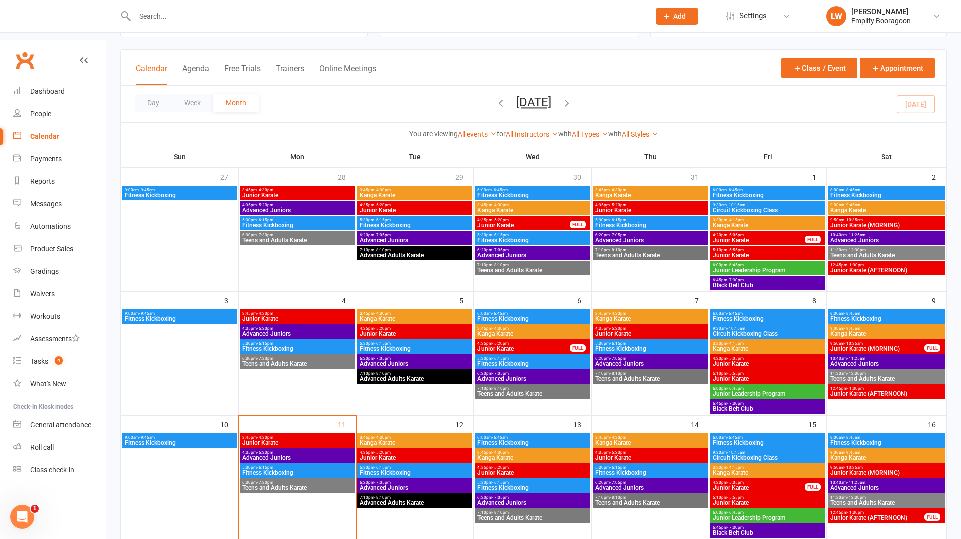
scroll to position [0, 0]
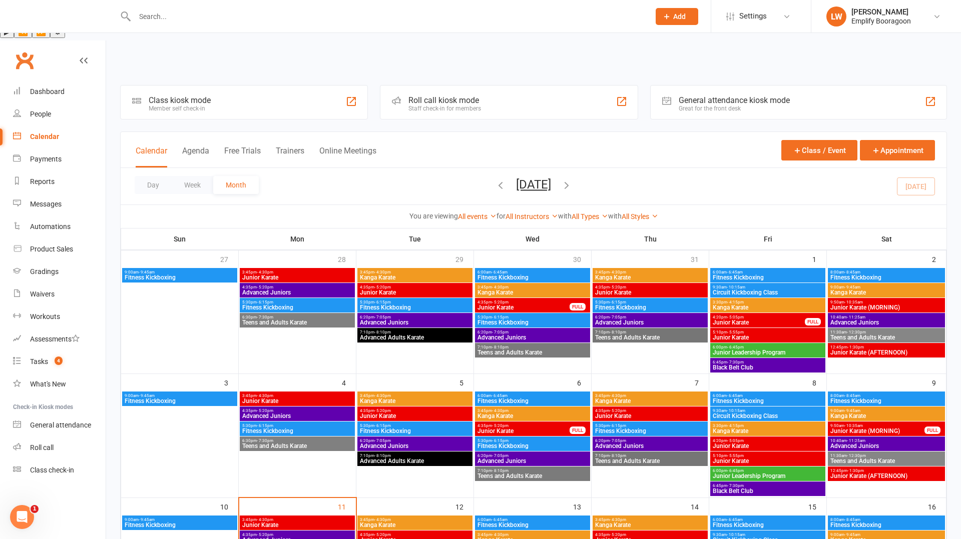
click at [365, 6] on div at bounding box center [381, 16] width 522 height 33
click at [360, 15] on input "text" at bounding box center [387, 17] width 511 height 14
type input "lavaa"
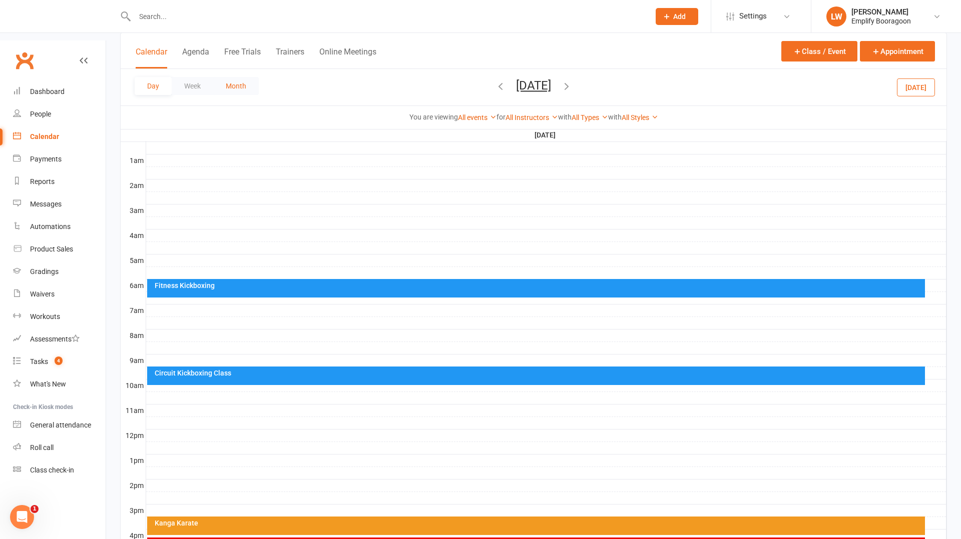
click at [236, 87] on button "Month" at bounding box center [236, 86] width 46 height 18
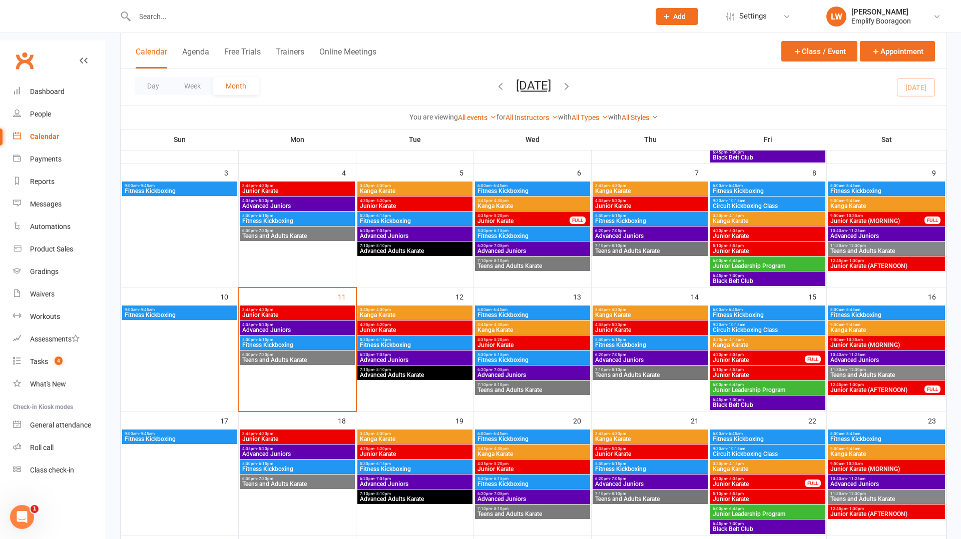
scroll to position [213, 0]
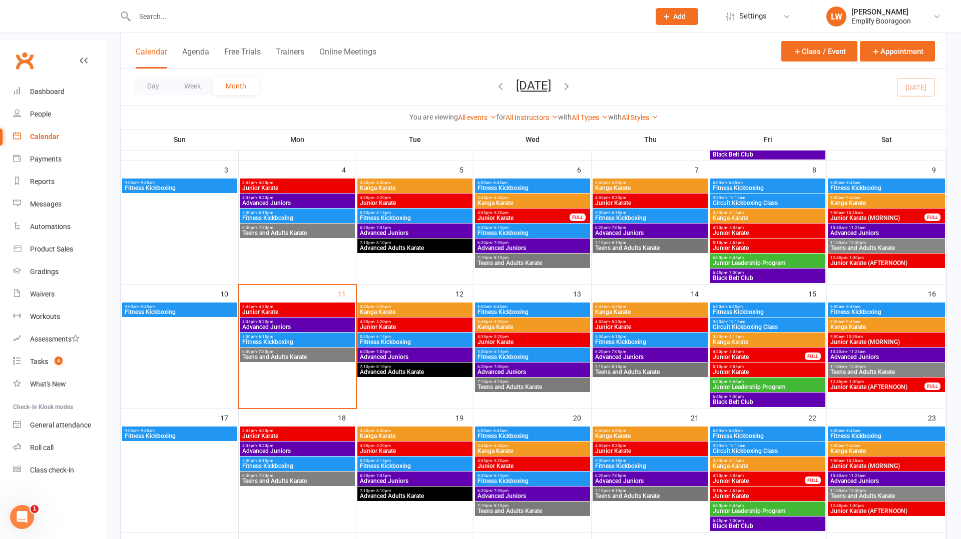
click at [328, 354] on span "Teens and Adults Karate" at bounding box center [297, 357] width 111 height 6
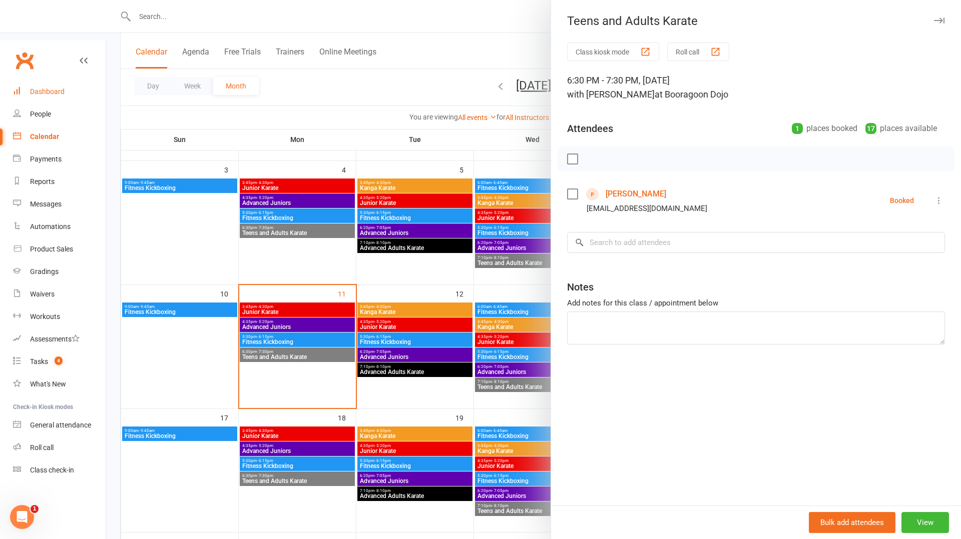
click at [62, 88] on div "Dashboard" at bounding box center [47, 92] width 35 height 8
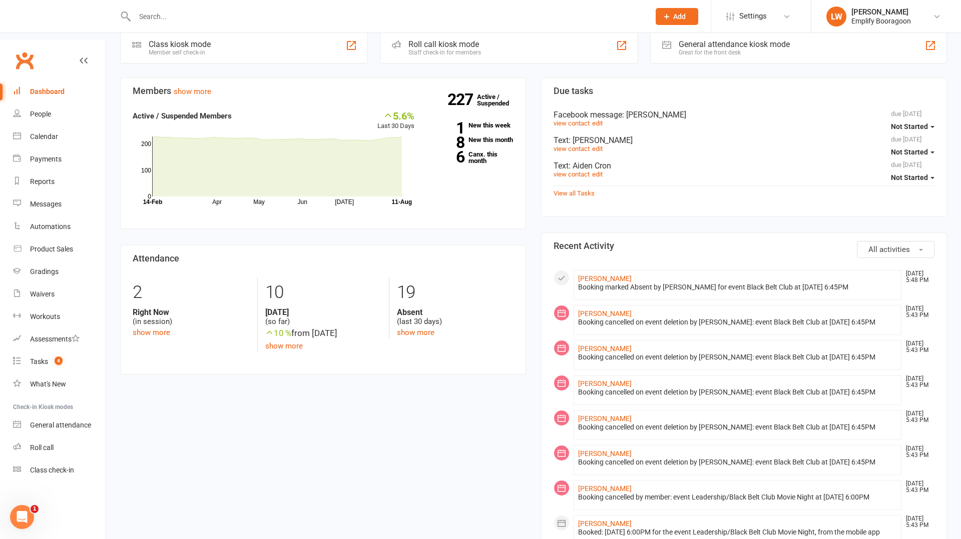
scroll to position [199, 0]
click at [57, 155] on div "Payments" at bounding box center [46, 159] width 32 height 8
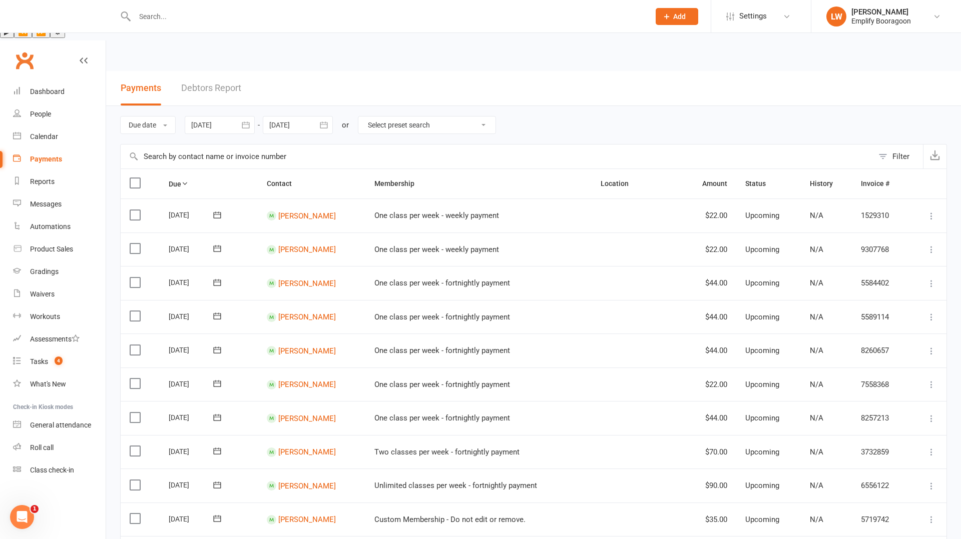
click at [227, 71] on link "Debtors Report" at bounding box center [211, 88] width 60 height 35
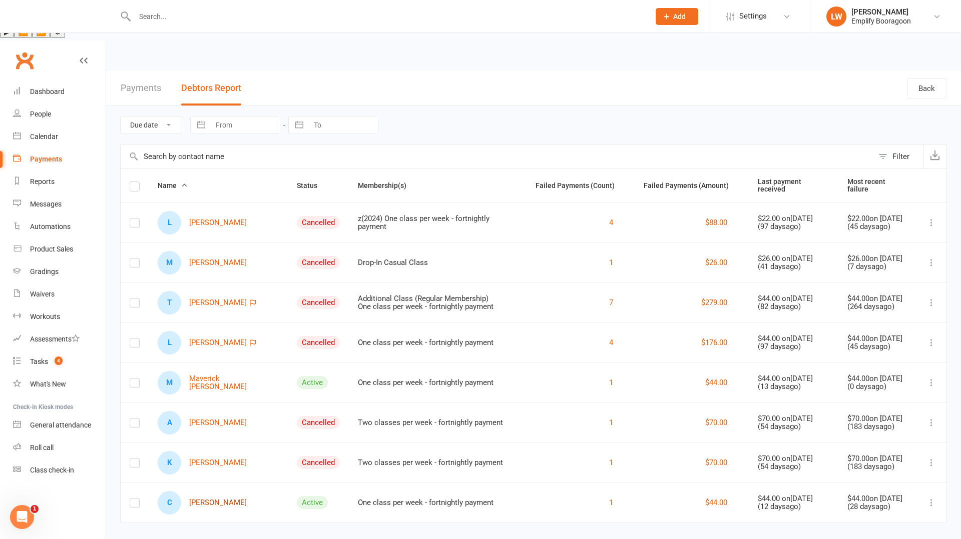
click at [225, 491] on link "C Cormac Walshe" at bounding box center [202, 503] width 89 height 24
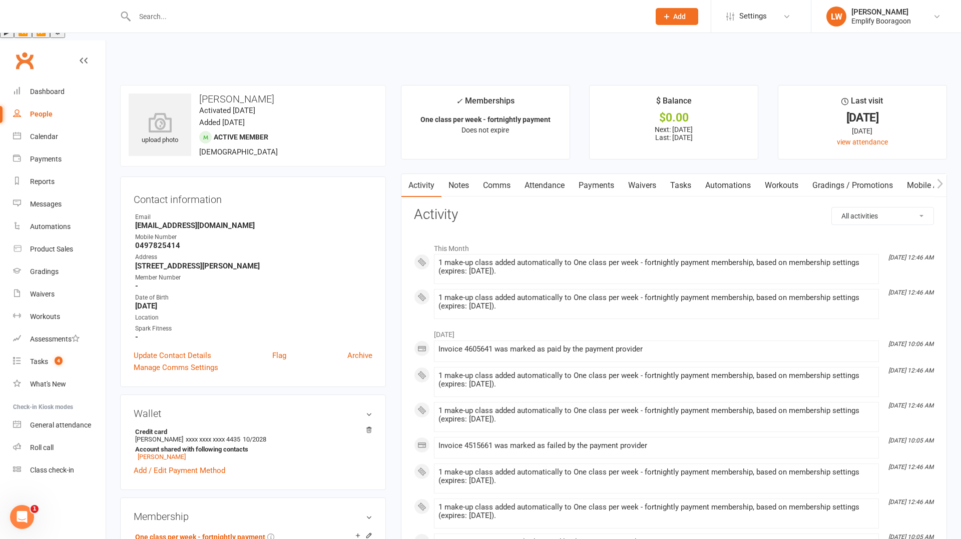
click at [594, 174] on link "Payments" at bounding box center [596, 185] width 50 height 23
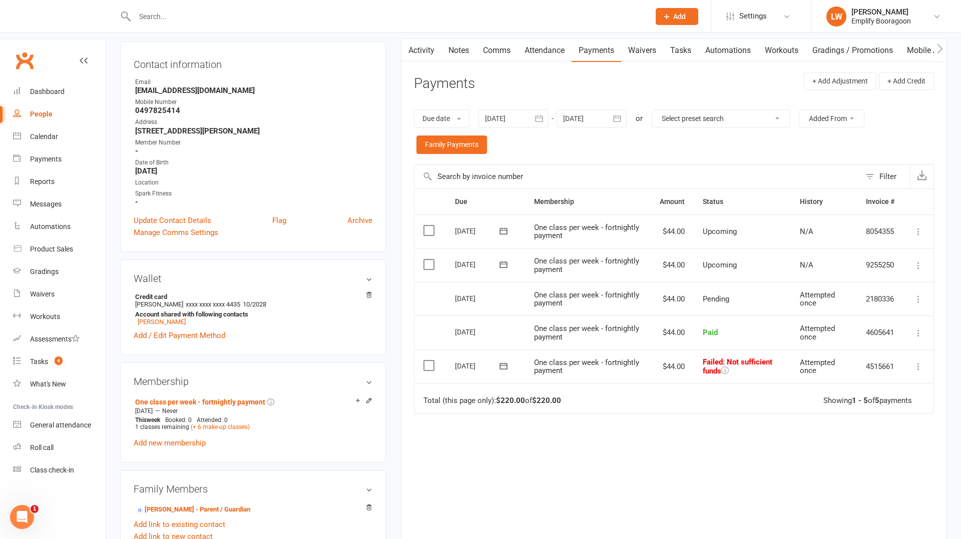
scroll to position [139, 0]
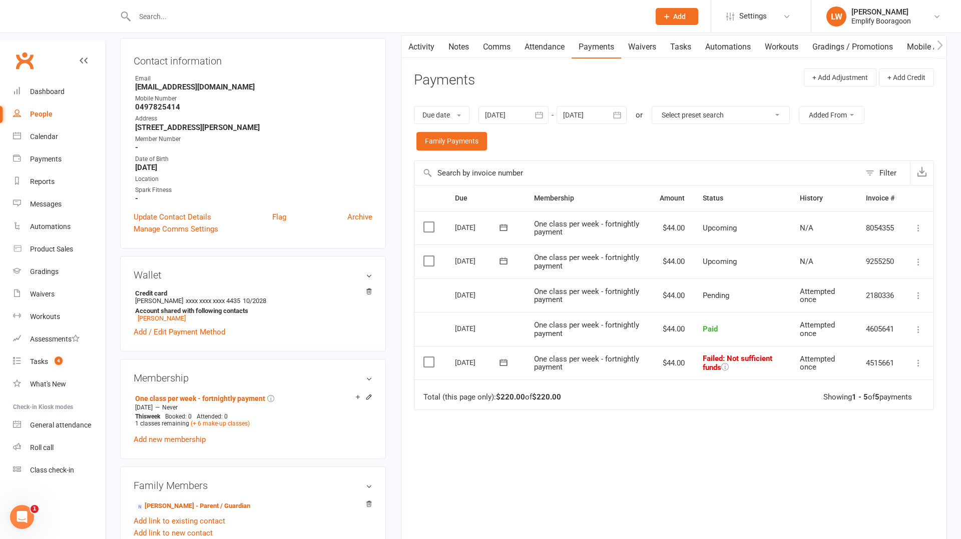
click at [503, 358] on icon at bounding box center [503, 363] width 10 height 10
click at [626, 342] on icon "button" at bounding box center [629, 346] width 7 height 8
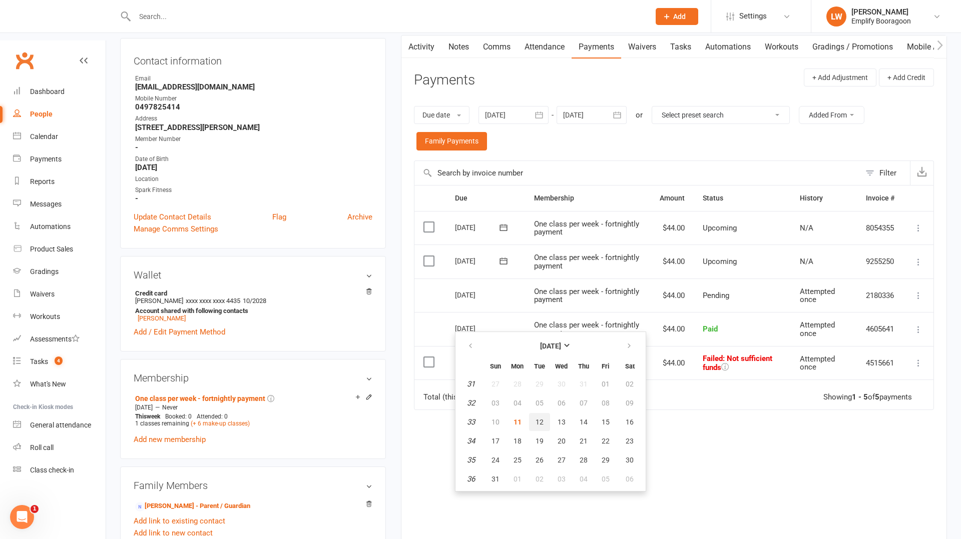
click at [542, 424] on span "12" at bounding box center [539, 422] width 8 height 8
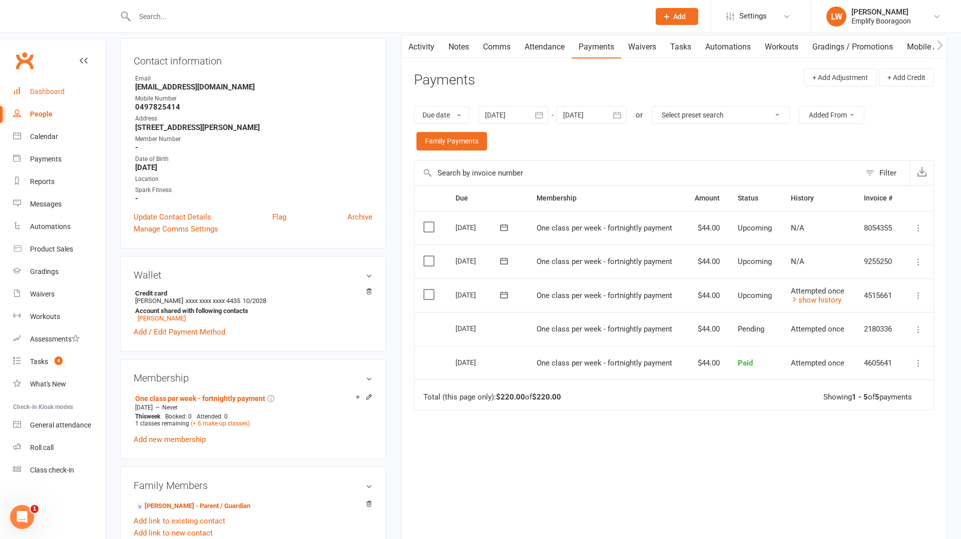
click at [35, 88] on div "Dashboard" at bounding box center [47, 92] width 35 height 8
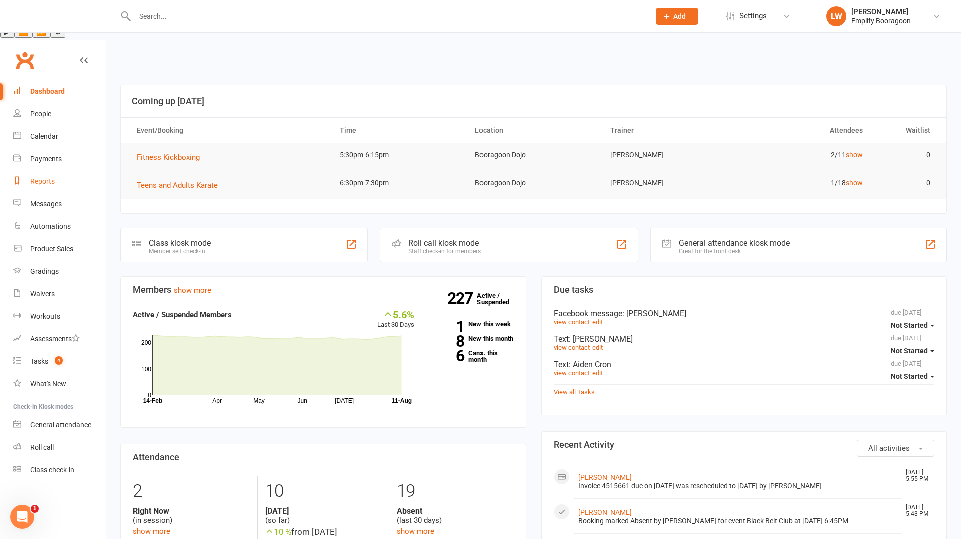
click at [13, 171] on link "Reports" at bounding box center [59, 182] width 93 height 23
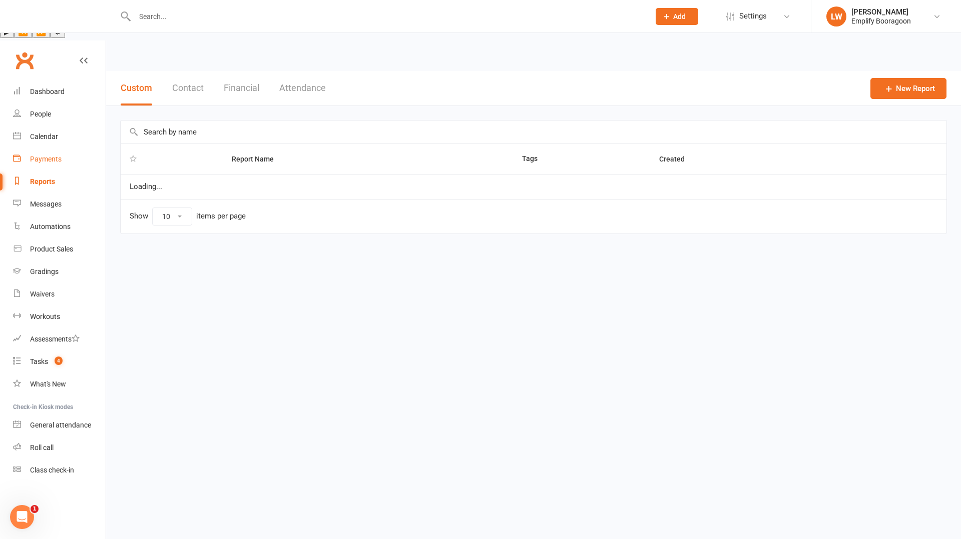
click at [53, 155] on div "Payments" at bounding box center [46, 159] width 32 height 8
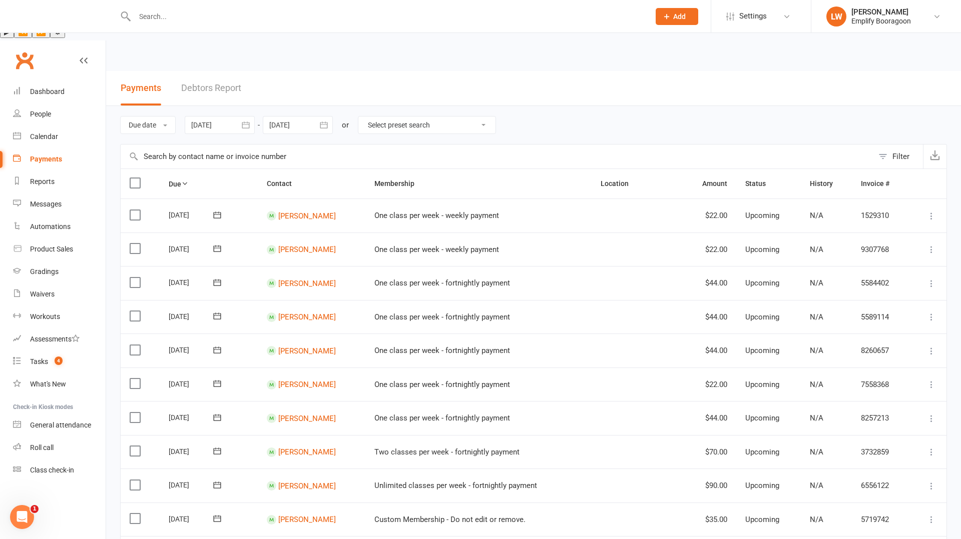
click at [226, 71] on link "Debtors Report" at bounding box center [211, 88] width 60 height 35
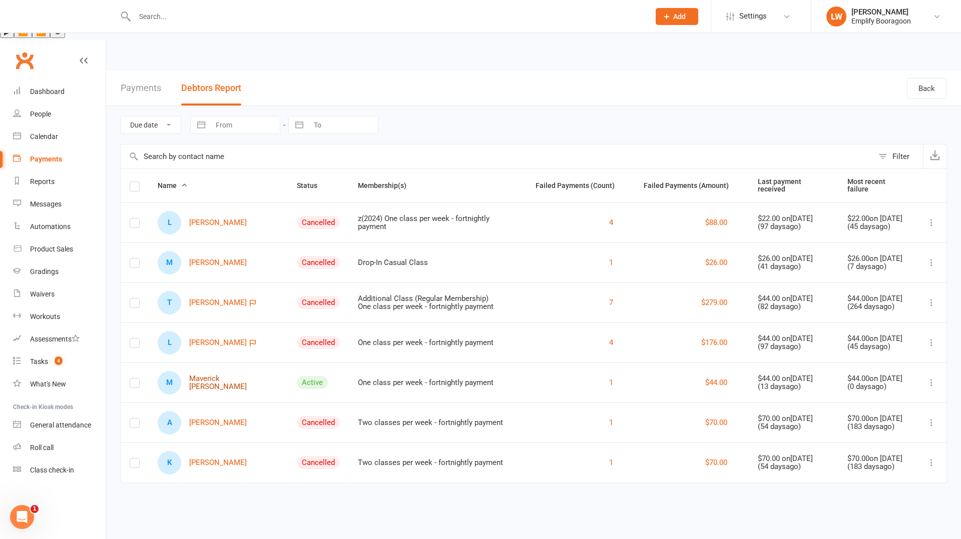
click at [230, 371] on link "M Maverick Quirk" at bounding box center [218, 383] width 121 height 24
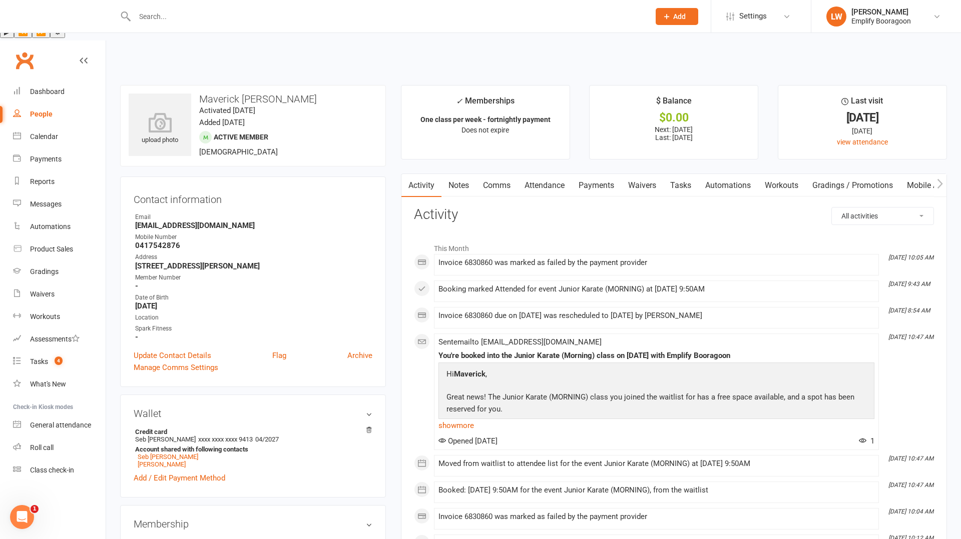
click at [593, 174] on link "Payments" at bounding box center [596, 185] width 50 height 23
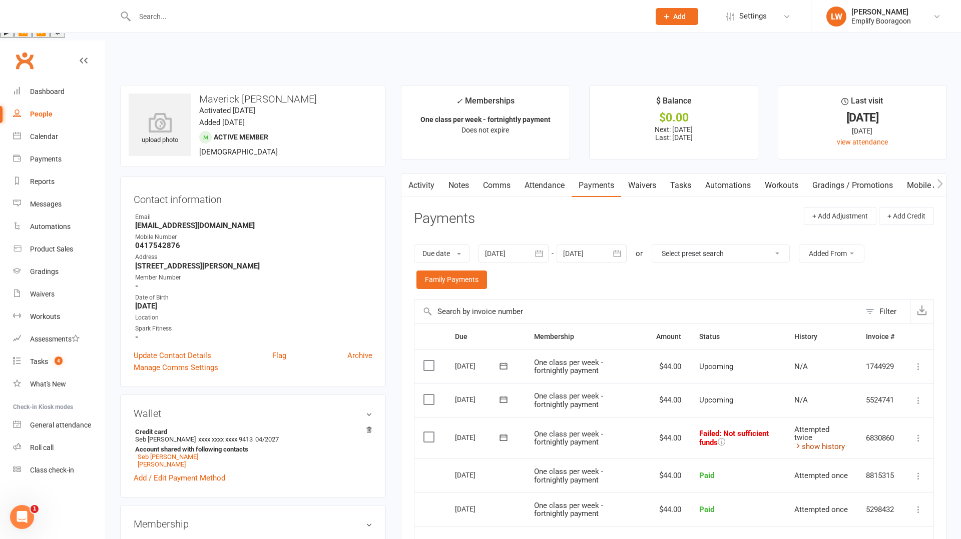
click at [823, 442] on link "show history" at bounding box center [819, 446] width 51 height 9
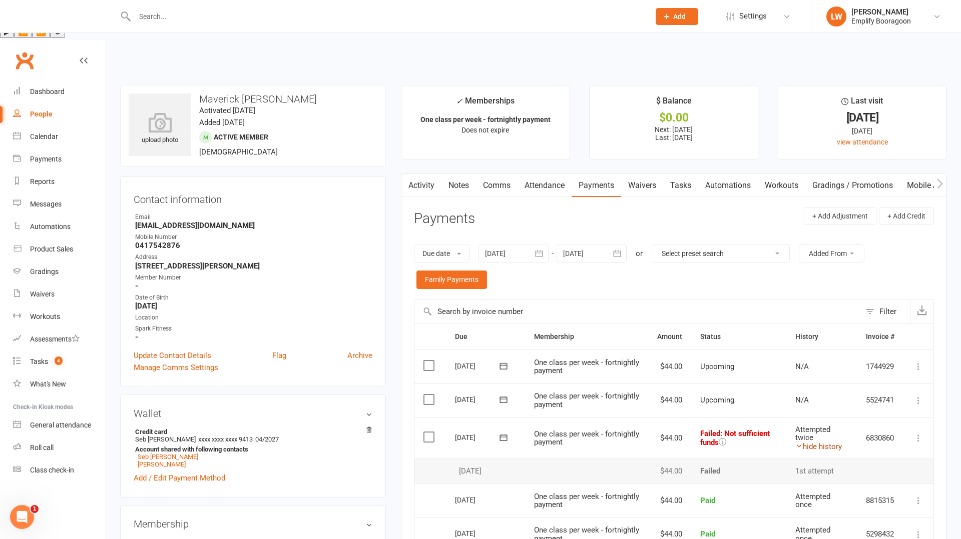
click at [800, 442] on icon at bounding box center [799, 446] width 8 height 8
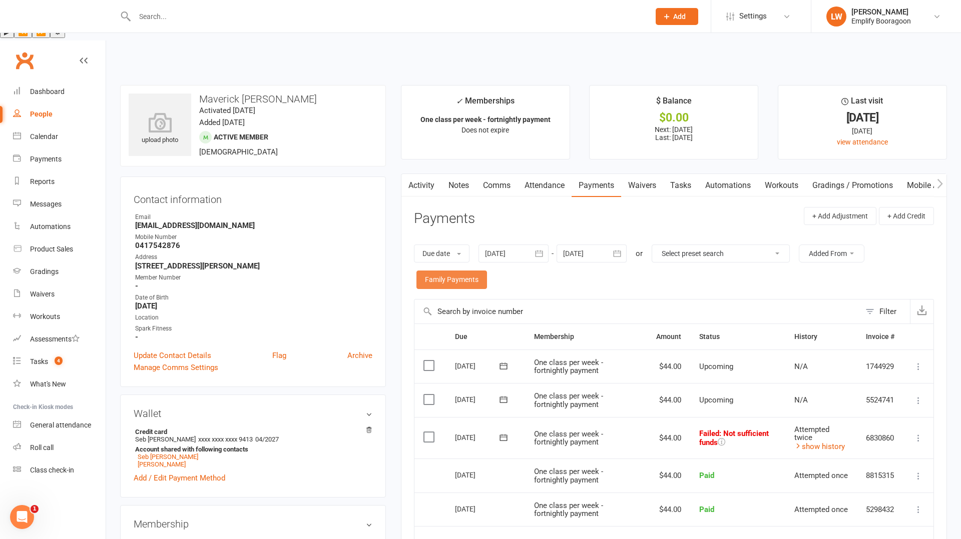
click at [438, 271] on link "Family Payments" at bounding box center [451, 280] width 71 height 18
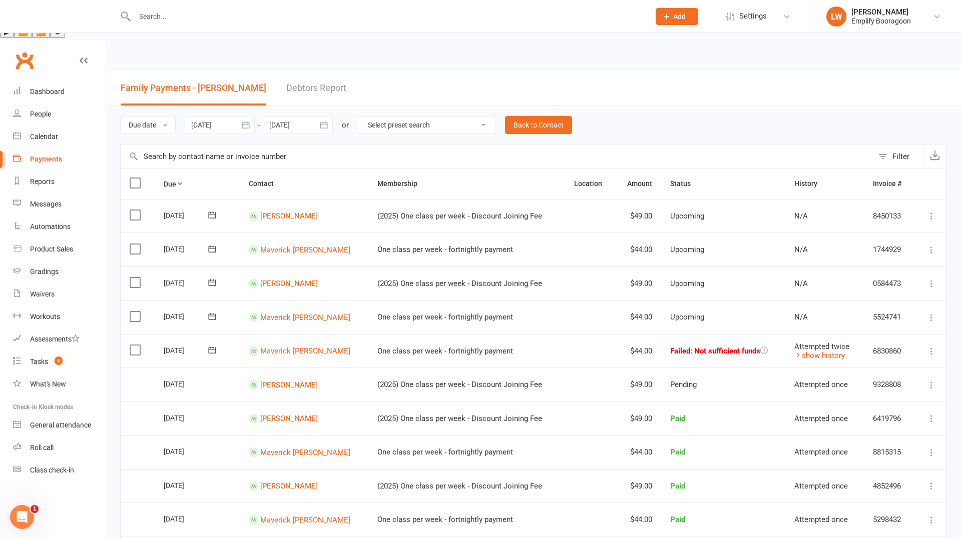
click at [321, 71] on link "Debtors Report" at bounding box center [316, 88] width 60 height 35
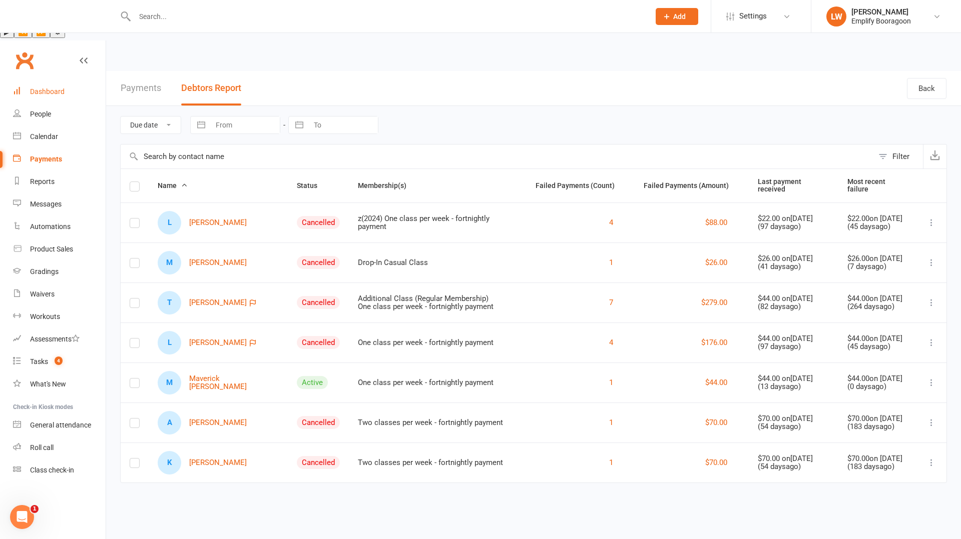
click at [58, 88] on div "Dashboard" at bounding box center [47, 92] width 35 height 8
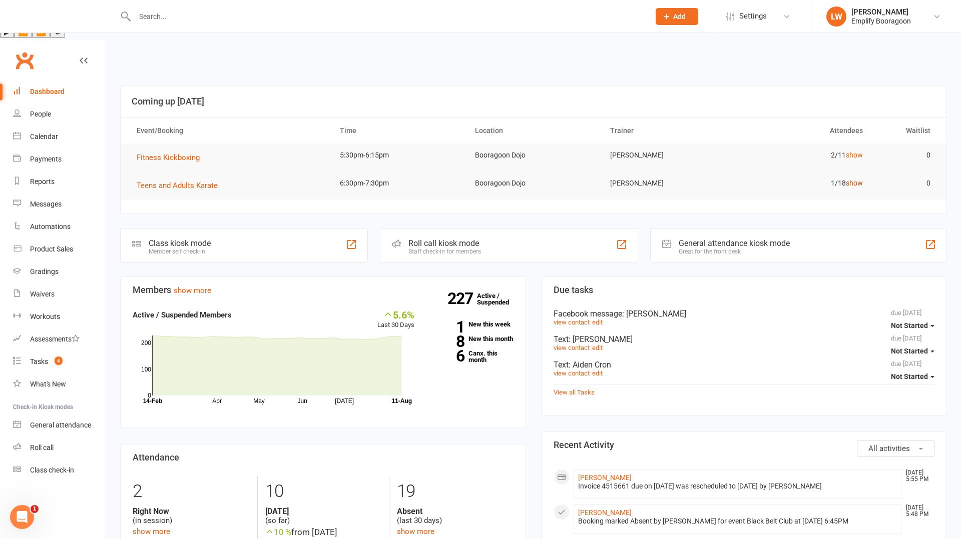
click at [852, 179] on link "show" at bounding box center [854, 183] width 17 height 8
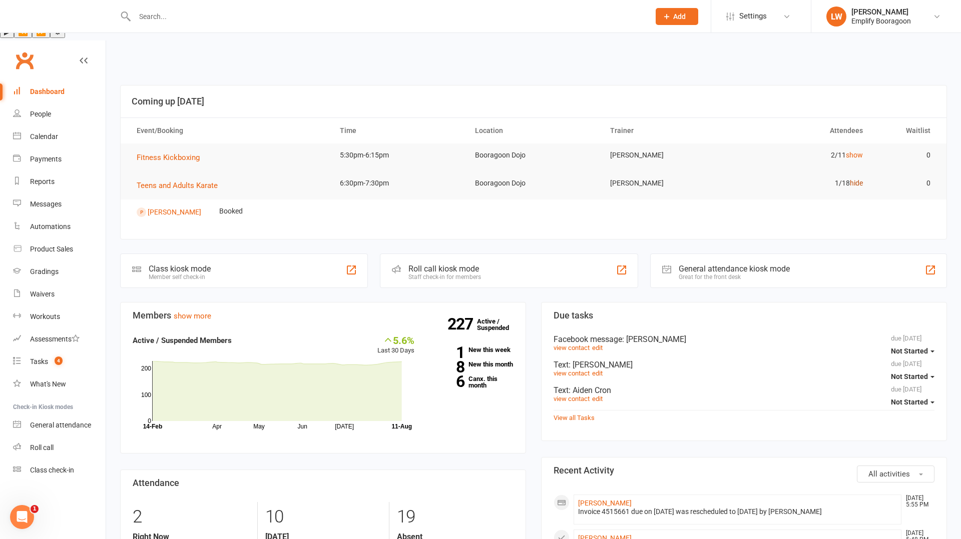
click at [854, 179] on link "hide" at bounding box center [856, 183] width 13 height 8
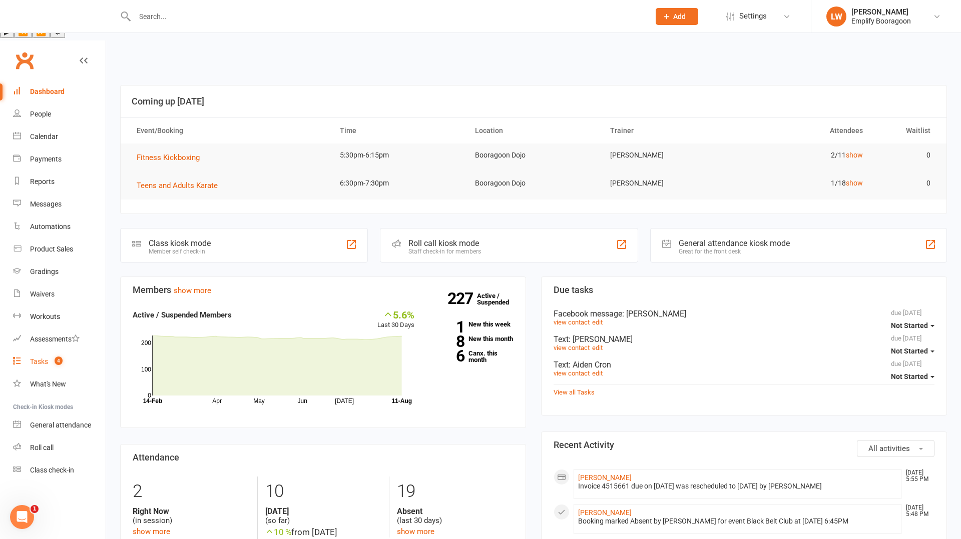
click at [44, 351] on link "Tasks 4" at bounding box center [59, 362] width 93 height 23
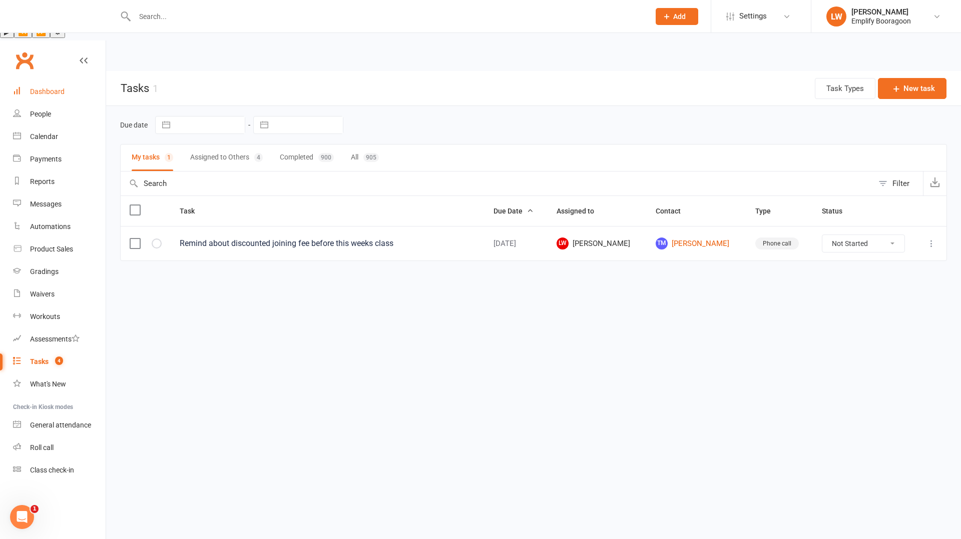
click at [39, 81] on link "Dashboard" at bounding box center [59, 92] width 93 height 23
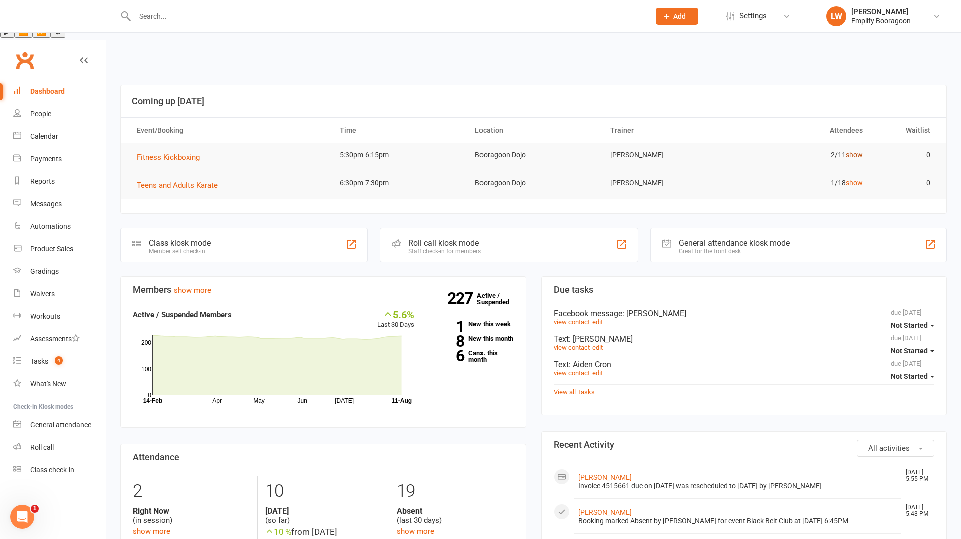
click at [851, 151] on link "show" at bounding box center [854, 155] width 17 height 8
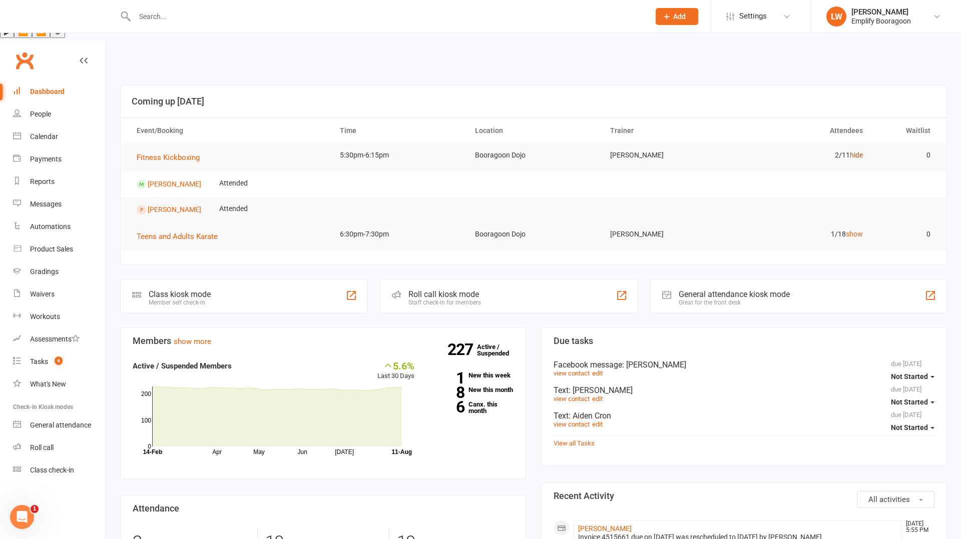
click at [851, 151] on link "hide" at bounding box center [856, 155] width 13 height 8
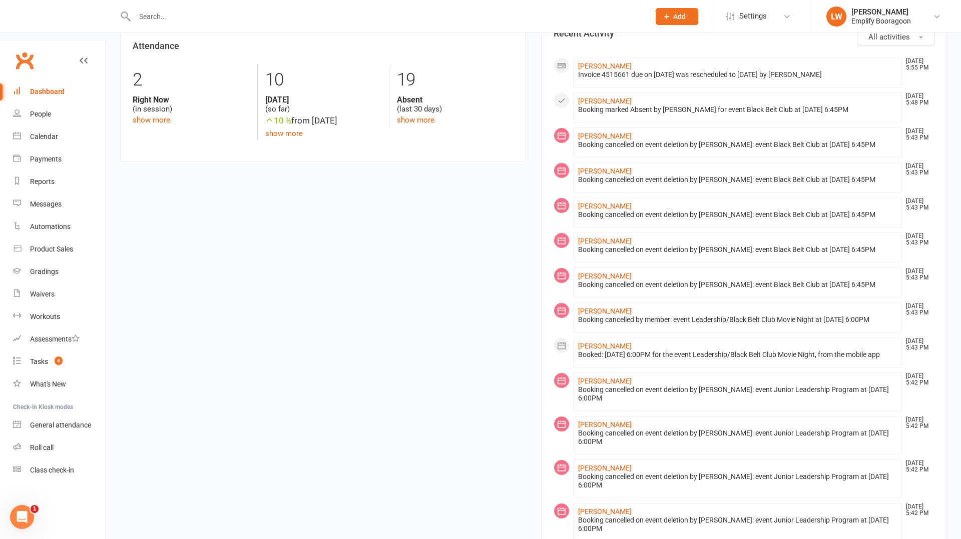
scroll to position [805, 0]
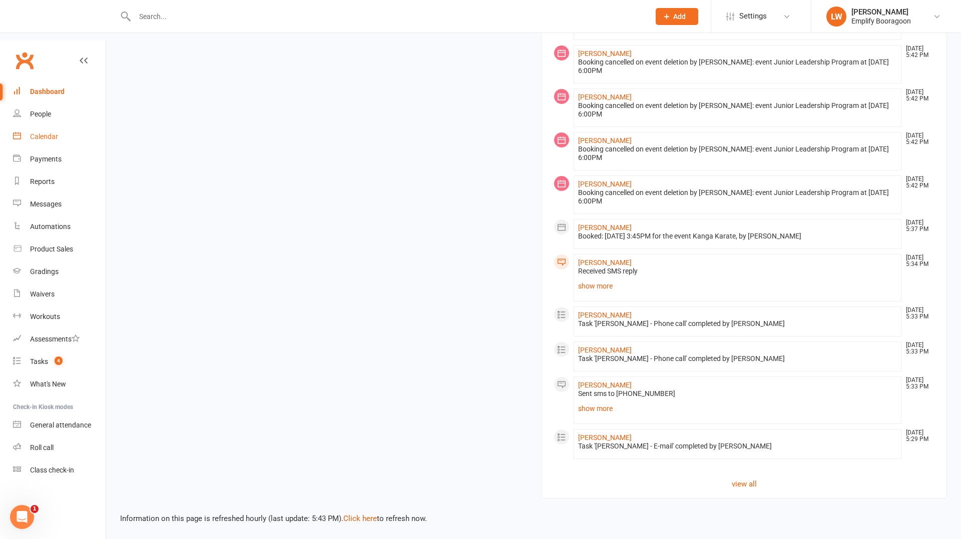
click at [53, 133] on div "Calendar" at bounding box center [44, 137] width 28 height 8
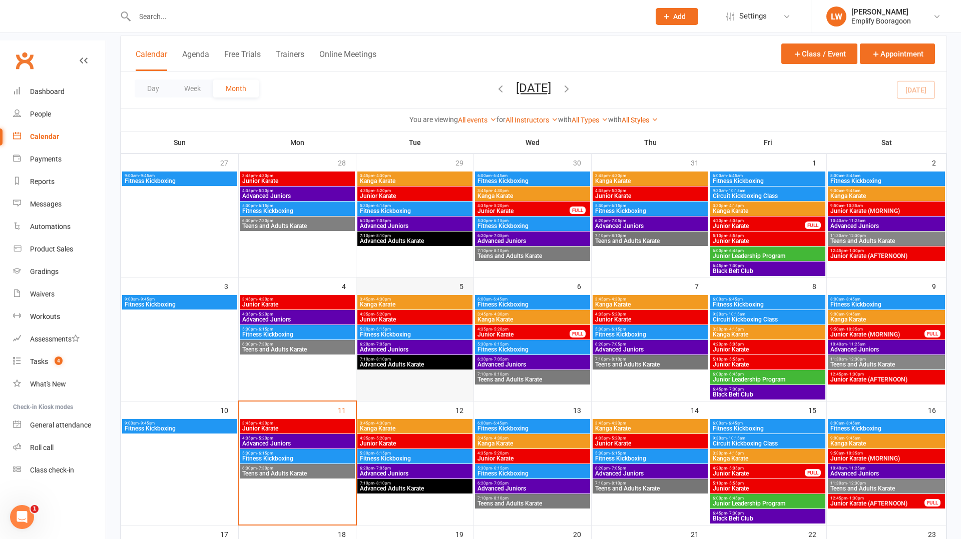
scroll to position [102, 0]
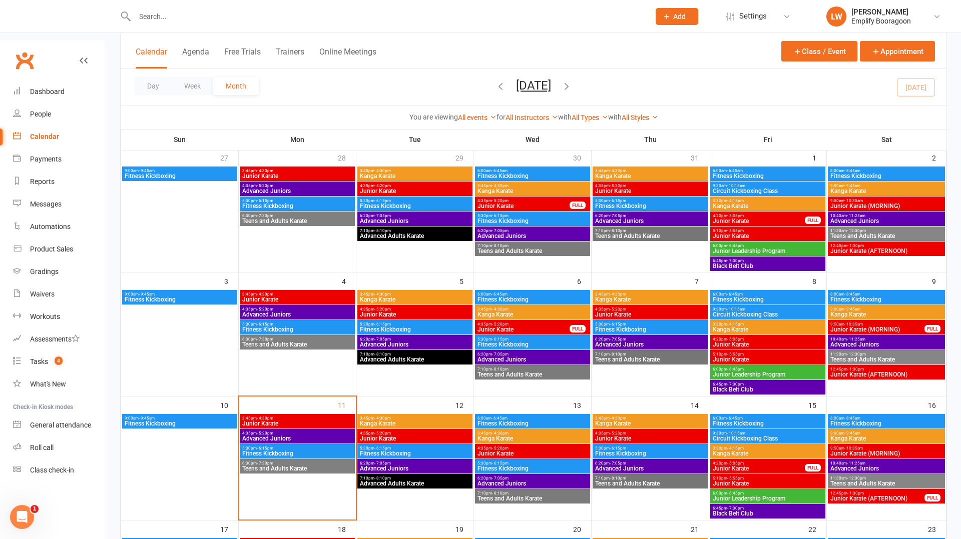
click at [281, 446] on span "5:30pm - 6:15pm" at bounding box center [297, 448] width 111 height 5
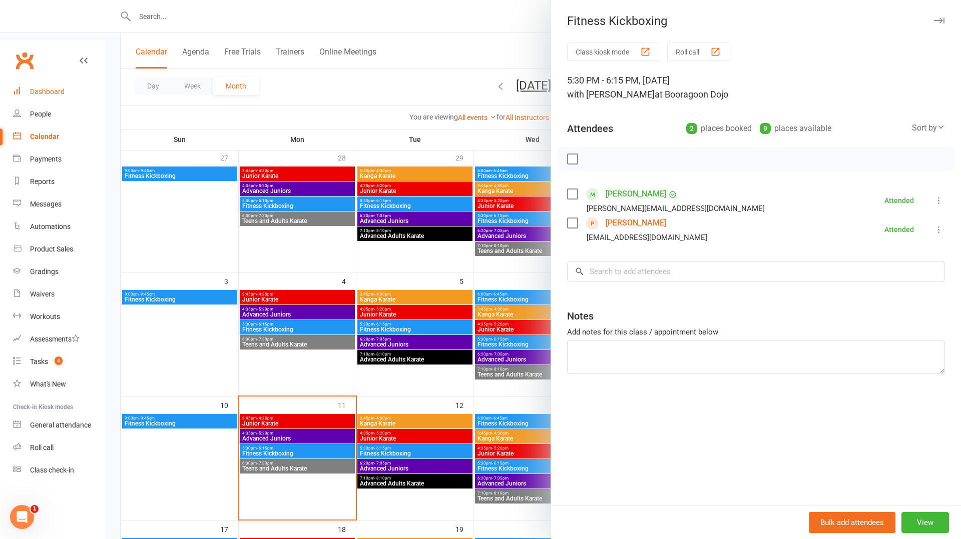
click at [64, 81] on link "Dashboard" at bounding box center [59, 92] width 93 height 23
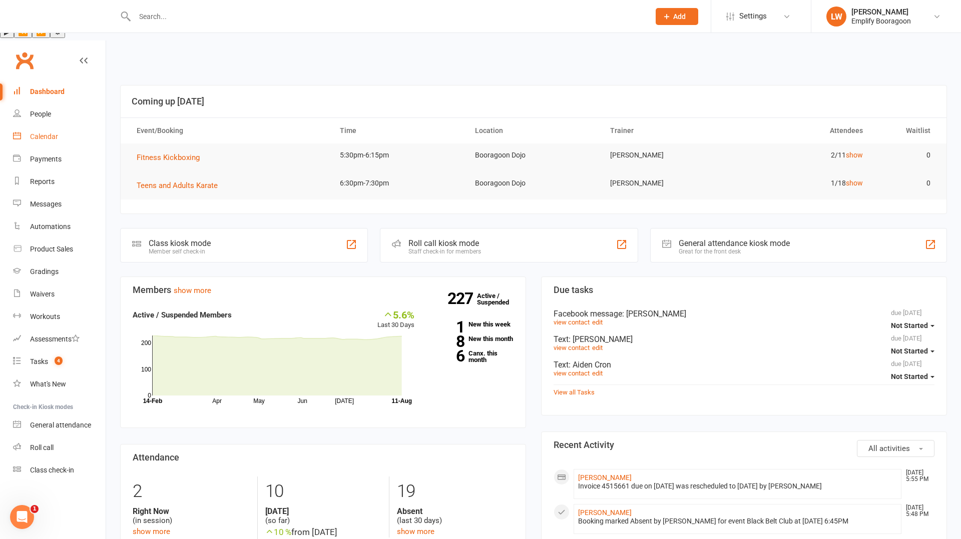
click at [37, 133] on div "Calendar" at bounding box center [44, 137] width 28 height 8
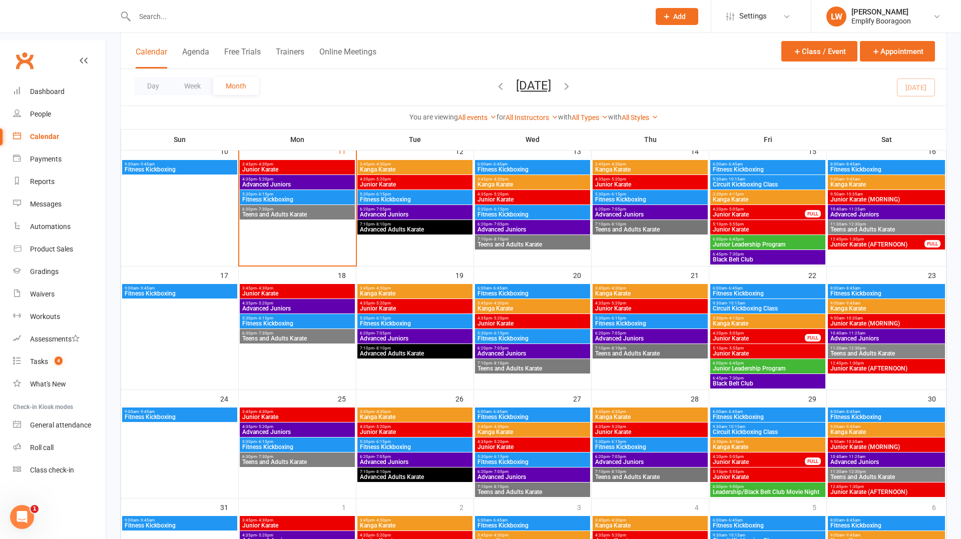
scroll to position [359, 0]
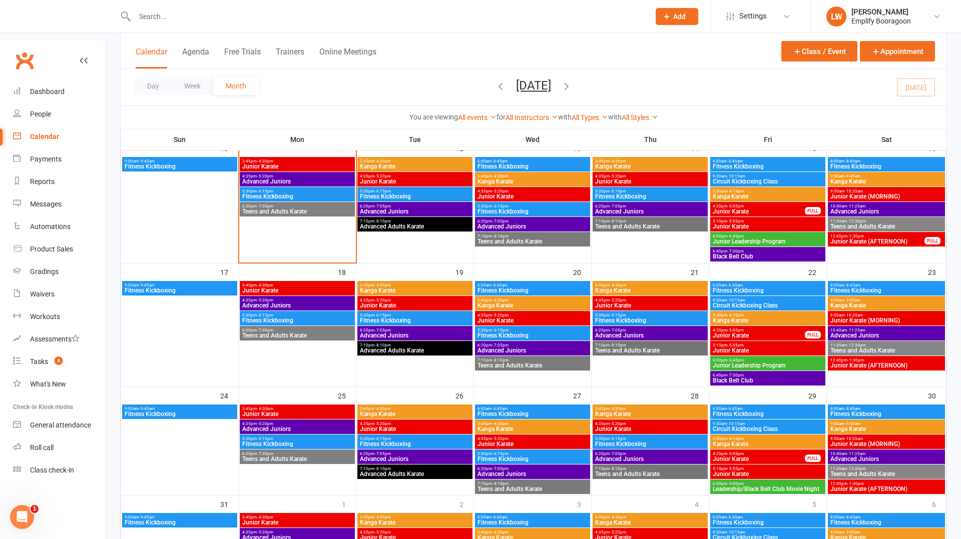
click at [308, 313] on span "5:30pm - 6:15pm" at bounding box center [297, 315] width 111 height 5
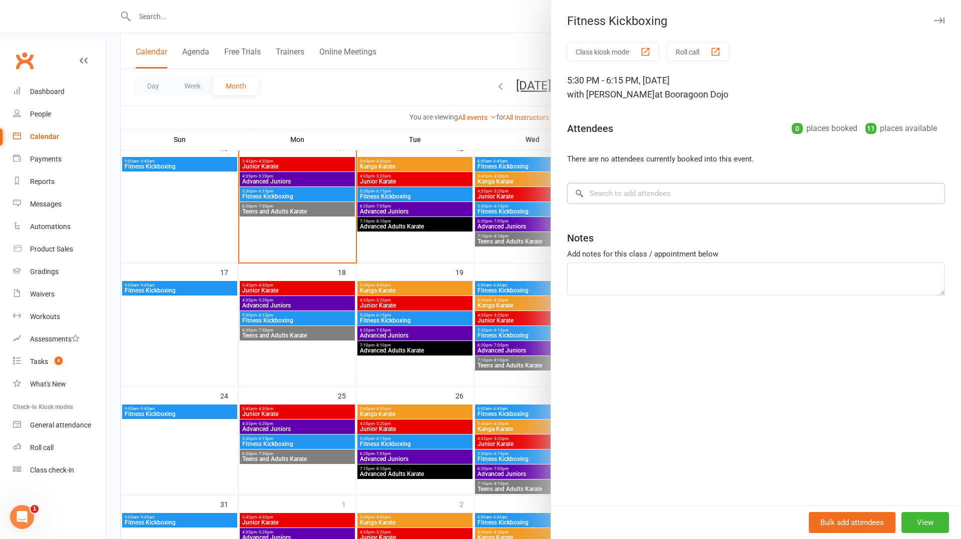
click at [704, 200] on input "search" at bounding box center [756, 193] width 378 height 21
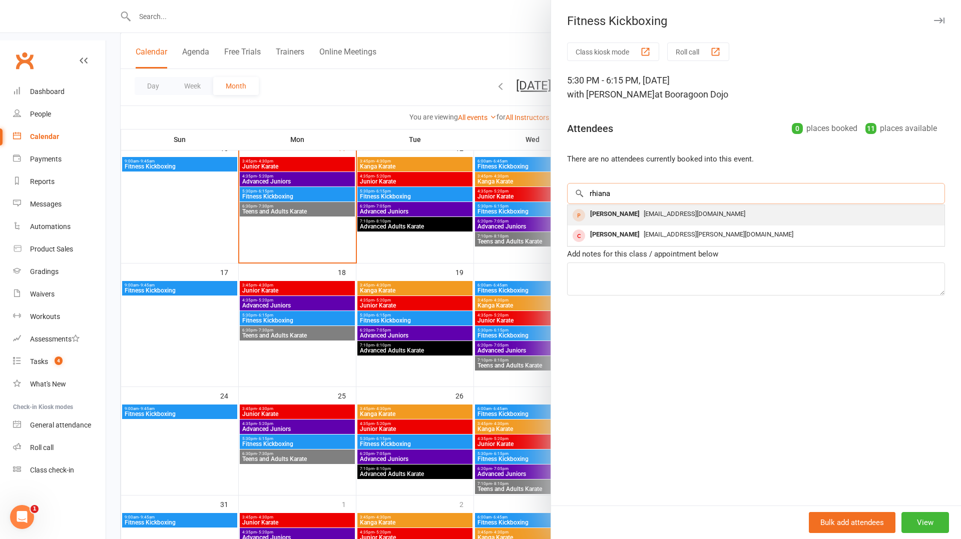
type input "rhiana"
click at [674, 216] on span "[EMAIL_ADDRESS][DOMAIN_NAME]" at bounding box center [695, 214] width 102 height 8
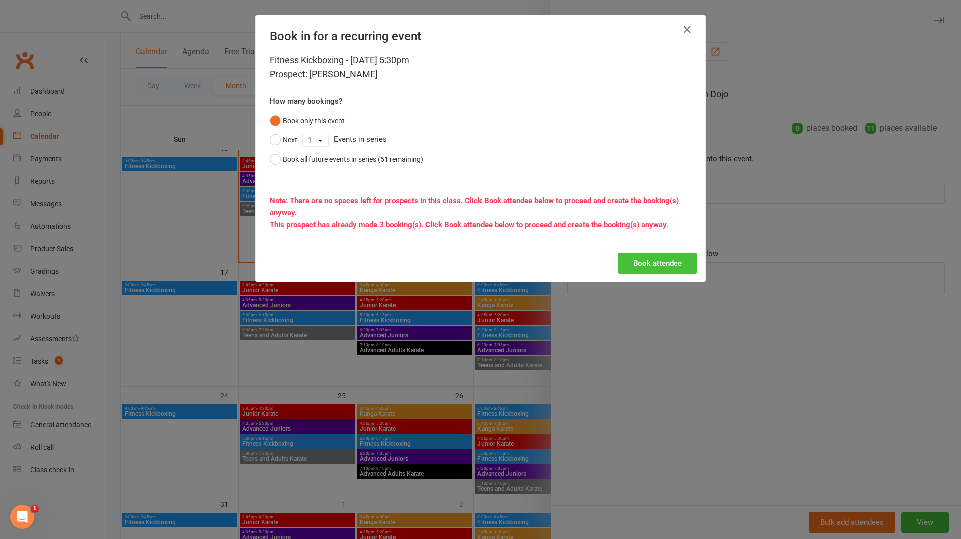
click at [649, 262] on button "Book attendee" at bounding box center [658, 263] width 80 height 21
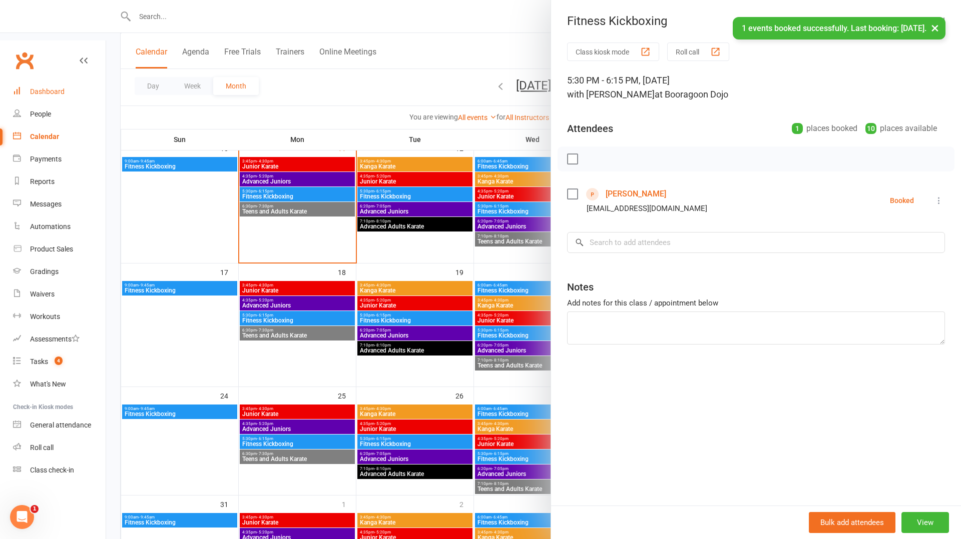
click at [56, 81] on link "Dashboard" at bounding box center [59, 92] width 93 height 23
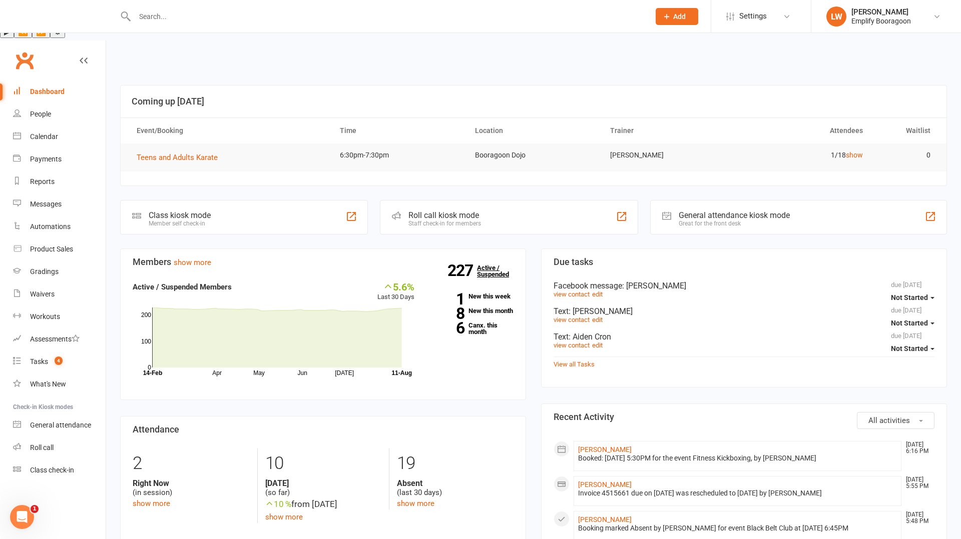
click at [480, 257] on link "227 Active / Suspended" at bounding box center [499, 271] width 44 height 28
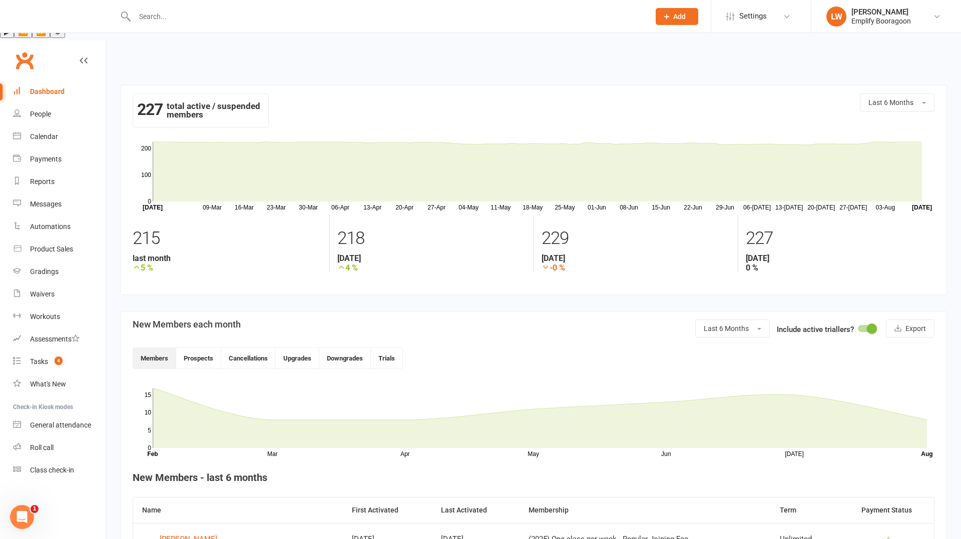
click at [57, 88] on div "Dashboard" at bounding box center [47, 92] width 35 height 8
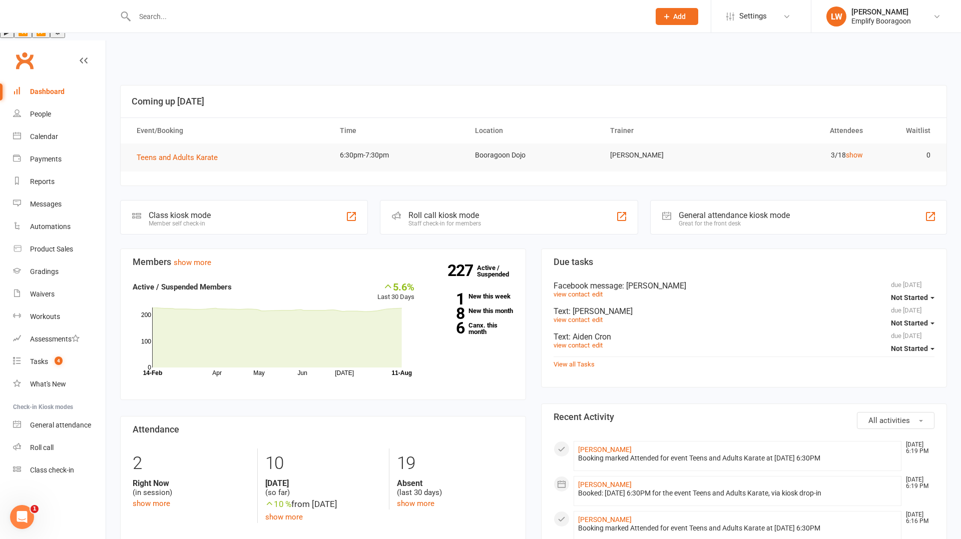
click at [202, 16] on input "text" at bounding box center [387, 17] width 511 height 14
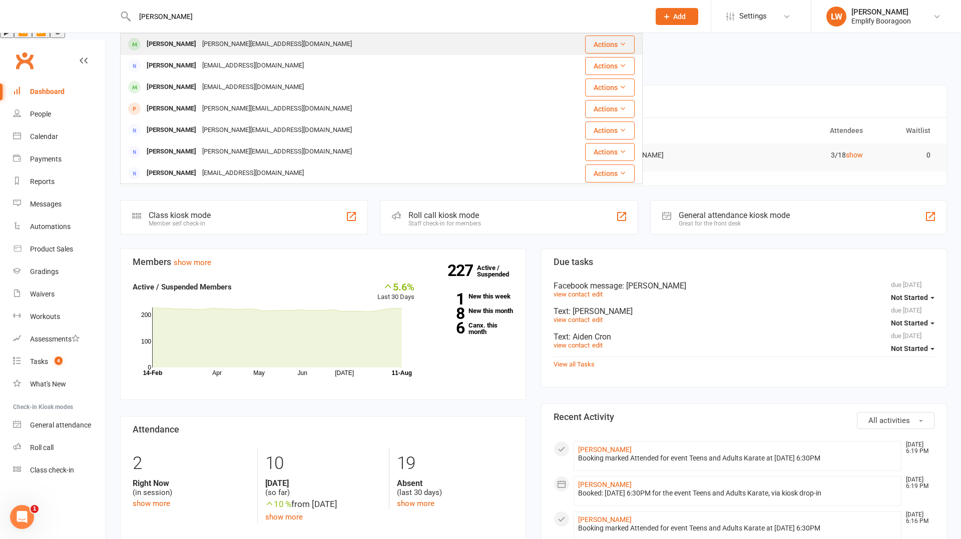
type input "[PERSON_NAME]"
click at [205, 52] on div "[PERSON_NAME][EMAIL_ADDRESS][DOMAIN_NAME]" at bounding box center [277, 44] width 156 height 15
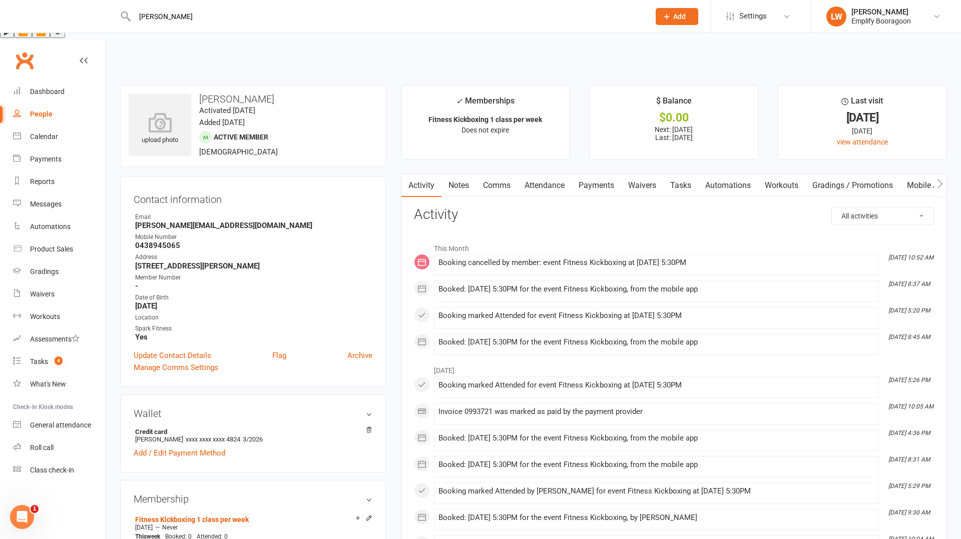
click at [586, 174] on link "Payments" at bounding box center [596, 185] width 50 height 23
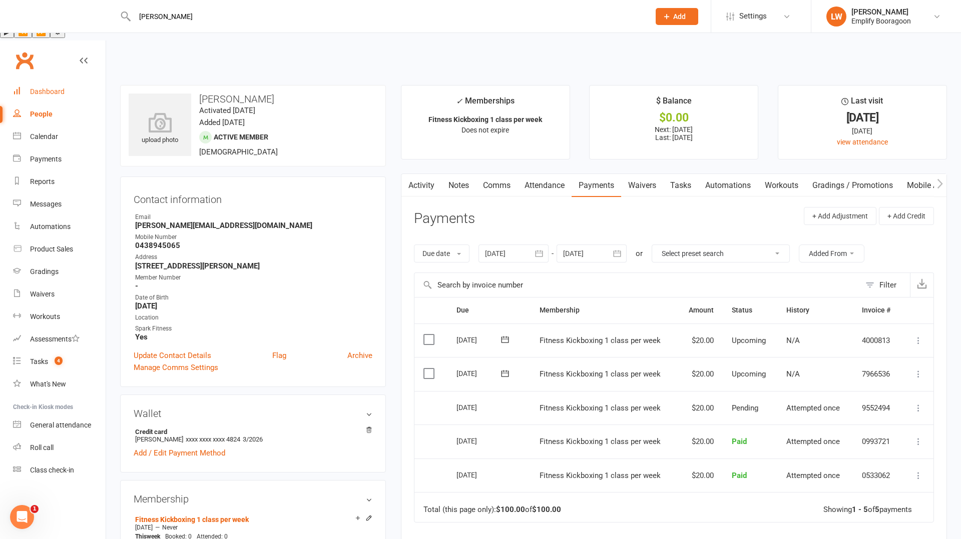
click at [27, 81] on link "Dashboard" at bounding box center [59, 92] width 93 height 23
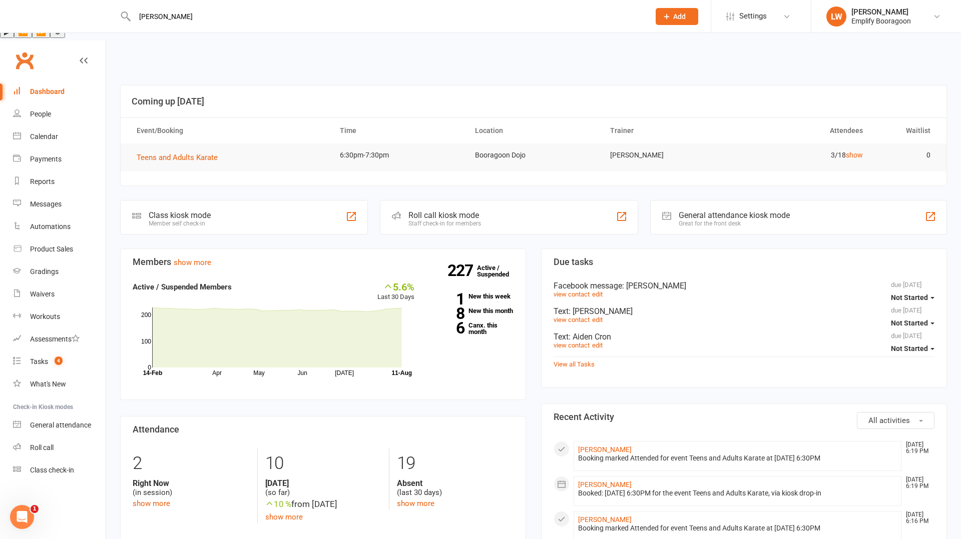
click at [144, 27] on div "[PERSON_NAME]" at bounding box center [381, 16] width 522 height 33
click at [144, 26] on div "[PERSON_NAME]" at bounding box center [381, 16] width 522 height 33
click at [144, 9] on div "[PERSON_NAME]" at bounding box center [381, 16] width 522 height 33
click at [152, 18] on input "[PERSON_NAME]" at bounding box center [387, 17] width 511 height 14
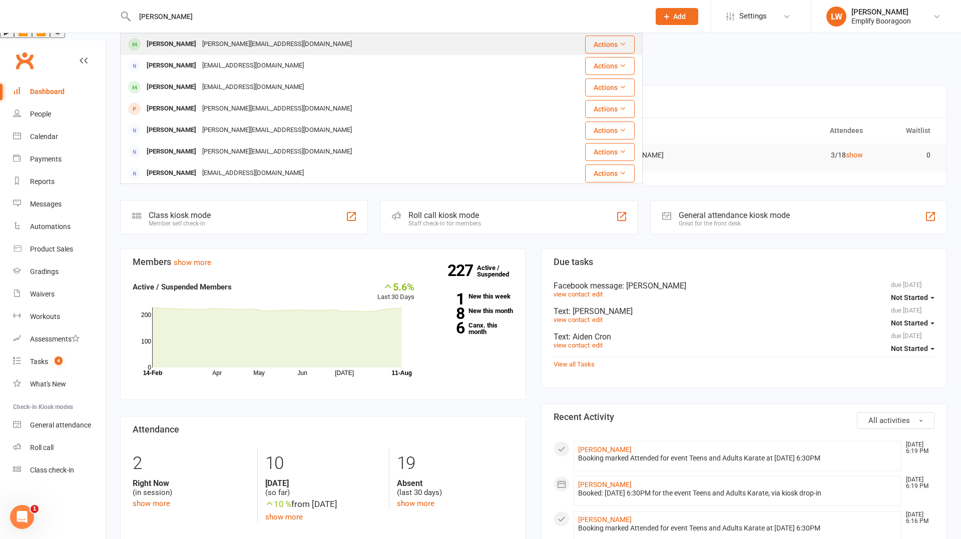
type input "[PERSON_NAME]"
click at [199, 46] on div "[PERSON_NAME][EMAIL_ADDRESS][DOMAIN_NAME]" at bounding box center [277, 44] width 156 height 15
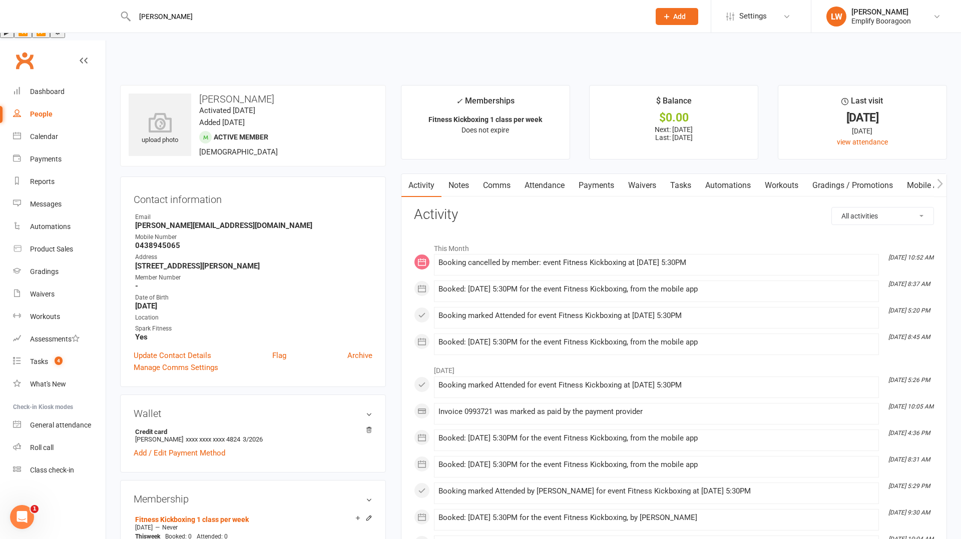
click at [524, 174] on link "Attendance" at bounding box center [544, 185] width 54 height 23
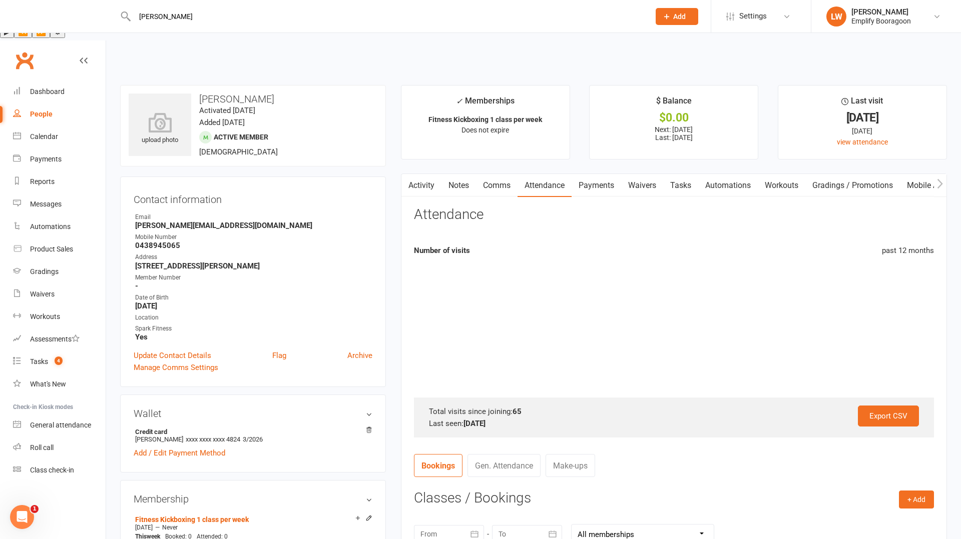
click at [601, 174] on link "Payments" at bounding box center [596, 185] width 50 height 23
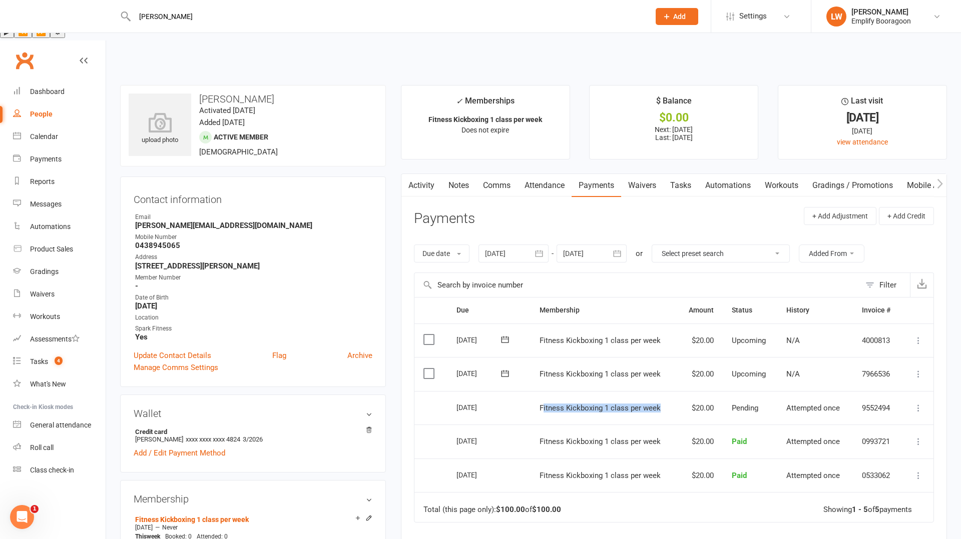
drag, startPoint x: 543, startPoint y: 370, endPoint x: 658, endPoint y: 370, distance: 114.6
click at [658, 404] on span "Fitness Kickboxing 1 class per week" at bounding box center [599, 408] width 121 height 9
click at [647, 404] on span "Fitness Kickboxing 1 class per week" at bounding box center [599, 408] width 121 height 9
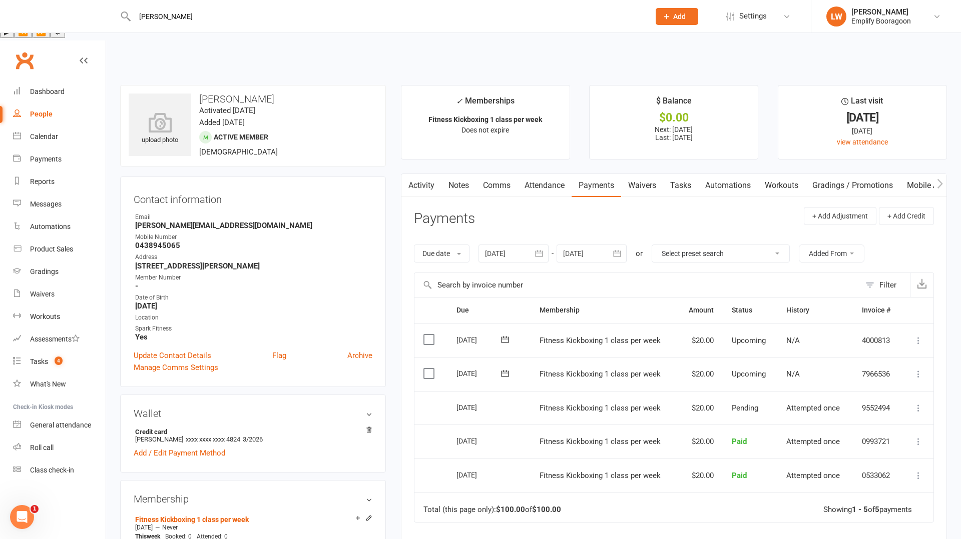
click at [436, 207] on header "Payments + Add Adjustment + Add Credit" at bounding box center [674, 221] width 520 height 28
click at [426, 174] on link "Activity" at bounding box center [421, 185] width 40 height 23
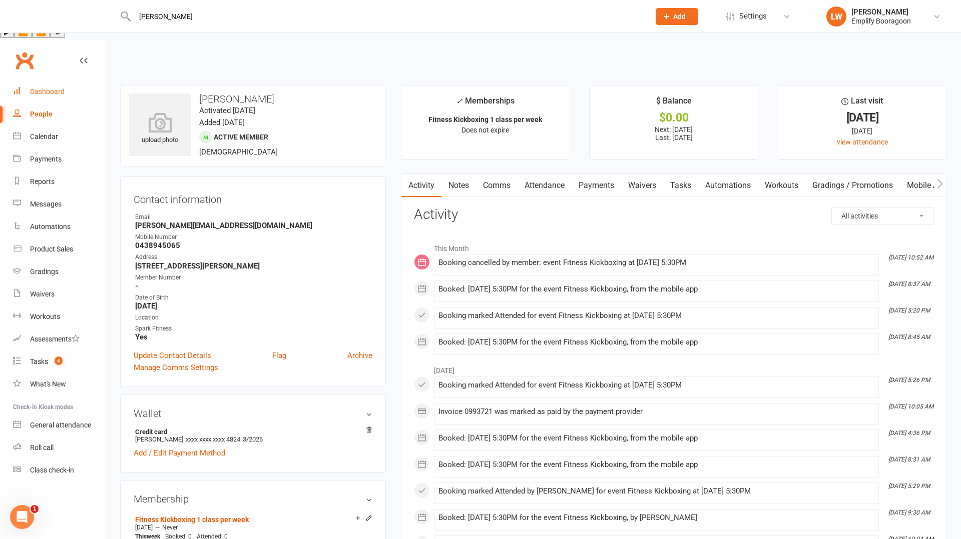
click at [45, 81] on link "Dashboard" at bounding box center [59, 92] width 93 height 23
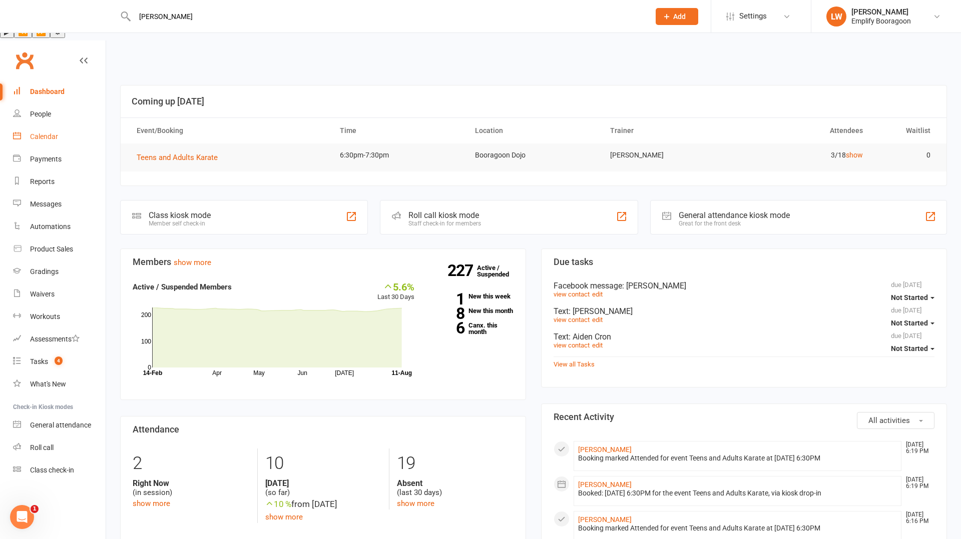
click at [56, 133] on div "Calendar" at bounding box center [44, 137] width 28 height 8
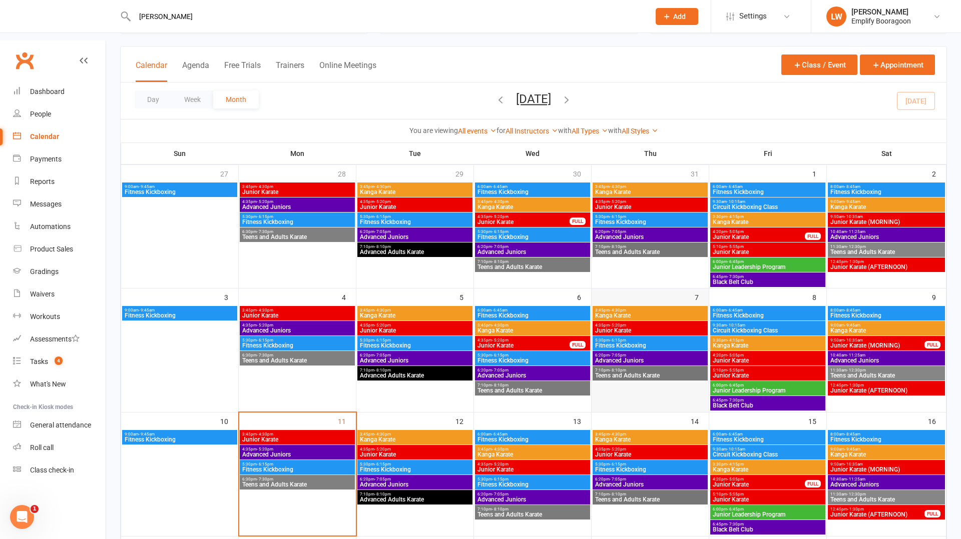
scroll to position [86, 0]
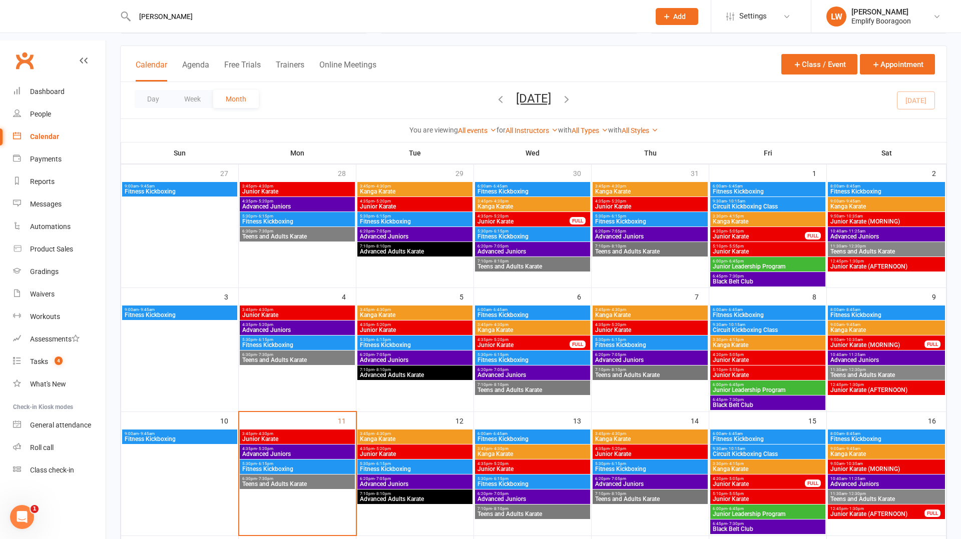
click at [641, 496] on span "Teens and Adults Karate" at bounding box center [650, 499] width 111 height 6
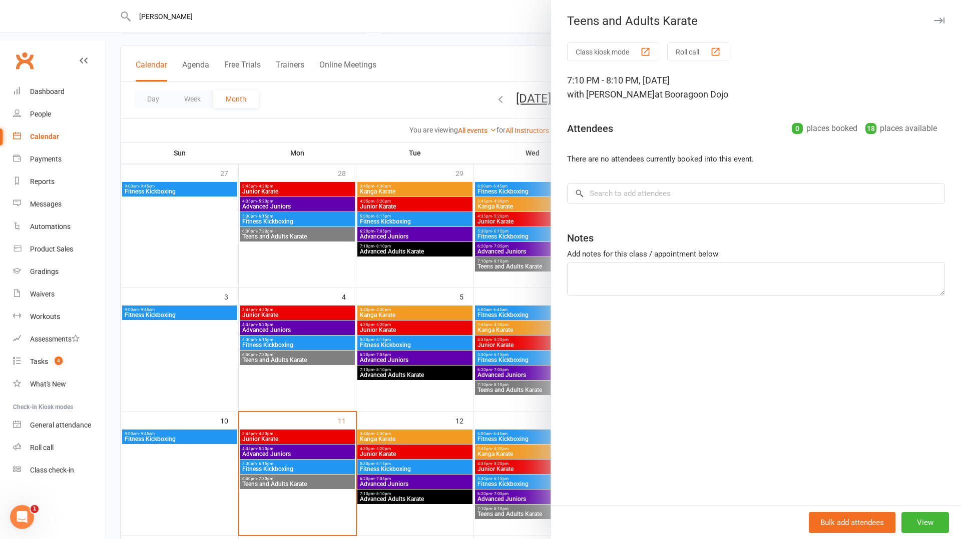
click at [496, 384] on div at bounding box center [533, 269] width 855 height 539
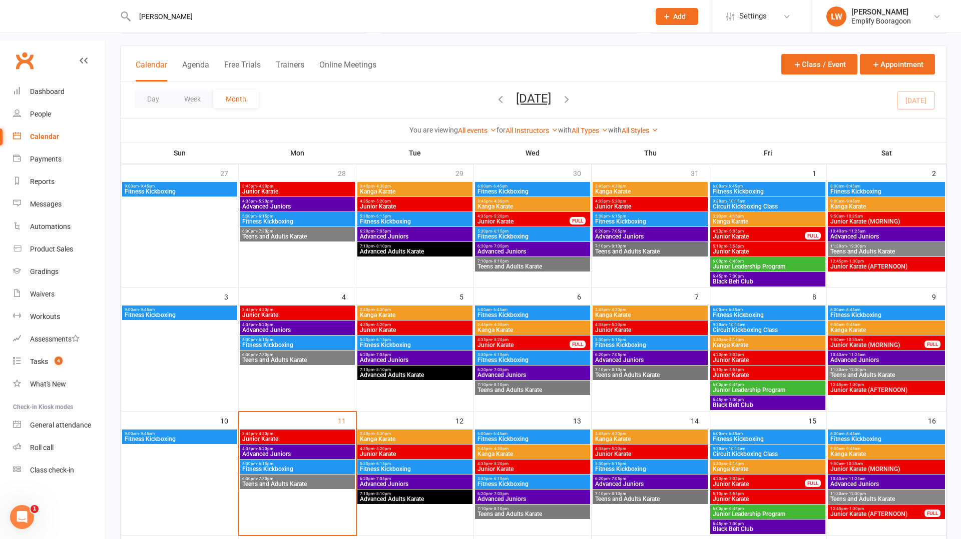
click at [608, 466] on span "Fitness Kickboxing" at bounding box center [650, 469] width 111 height 6
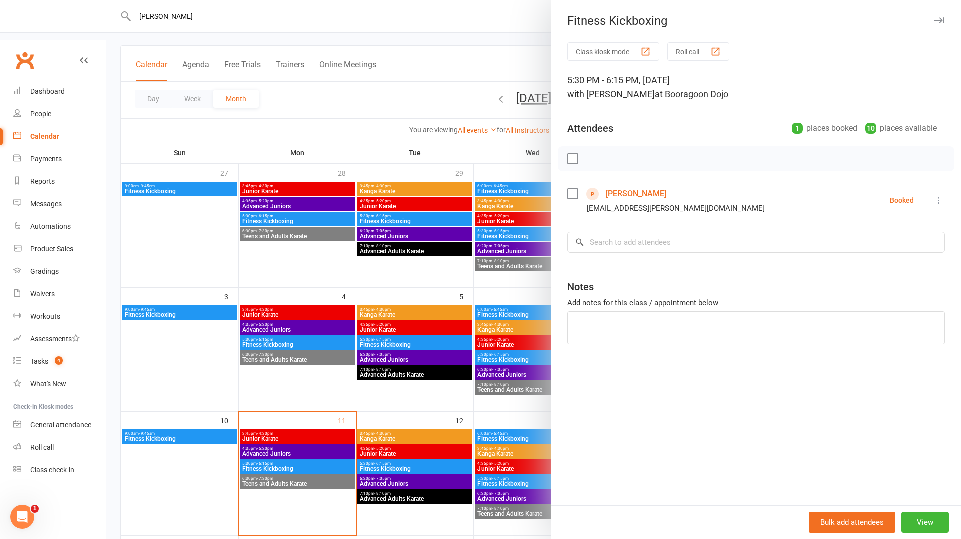
click at [509, 409] on div at bounding box center [533, 269] width 855 height 539
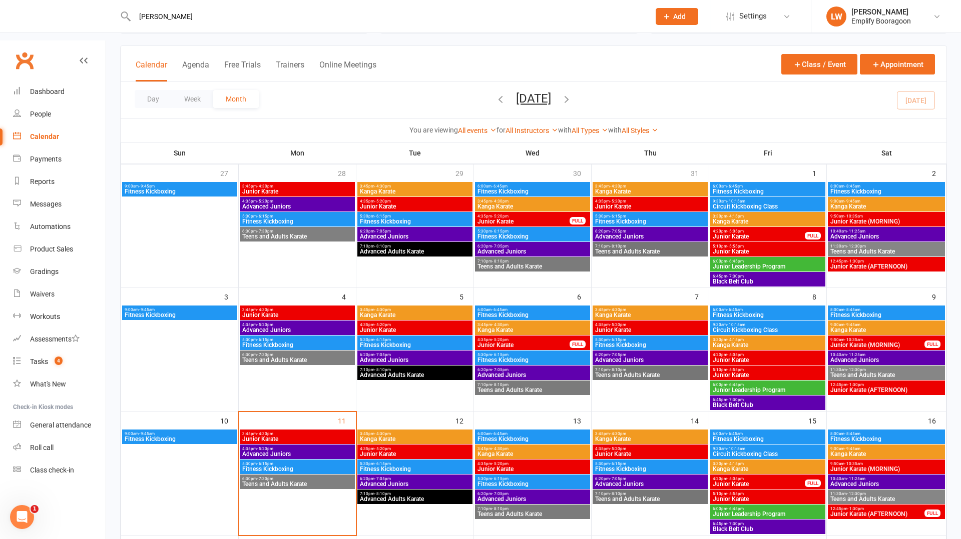
click at [537, 477] on span "5:30pm - 6:15pm" at bounding box center [532, 479] width 111 height 5
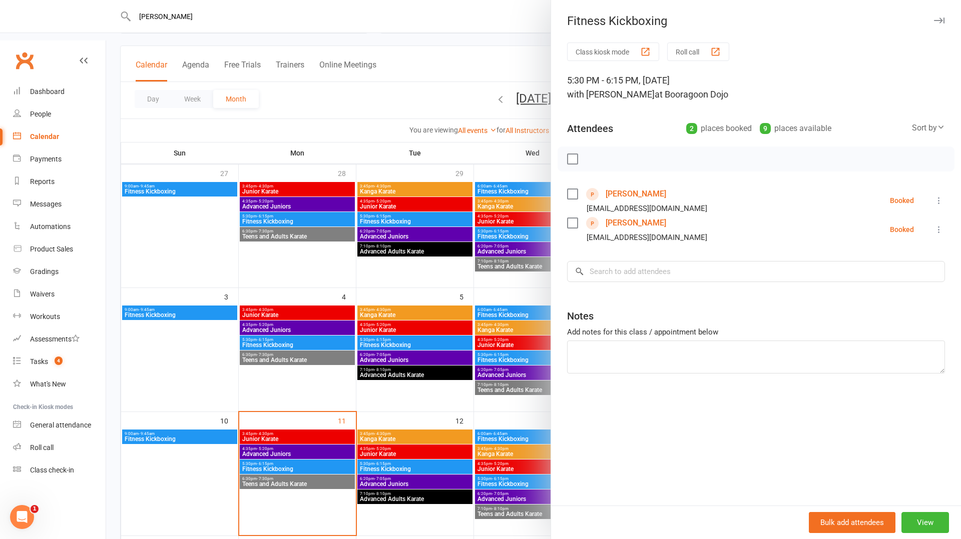
click at [502, 432] on div at bounding box center [533, 269] width 855 height 539
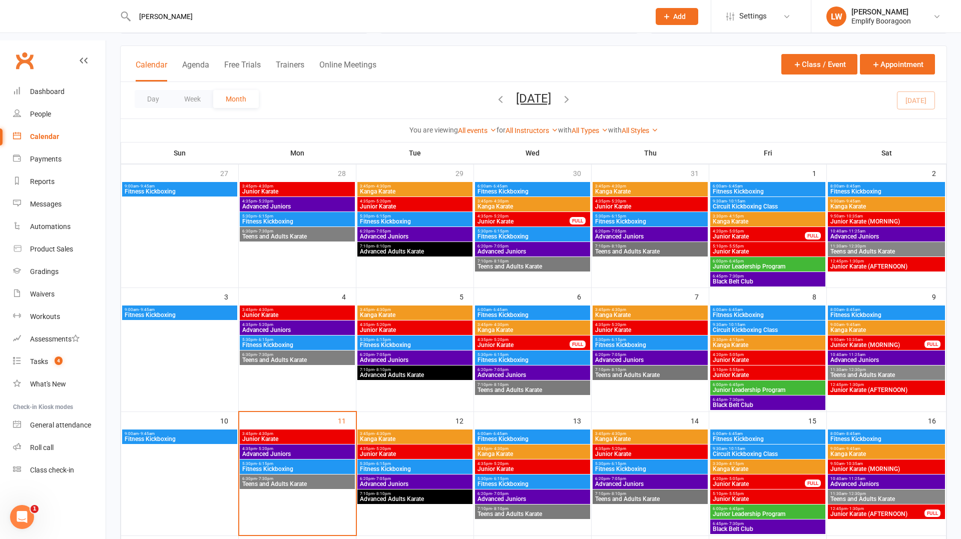
click at [652, 466] on span "Fitness Kickboxing" at bounding box center [650, 469] width 111 height 6
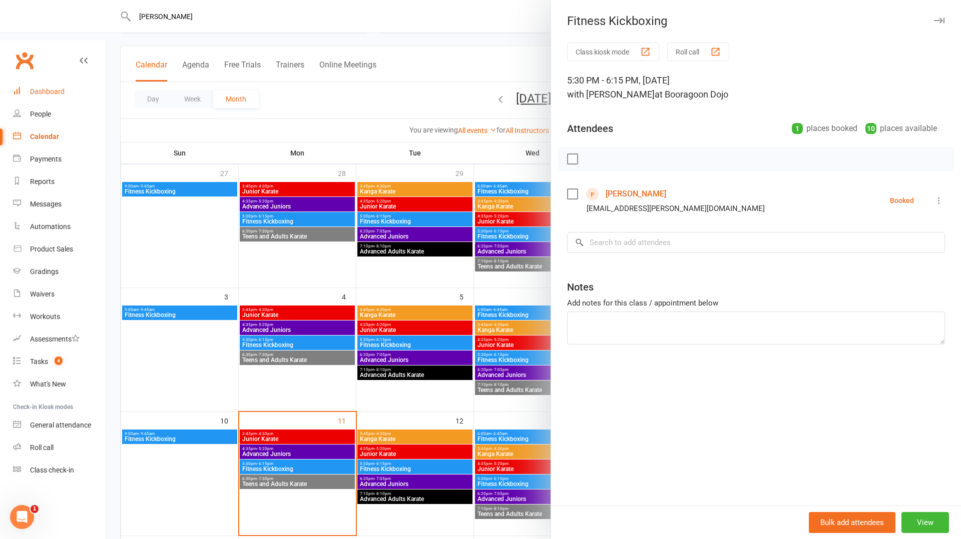
click at [63, 81] on link "Dashboard" at bounding box center [59, 92] width 93 height 23
